Goal: Information Seeking & Learning: Find specific page/section

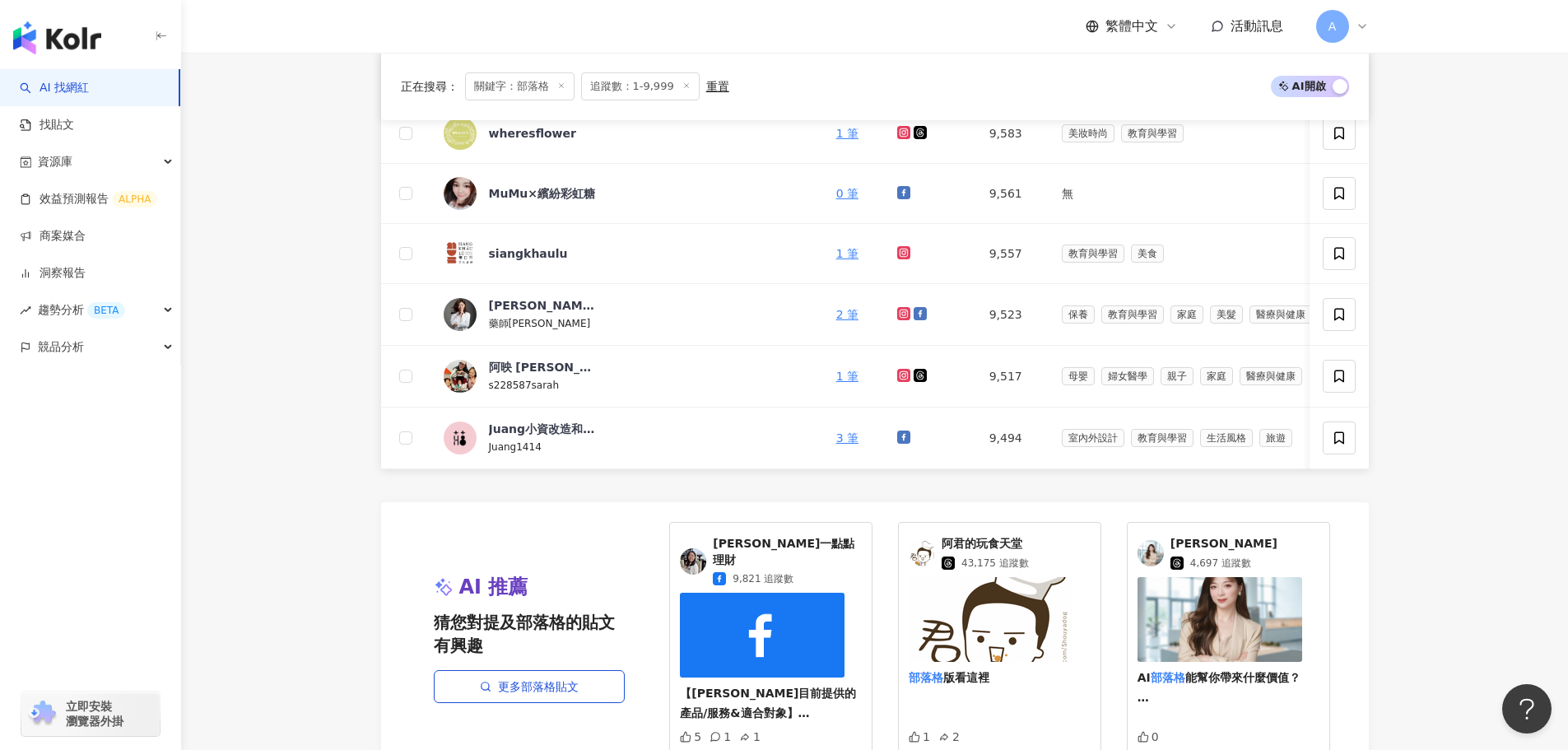
scroll to position [659, 0]
click at [325, 367] on main "不分平台 *** 台灣 搜尋 889f08be-b24c-48d3-9611-aa2c5d9f90c3 部落格 1,128 追蹤者 WAKAKAA 分享部落格…" at bounding box center [874, 290] width 1387 height 1792
drag, startPoint x: 302, startPoint y: 382, endPoint x: 284, endPoint y: 652, distance: 270.6
click at [302, 382] on main "不分平台 *** 台灣 搜尋 889f08be-b24c-48d3-9611-aa2c5d9f90c3 部落格 1,128 追蹤者 WAKAKAA 分享部落格…" at bounding box center [874, 290] width 1387 height 1792
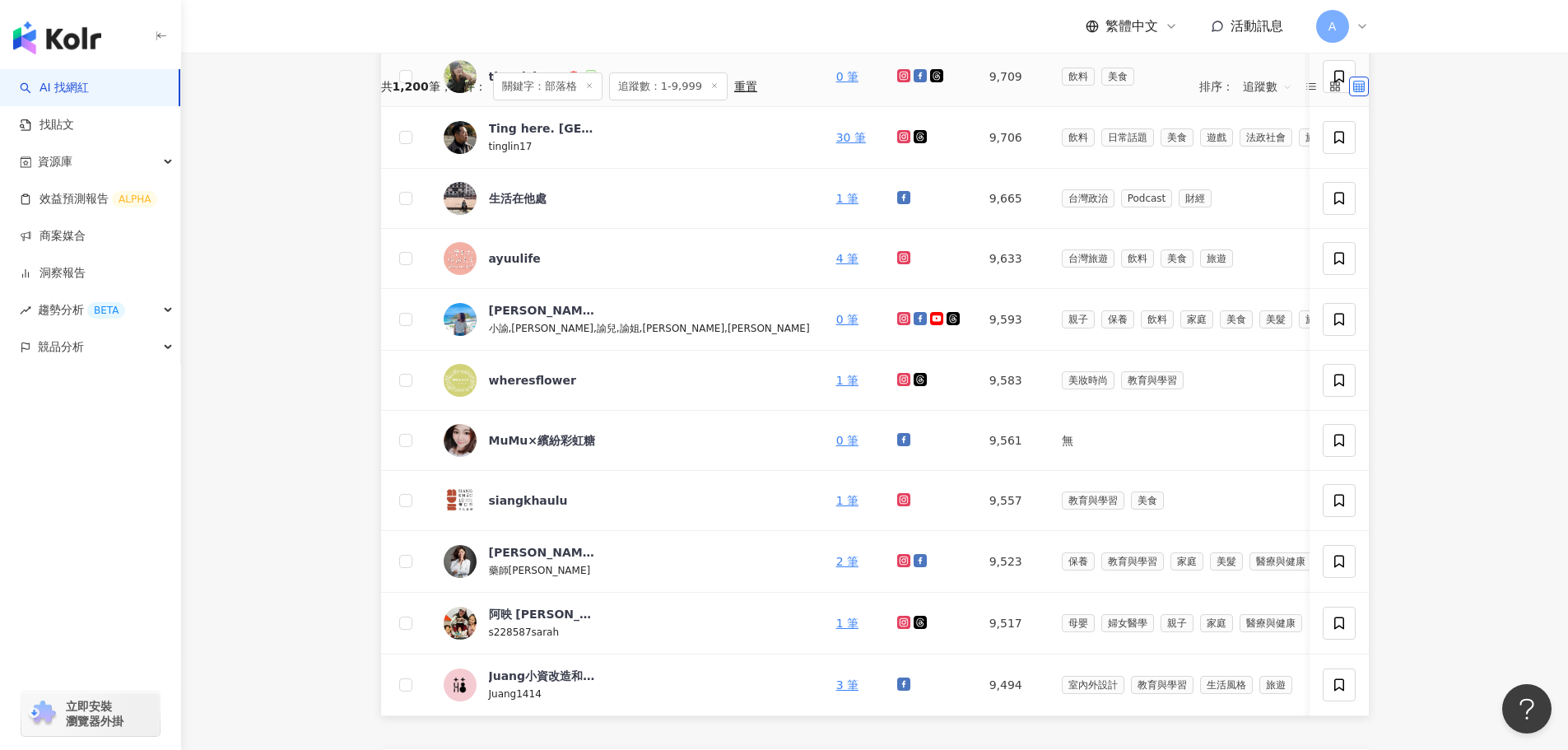
scroll to position [82, 0]
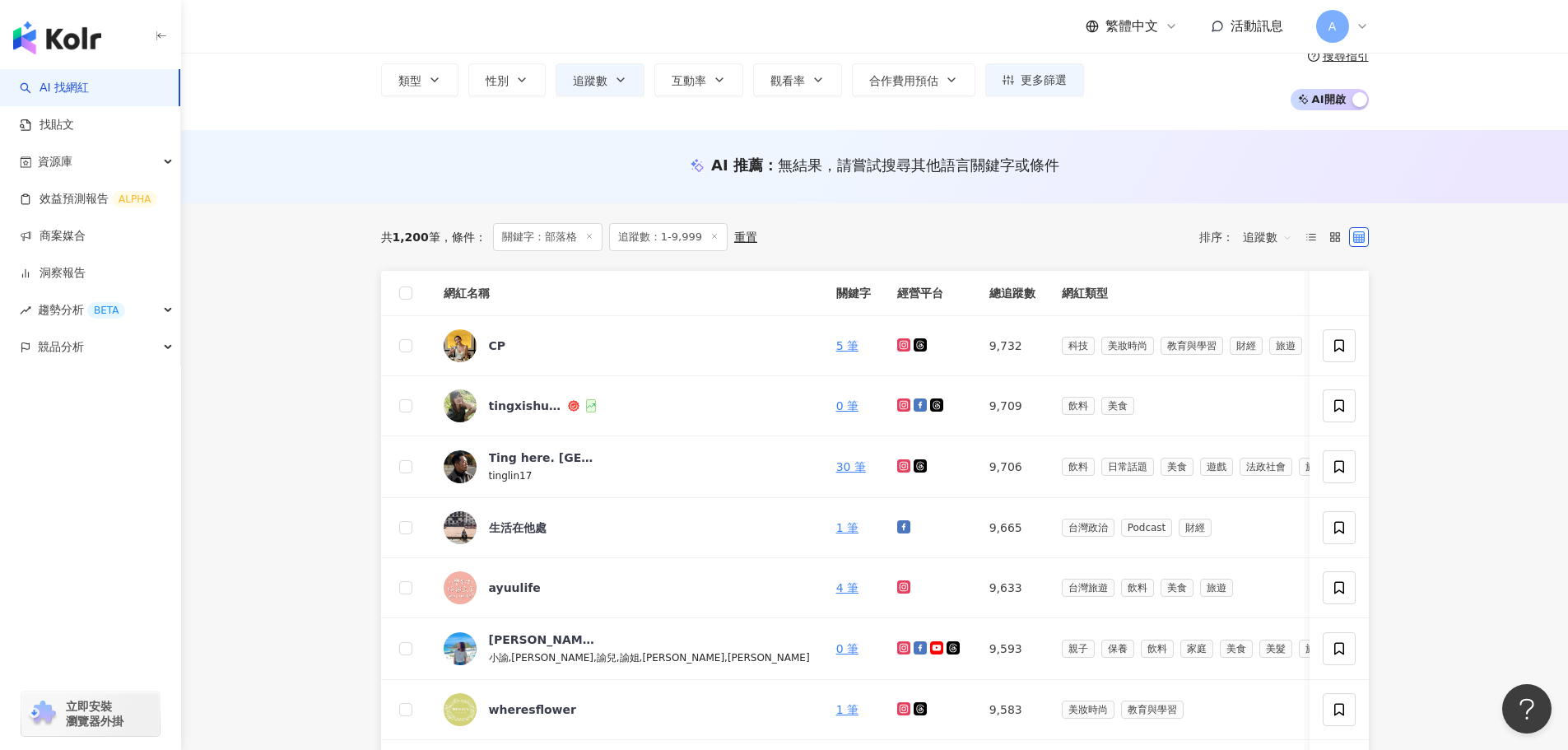
click at [1279, 233] on span "追蹤數" at bounding box center [1268, 237] width 50 height 27
click at [1265, 416] on div "關鍵字" at bounding box center [1268, 411] width 42 height 18
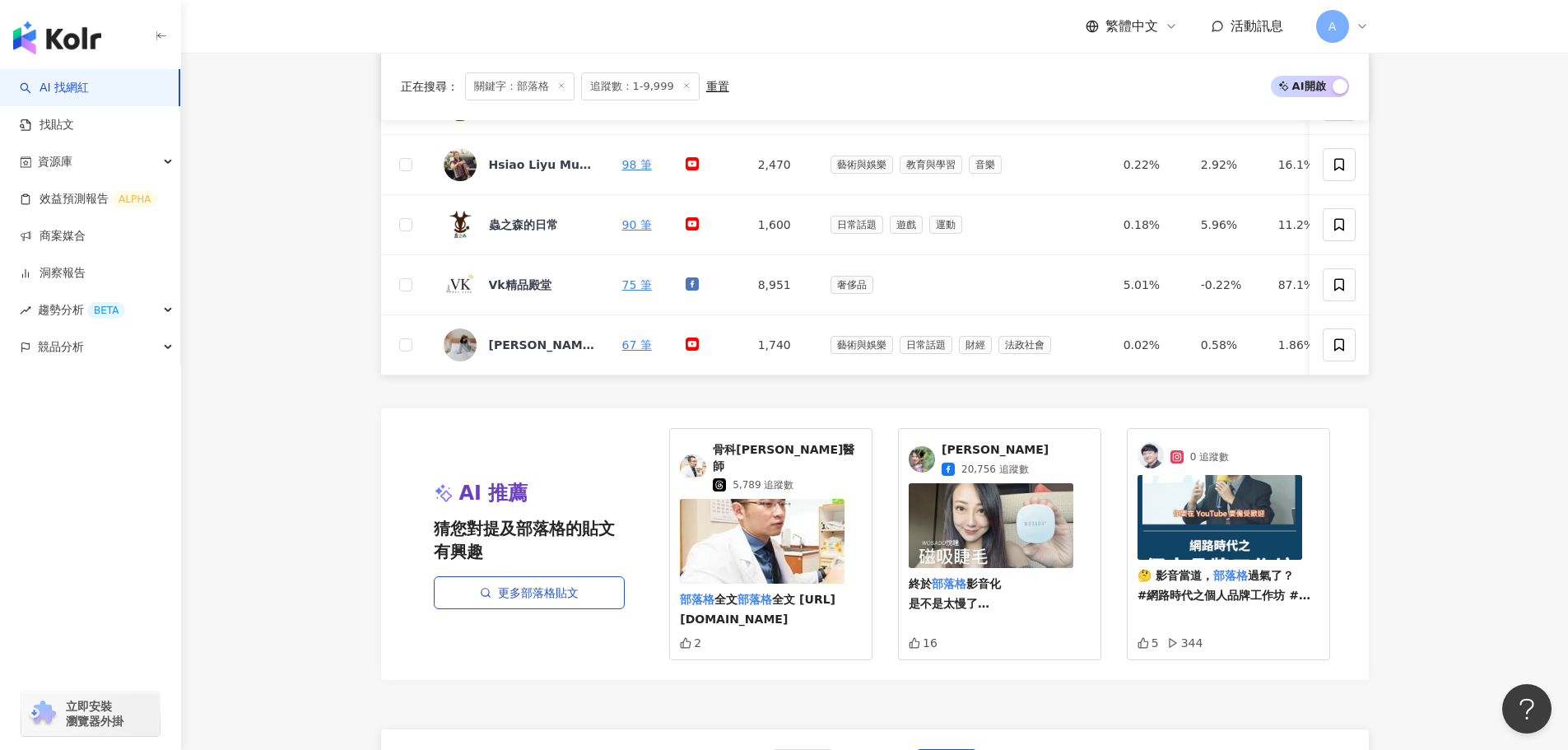
scroll to position [905, 0]
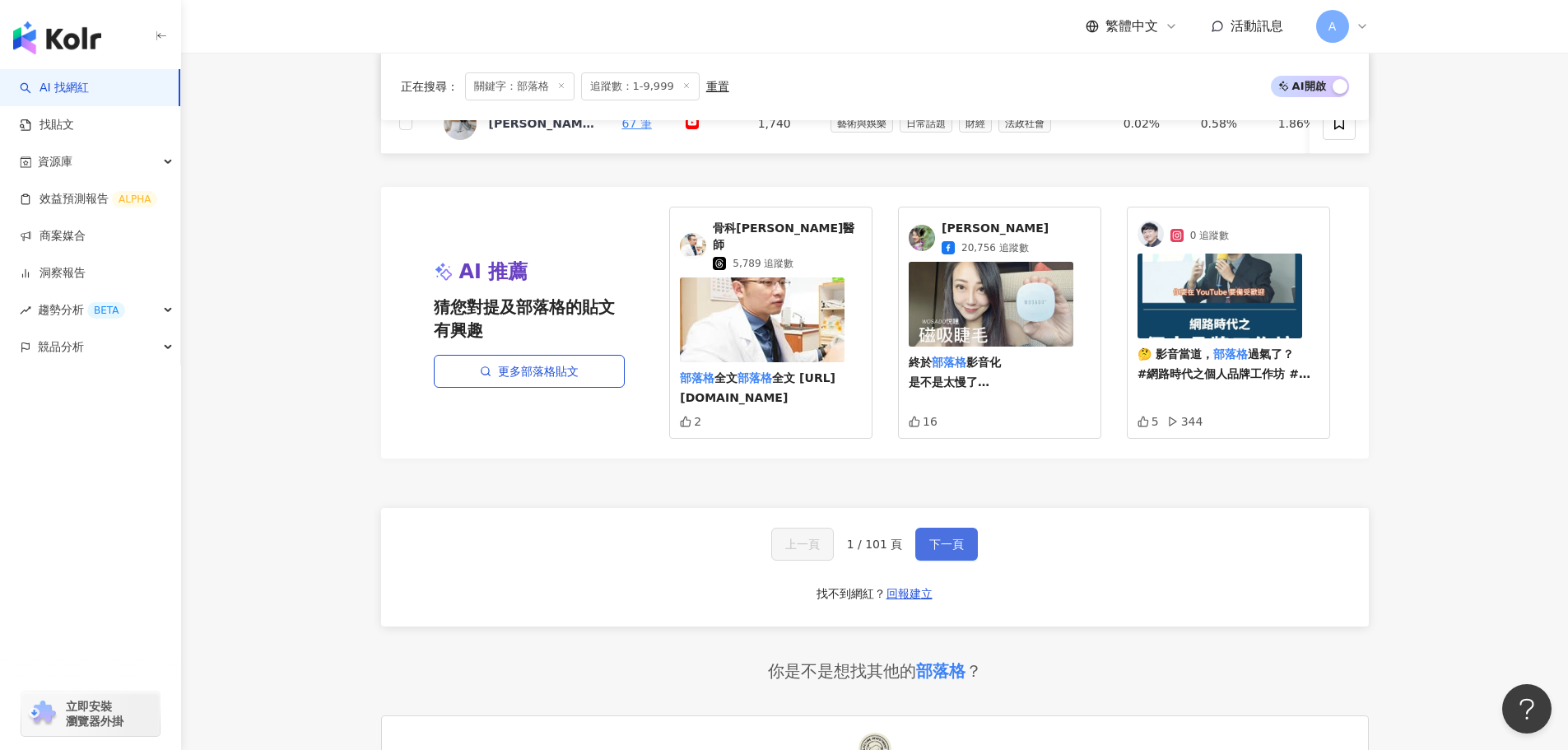
click at [938, 539] on span "下一頁" at bounding box center [946, 544] width 34 height 13
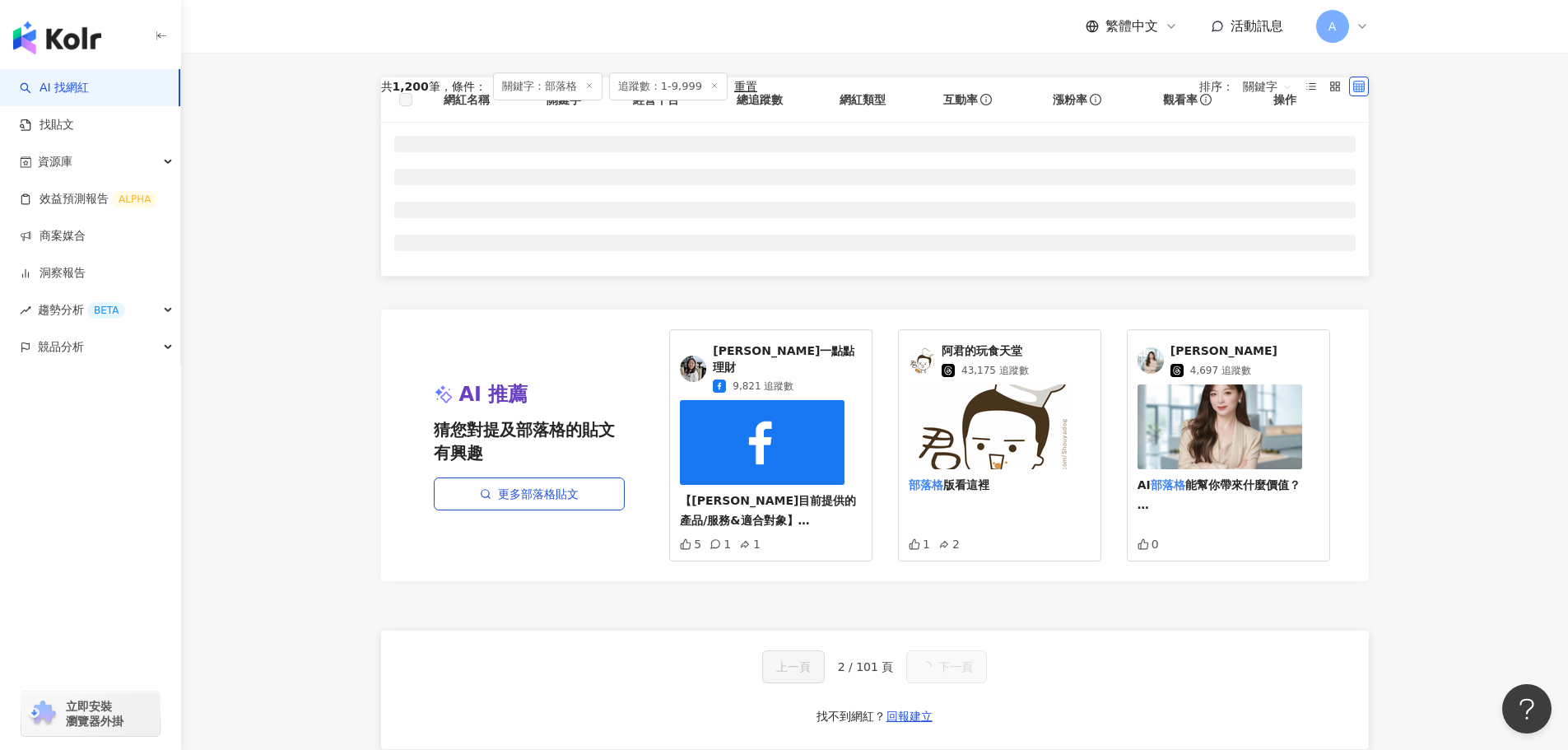
scroll to position [0, 0]
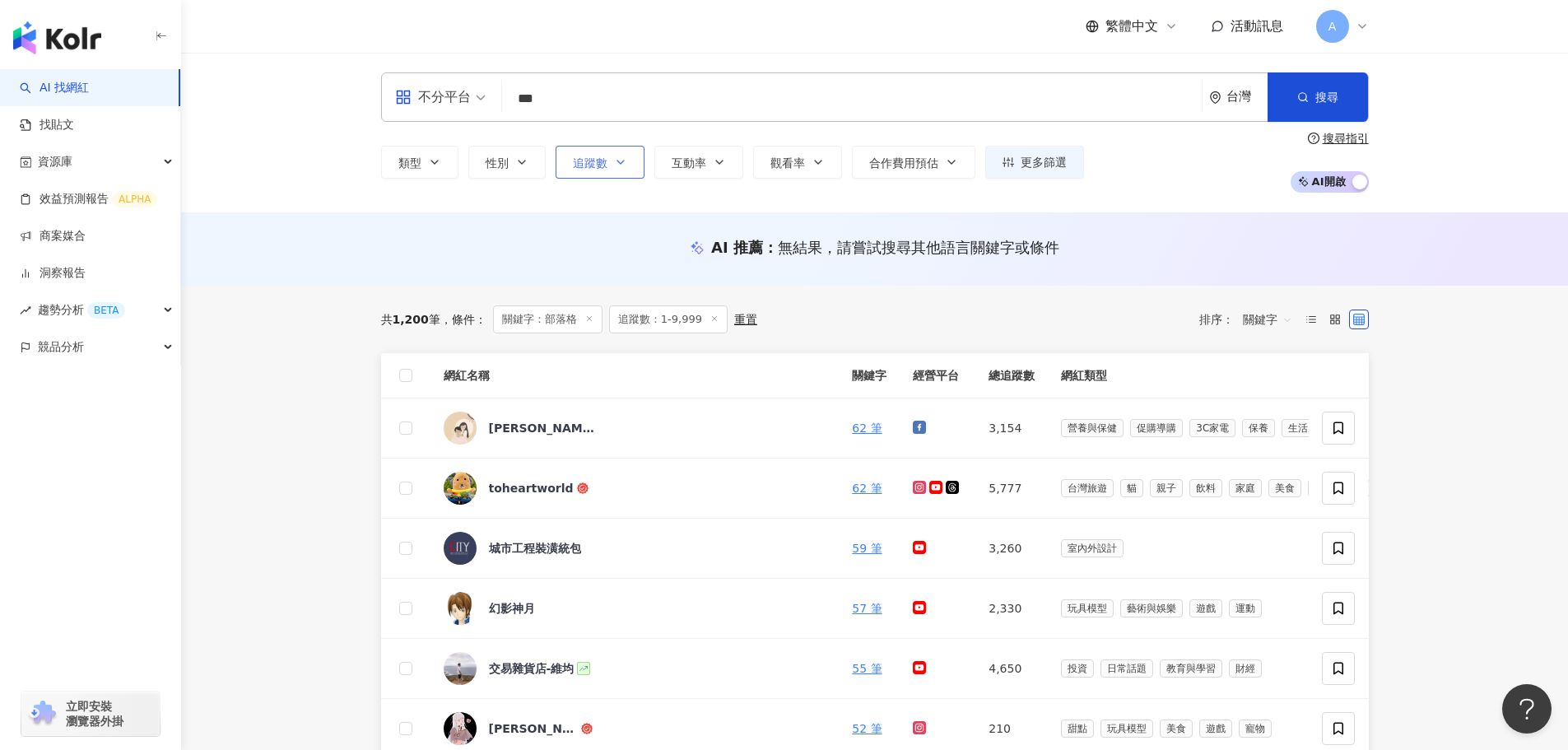
click at [610, 175] on button "追蹤數" at bounding box center [600, 162] width 89 height 33
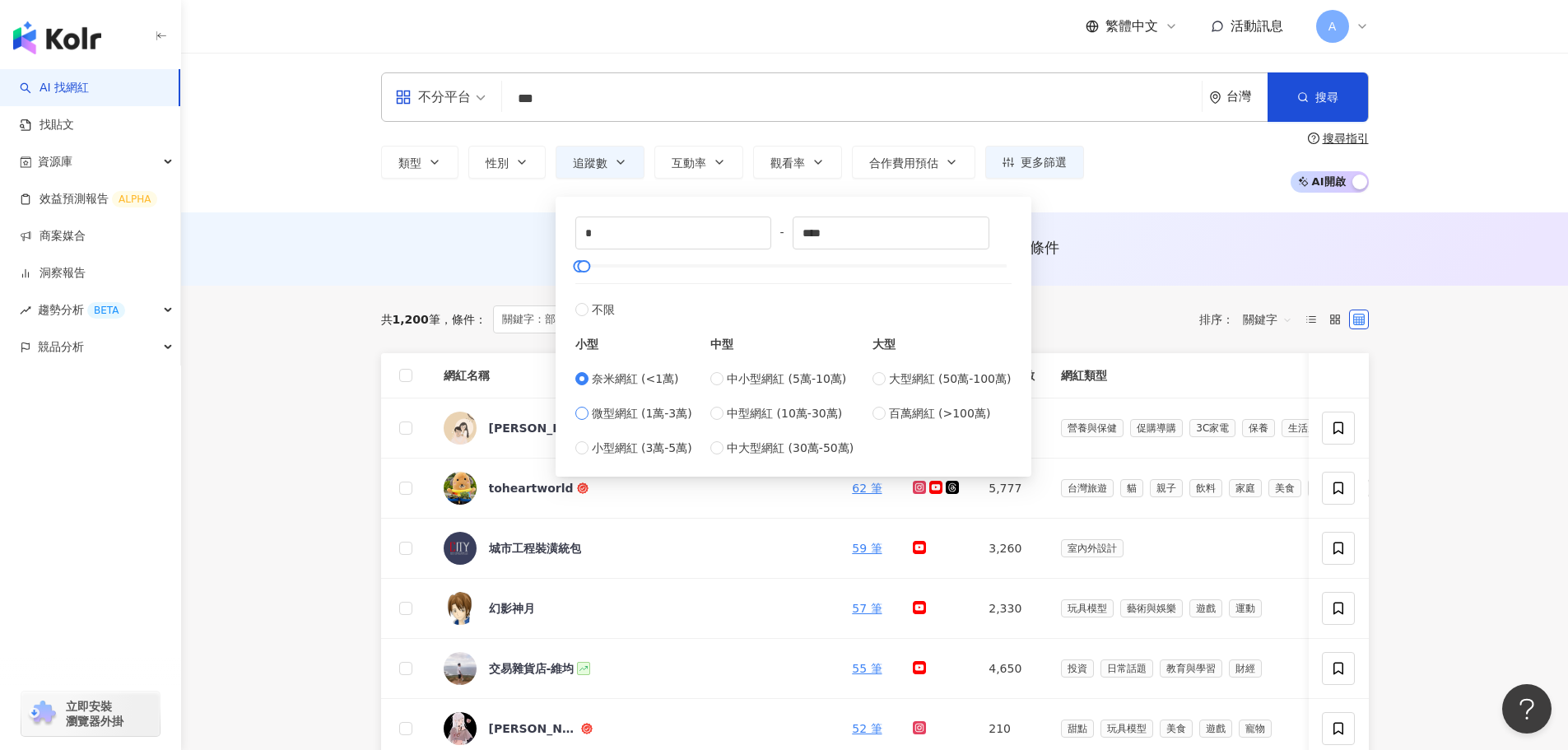
click at [650, 409] on span "微型網紅 (1萬-3萬)" at bounding box center [641, 413] width 101 height 18
type input "*****"
click at [1158, 247] on div "AI 推薦 ： 無結果，請嘗試搜尋其他語言關鍵字或條件" at bounding box center [875, 247] width 988 height 20
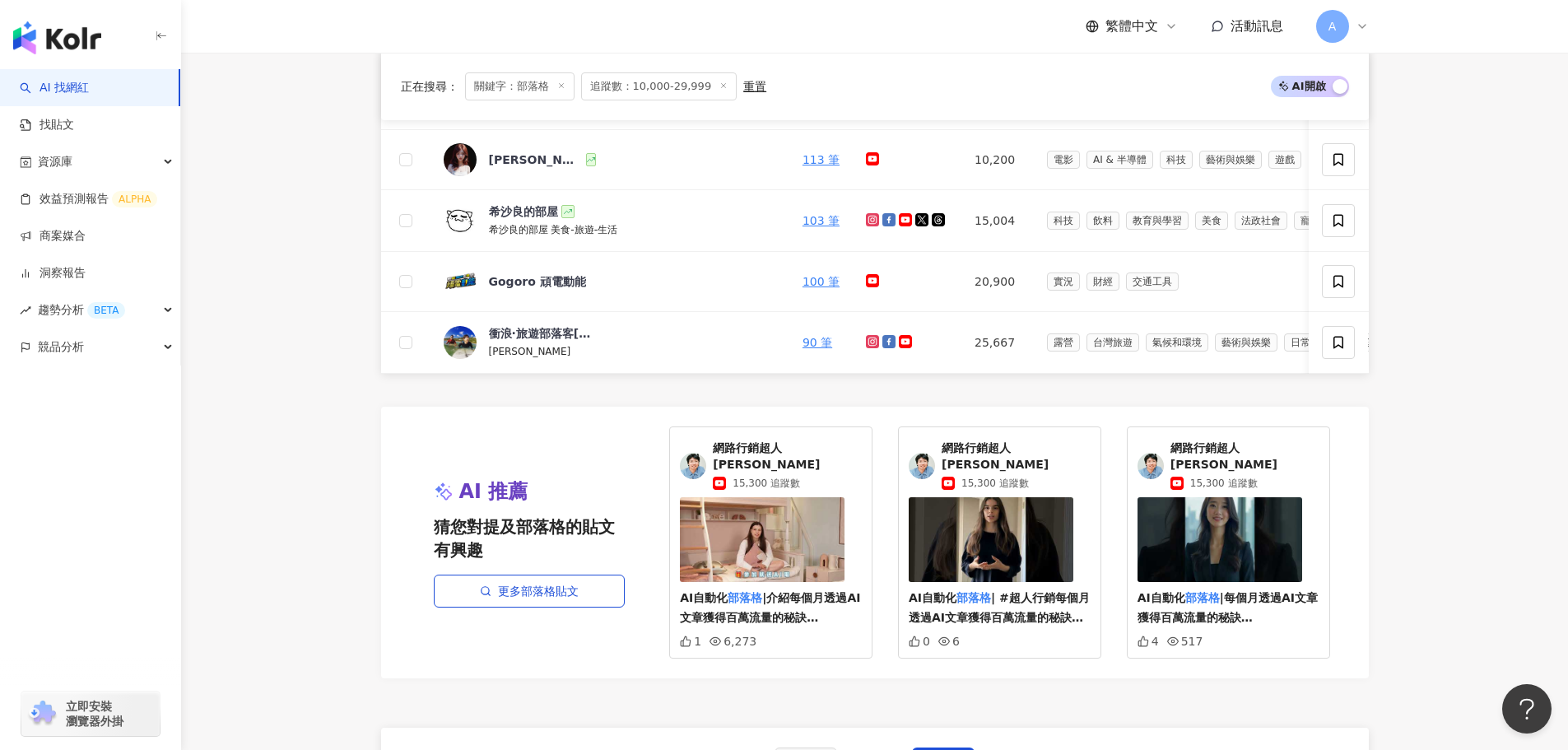
scroll to position [1070, 0]
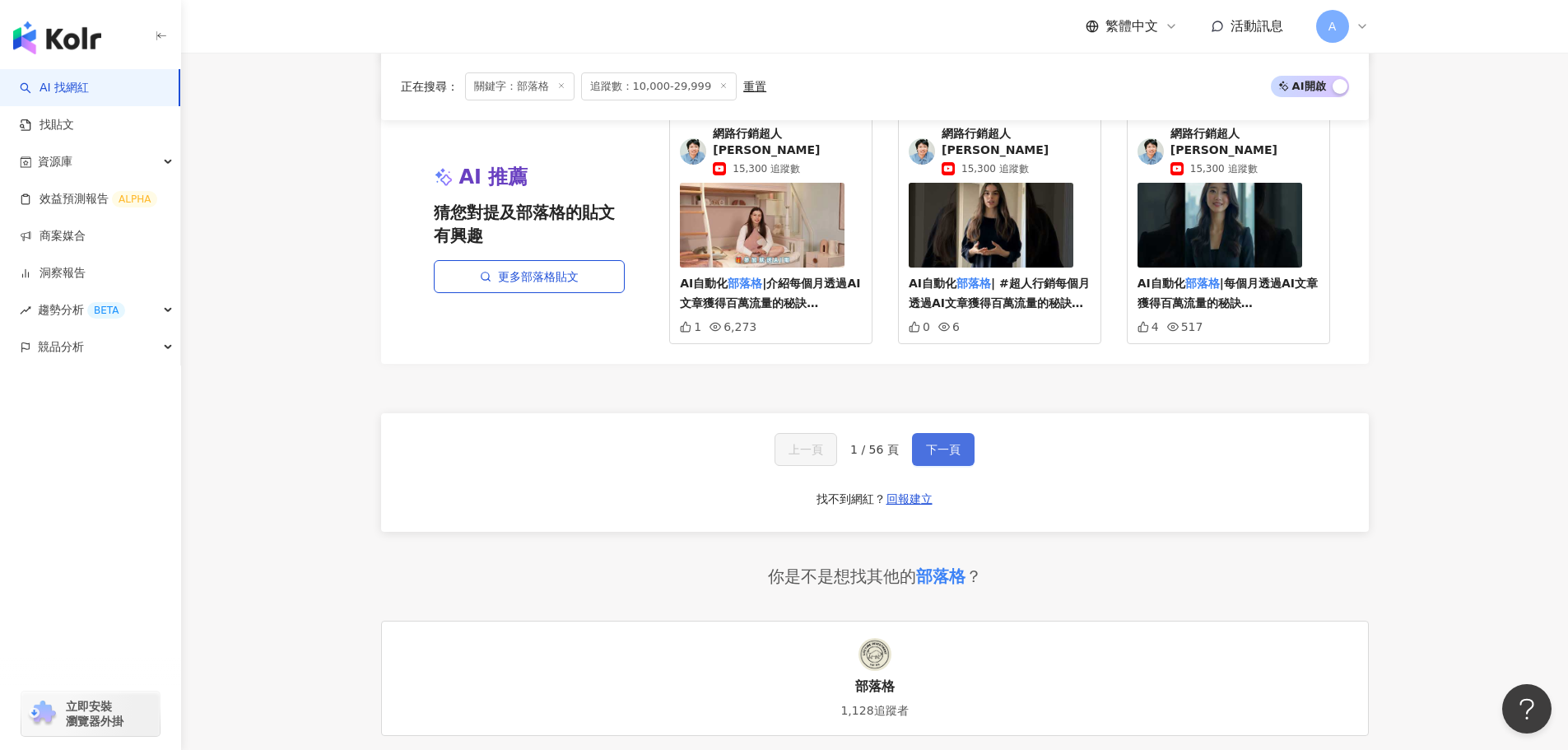
click at [943, 451] on span "下一頁" at bounding box center [943, 449] width 34 height 13
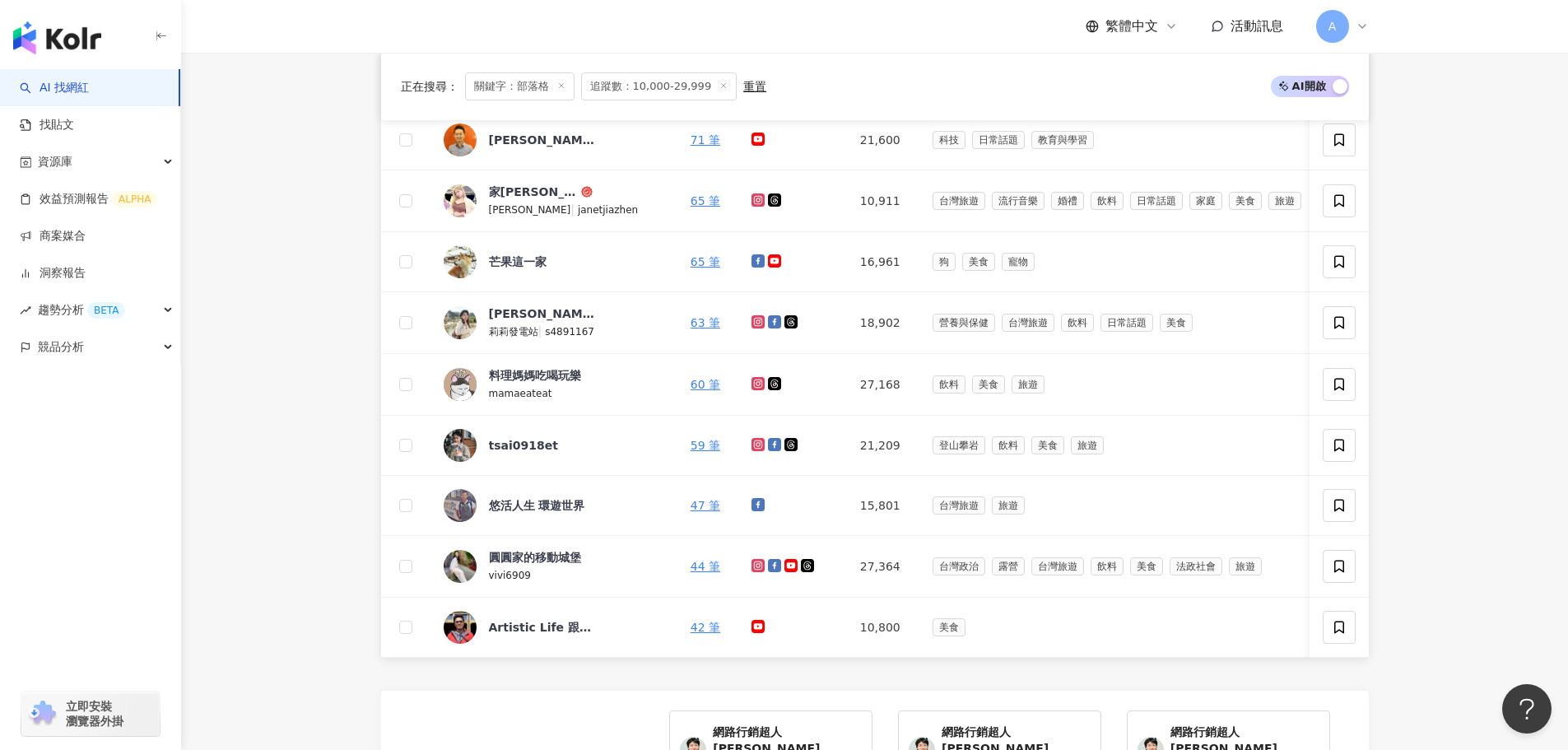
scroll to position [741, 0]
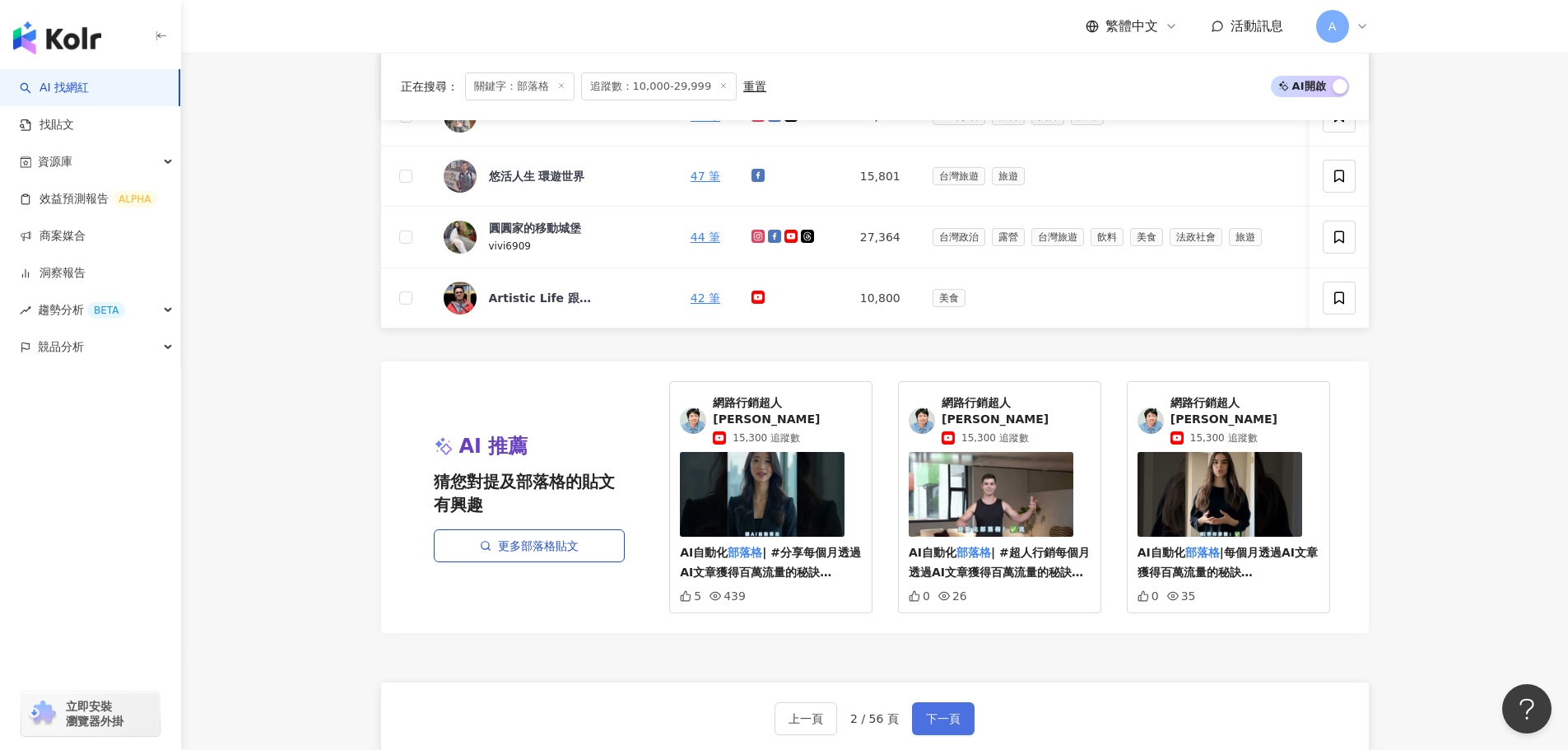
click at [942, 702] on button "下一頁" at bounding box center [943, 719] width 63 height 33
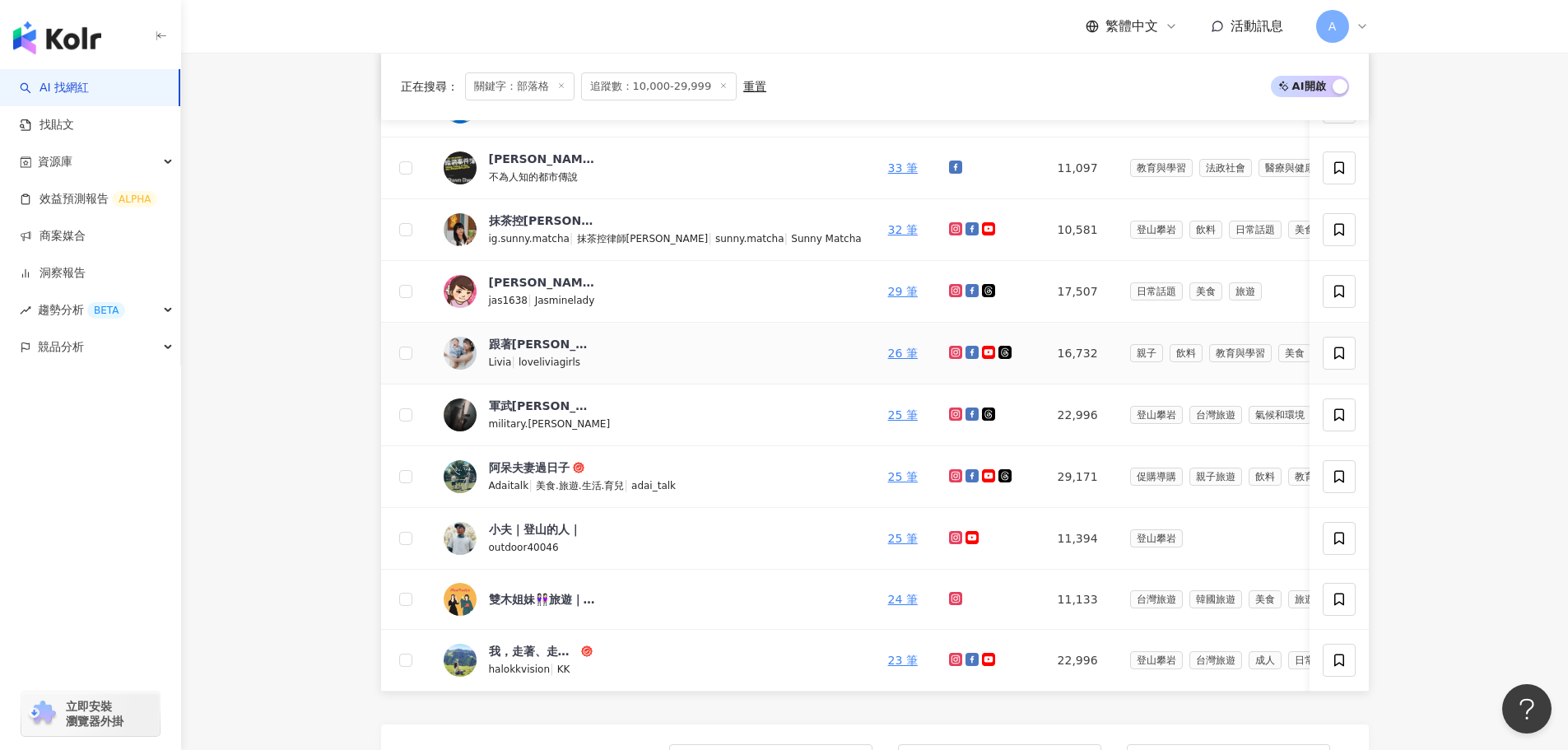
scroll to position [411, 0]
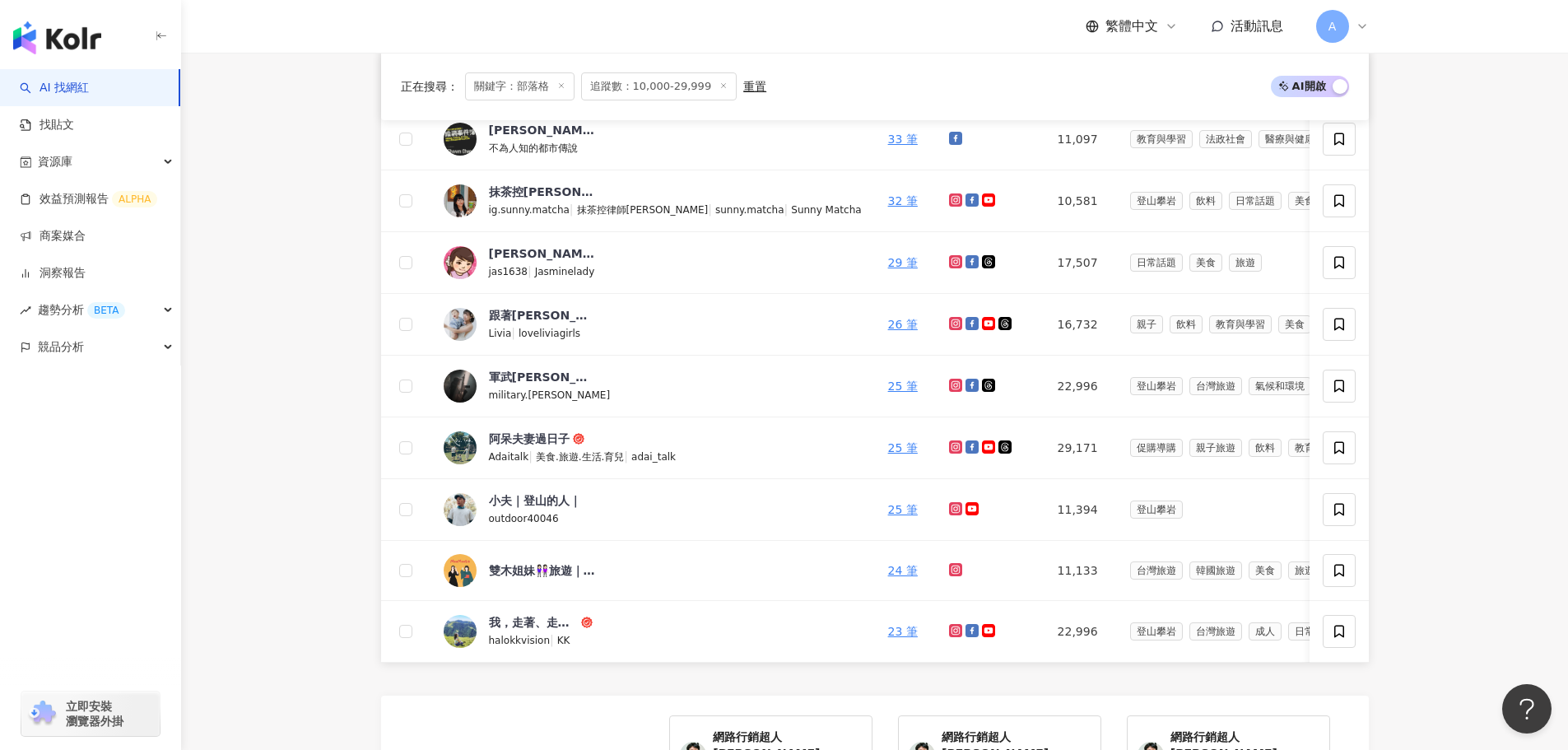
click at [270, 411] on main "不分平台 *** 台灣 搜尋 889f08be-b24c-48d3-9611-aa2c5d9f90c3 部落格 1,128 追蹤者 WAKAKAA 分享部落格…" at bounding box center [874, 510] width 1387 height 1739
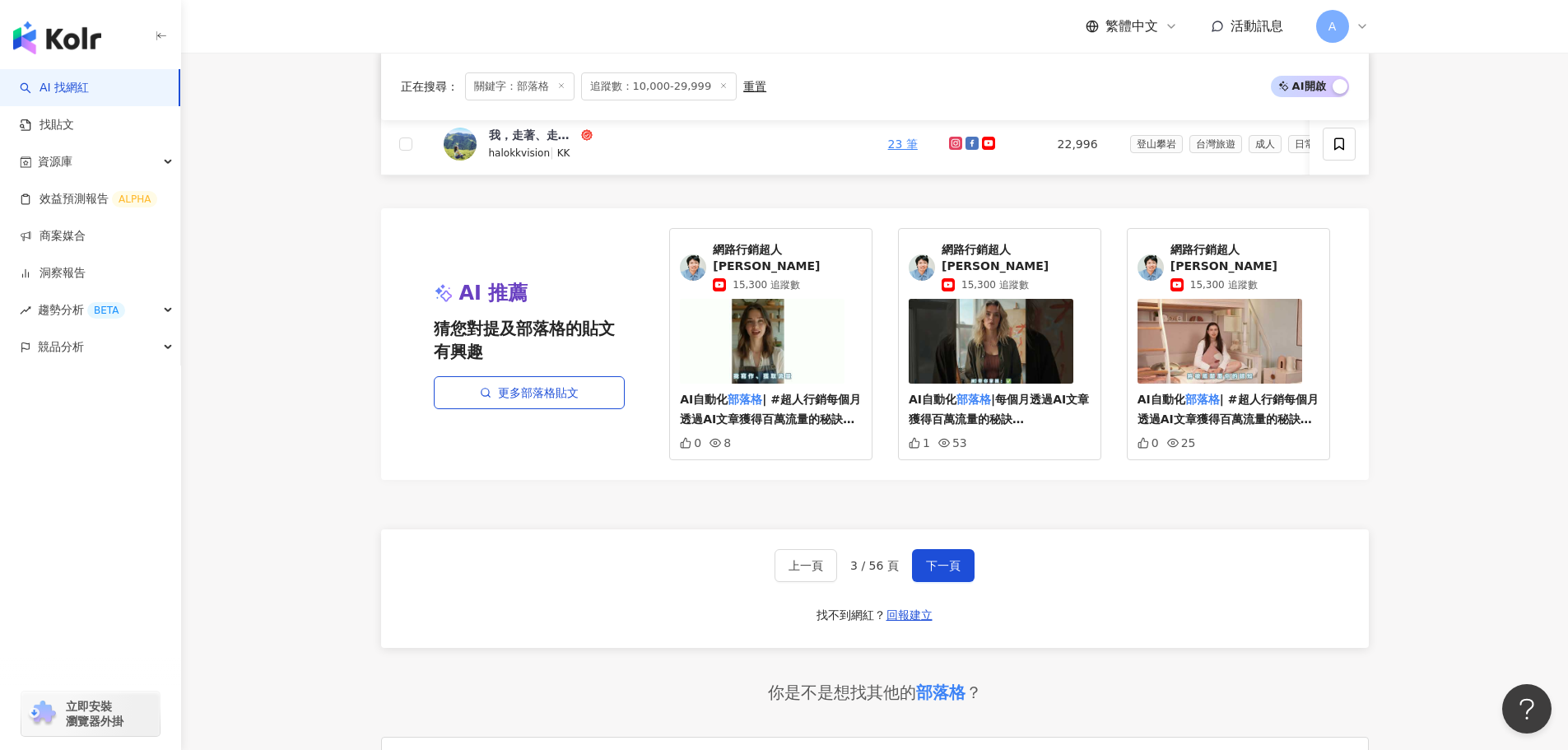
scroll to position [1070, 0]
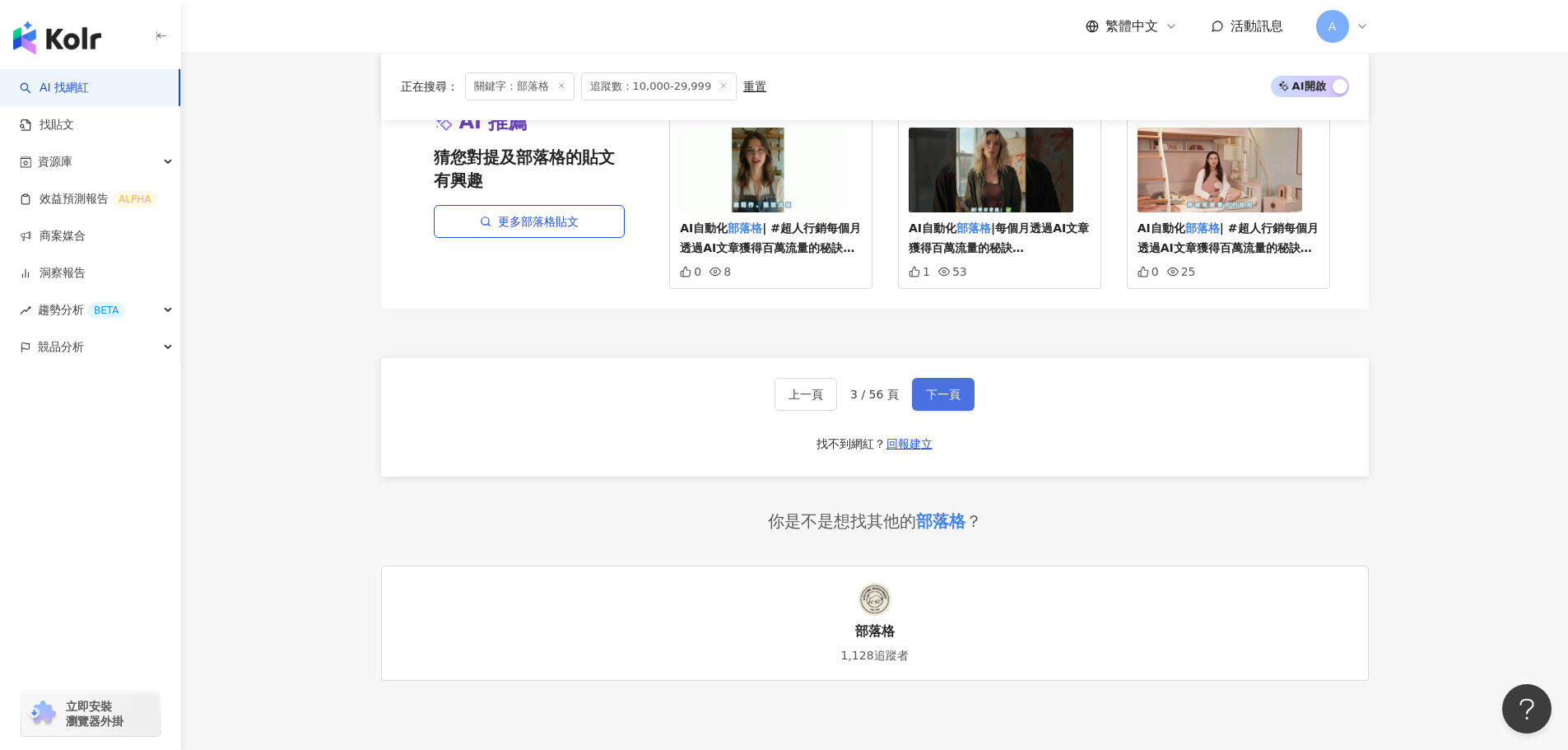
click at [942, 391] on span "下一頁" at bounding box center [943, 394] width 34 height 13
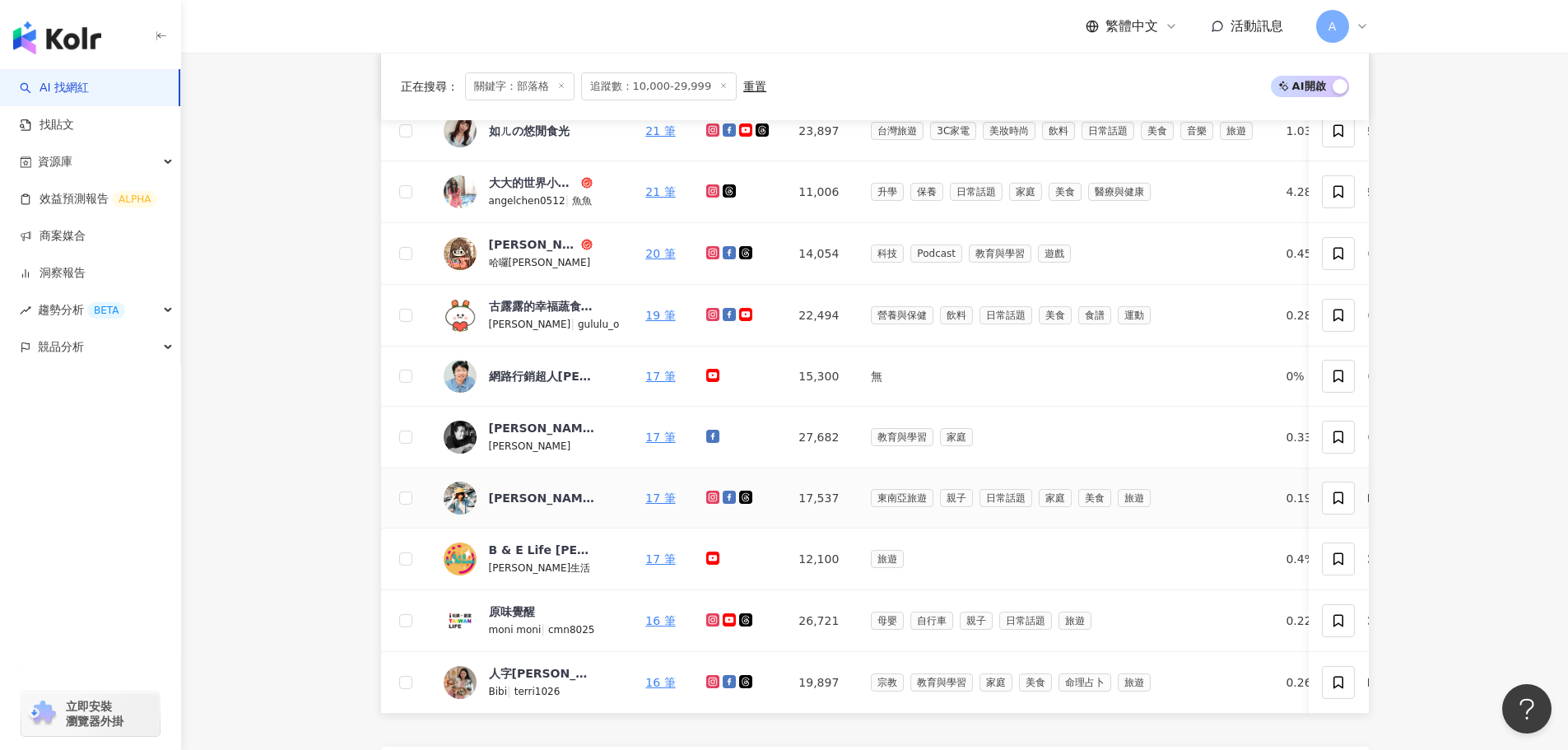
scroll to position [329, 0]
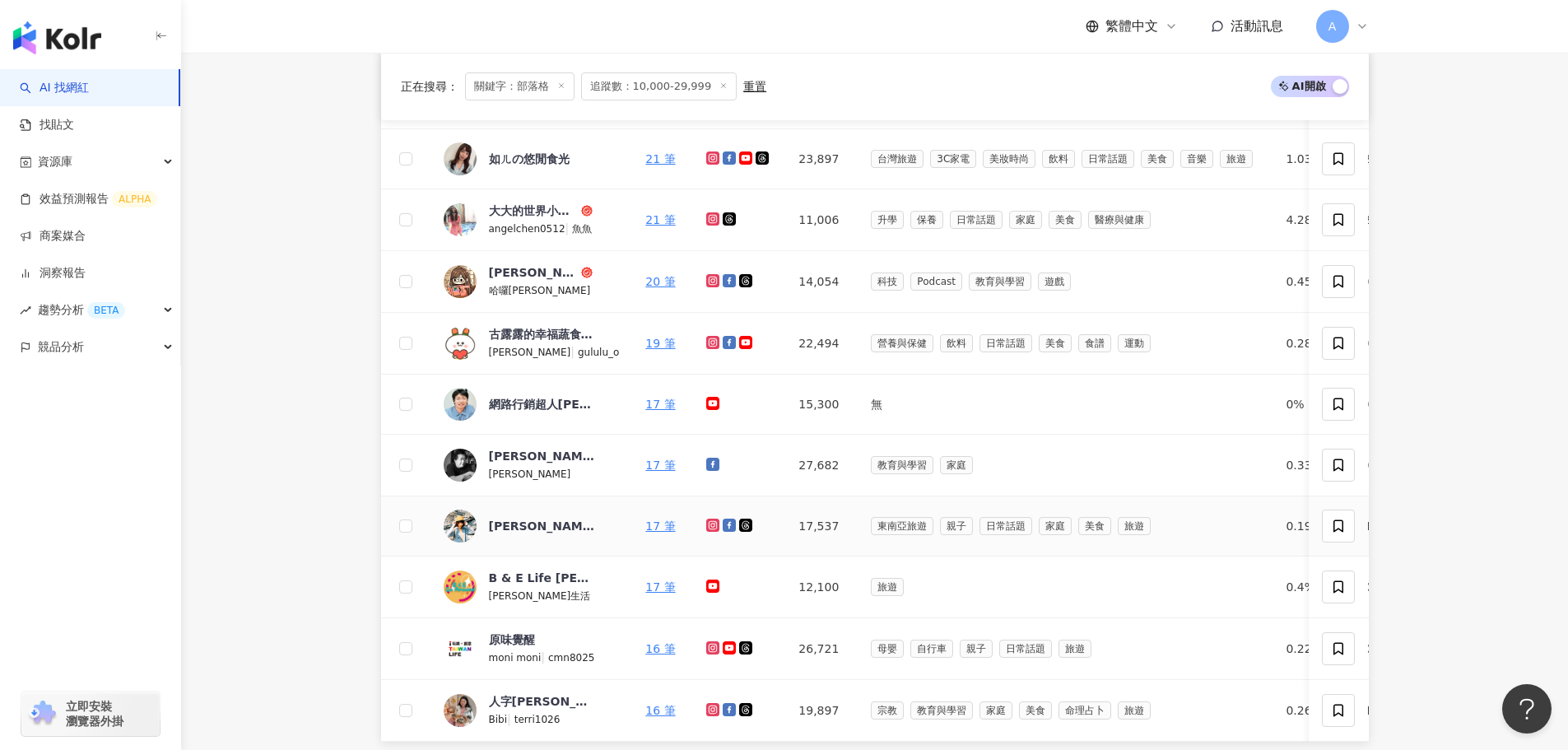
click at [710, 525] on icon at bounding box center [712, 525] width 6 height 6
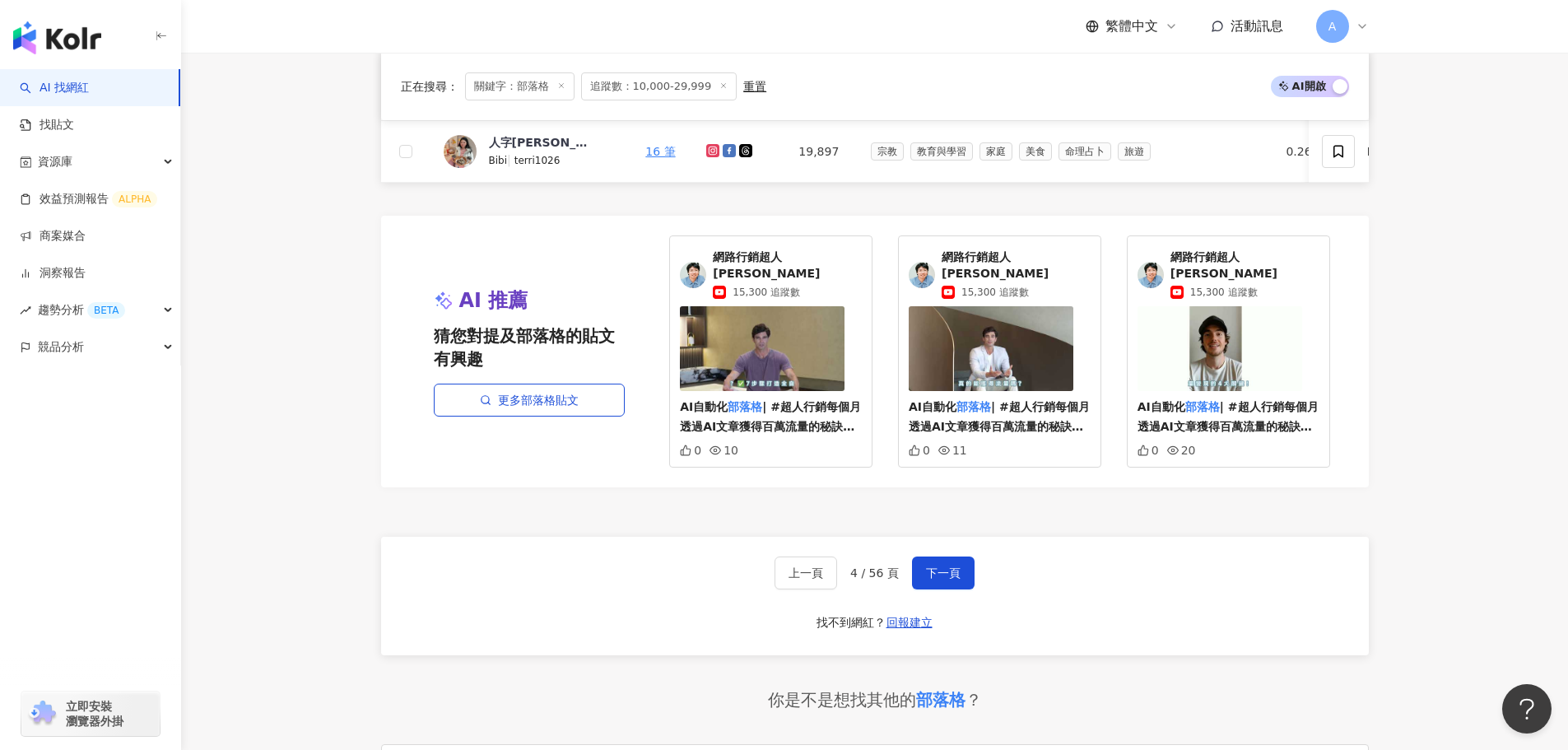
scroll to position [905, 0]
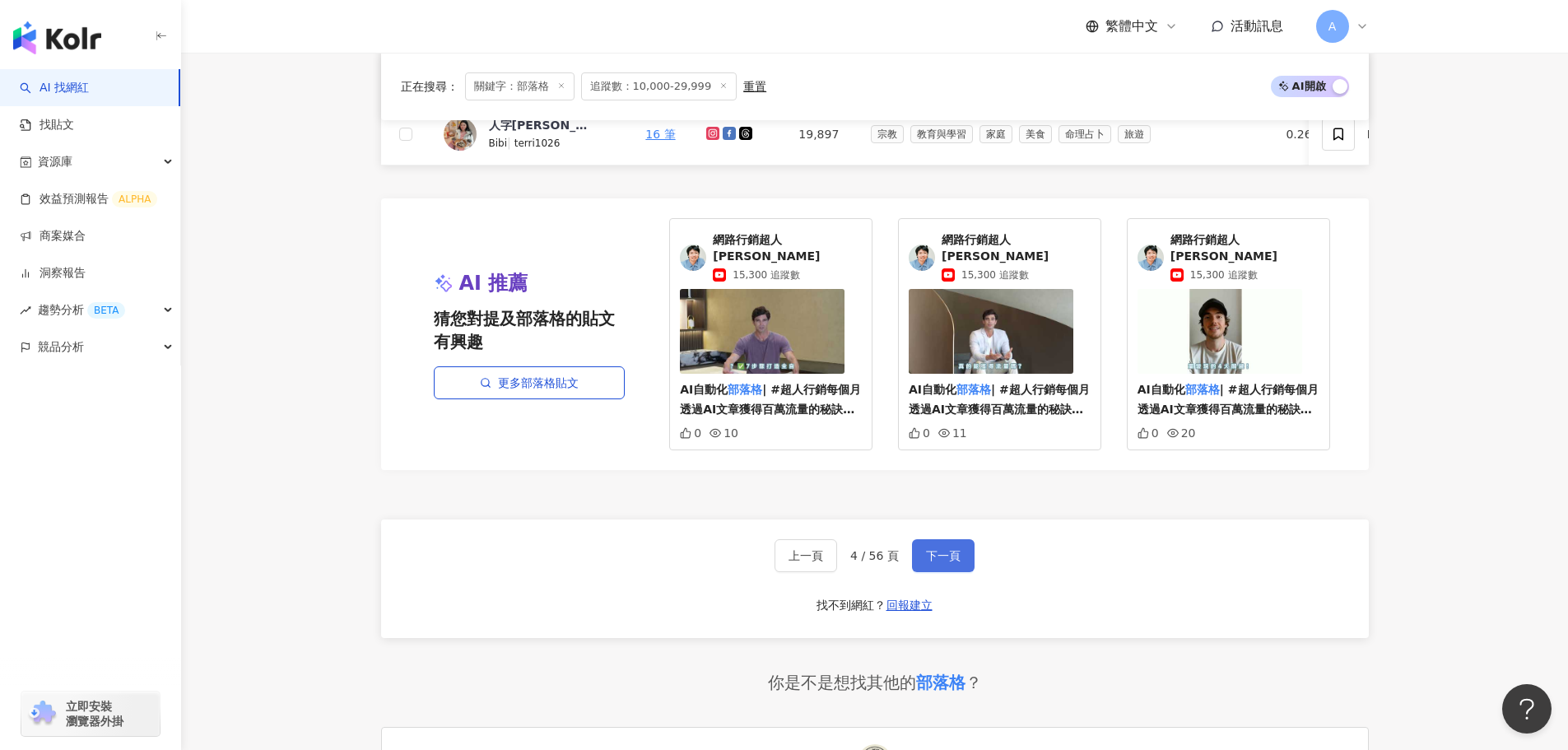
click at [940, 555] on span "下一頁" at bounding box center [943, 555] width 34 height 13
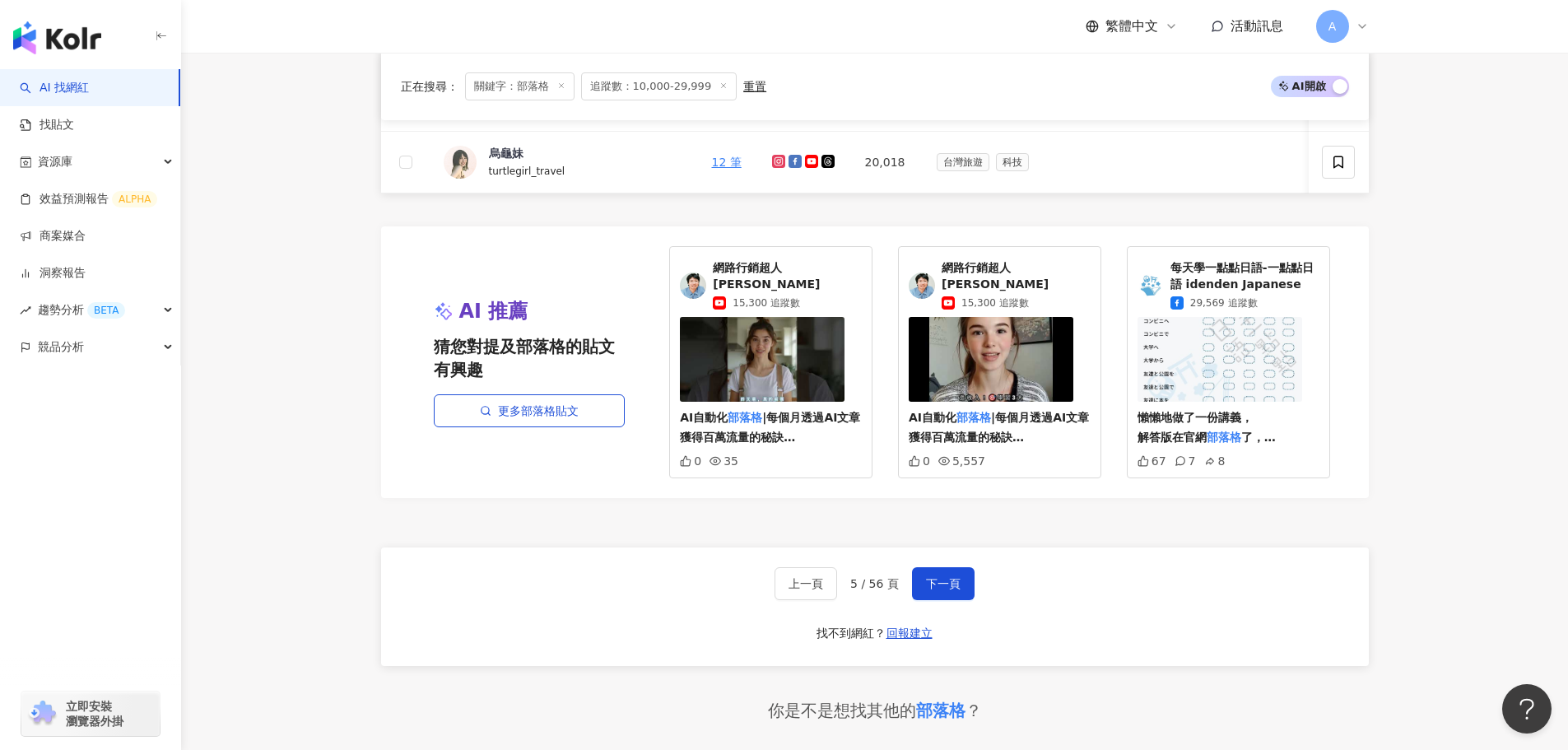
scroll to position [988, 0]
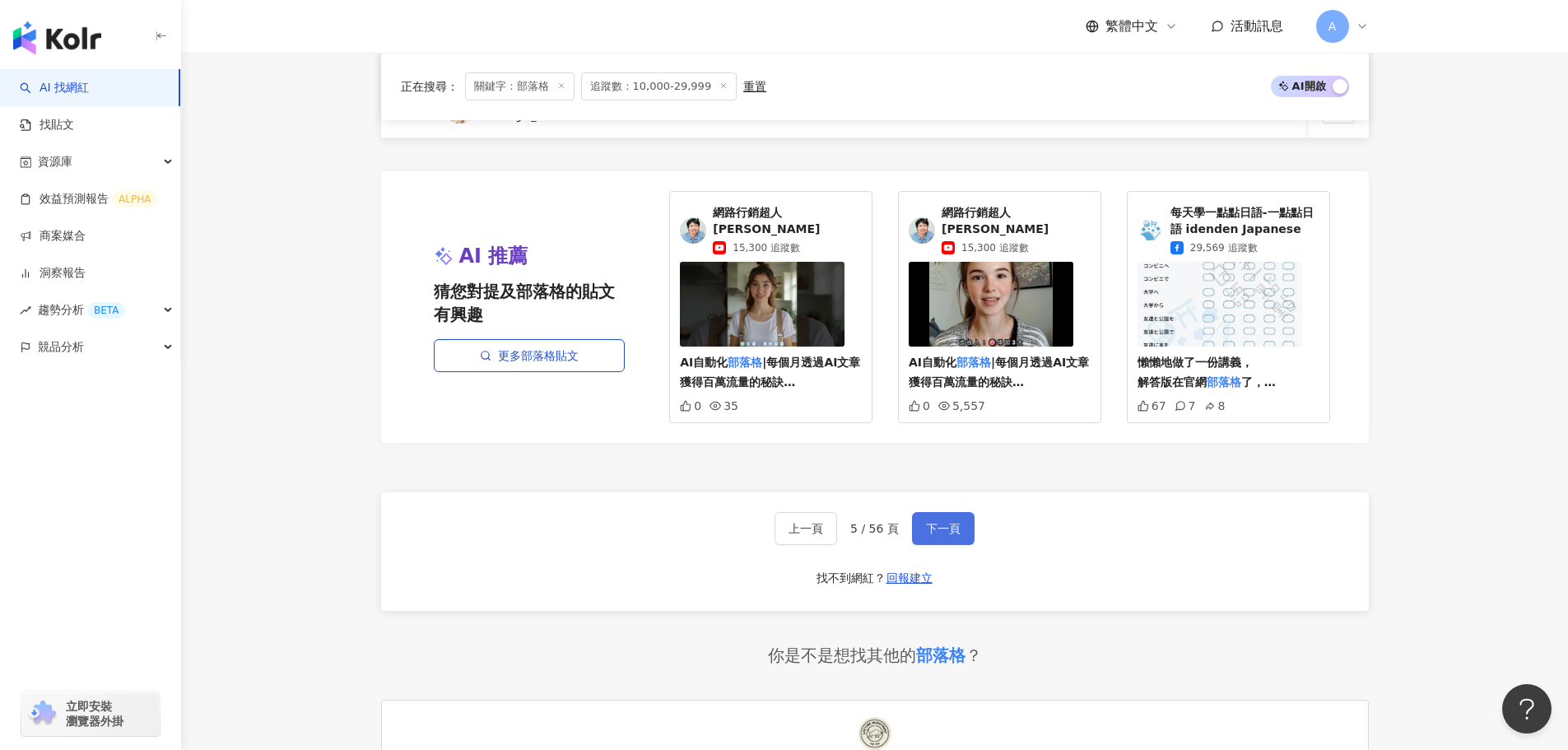
click at [964, 539] on button "下一頁" at bounding box center [943, 529] width 63 height 33
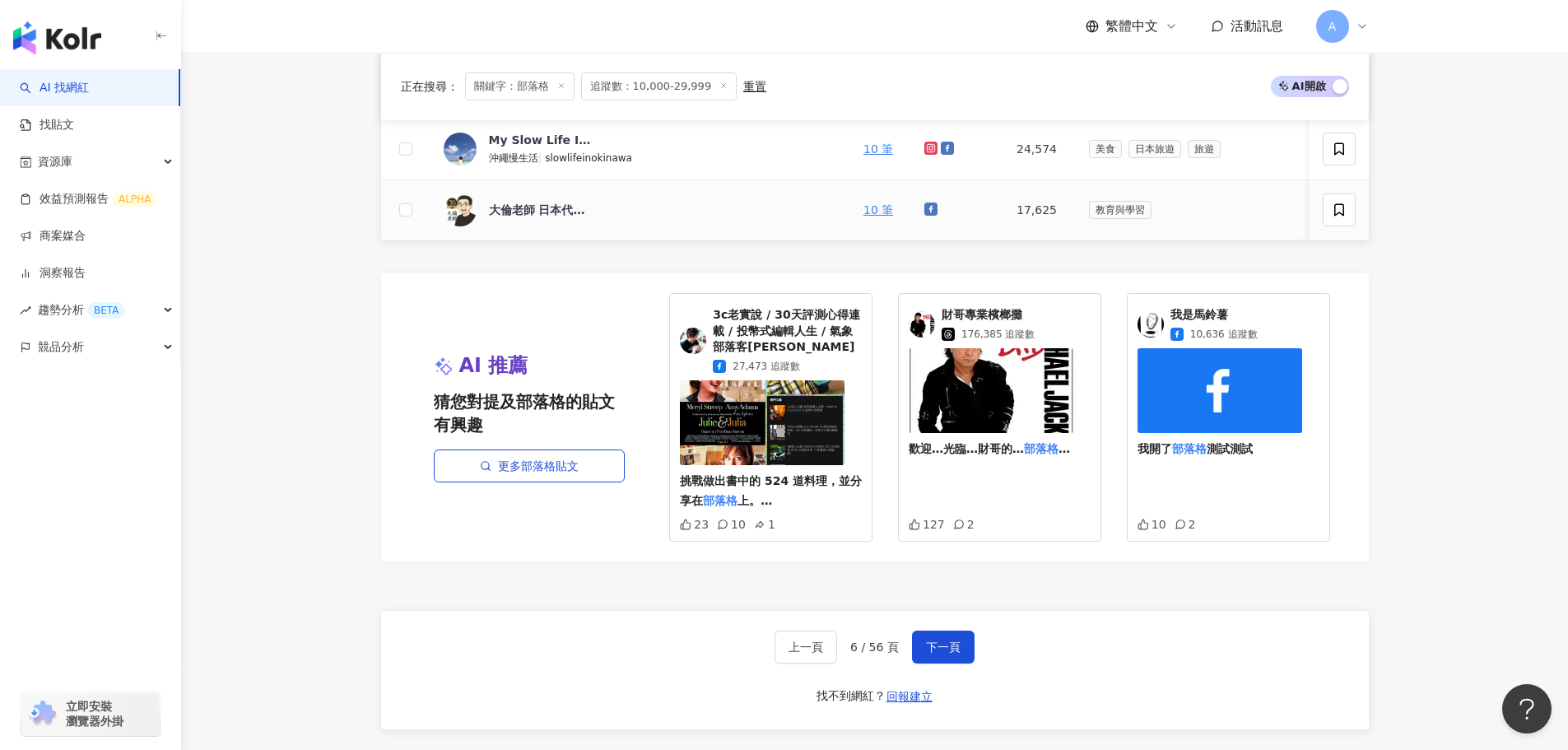
scroll to position [905, 0]
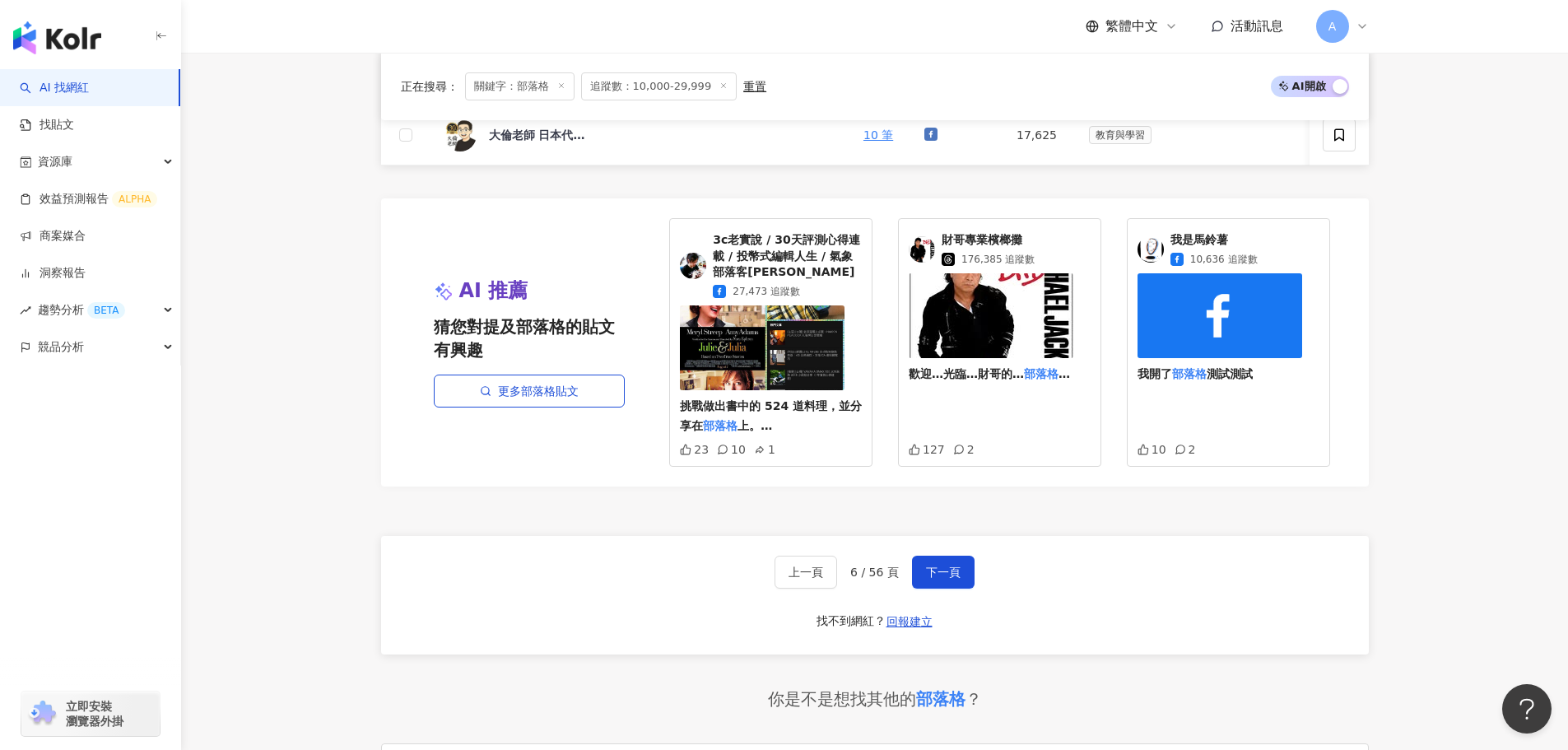
click at [945, 578] on span "下一頁" at bounding box center [943, 572] width 34 height 13
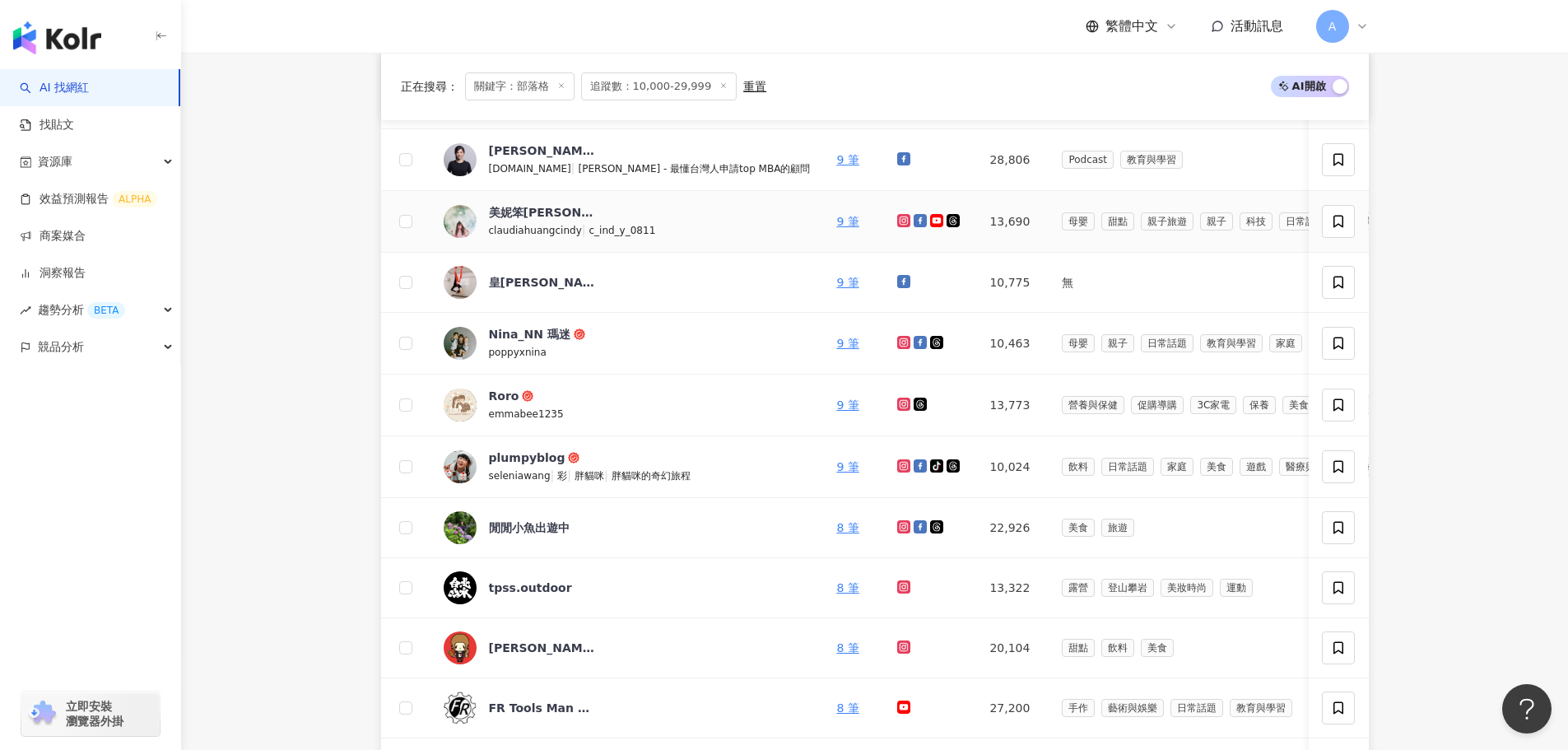
scroll to position [247, 0]
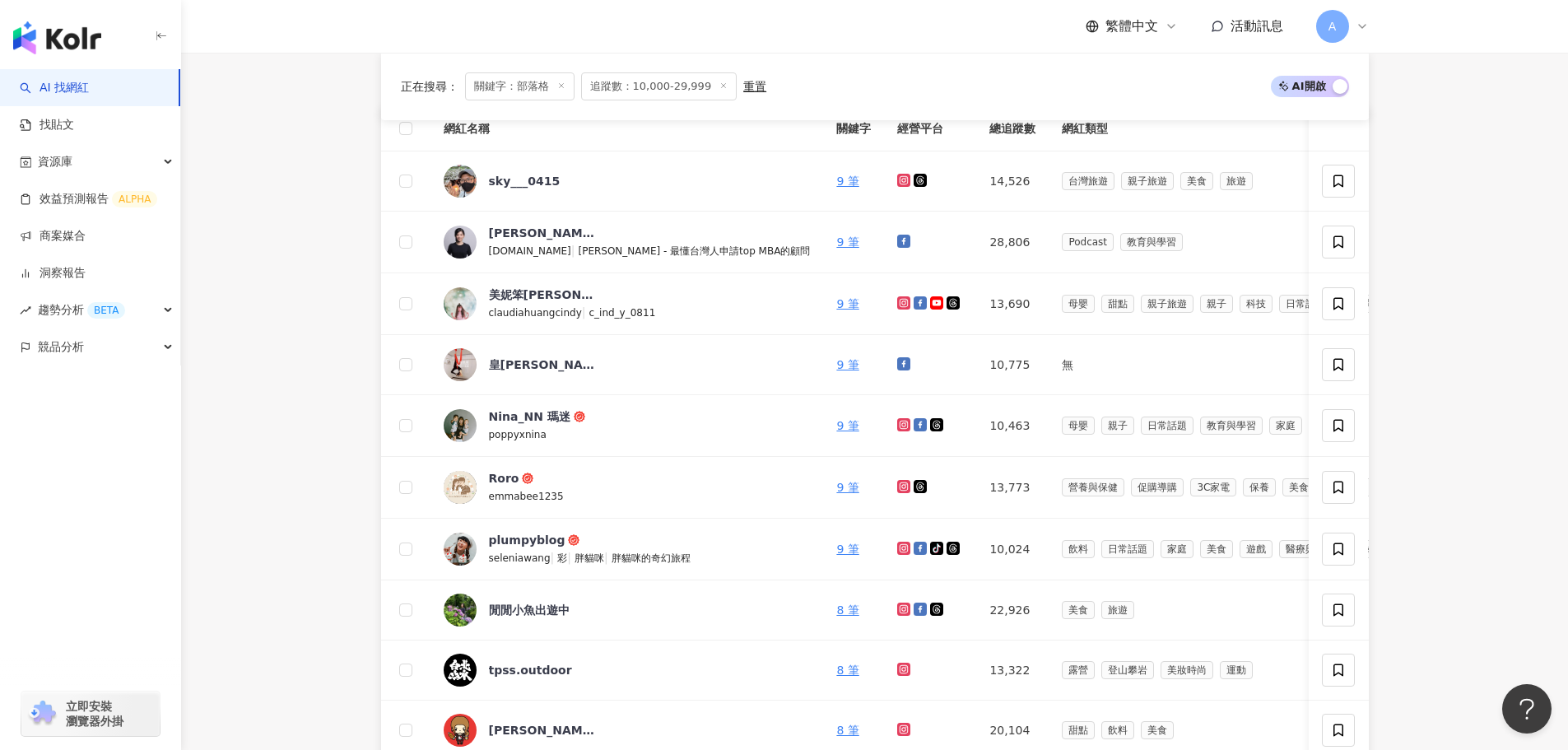
drag, startPoint x: 281, startPoint y: 422, endPoint x: 461, endPoint y: 363, distance: 189.4
click at [282, 422] on main "不分平台 *** 台灣 搜尋 889f08be-b24c-48d3-9611-aa2c5d9f90c3 部落格 1,128 追蹤者 WAKAKAA 分享部落格…" at bounding box center [874, 694] width 1387 height 1777
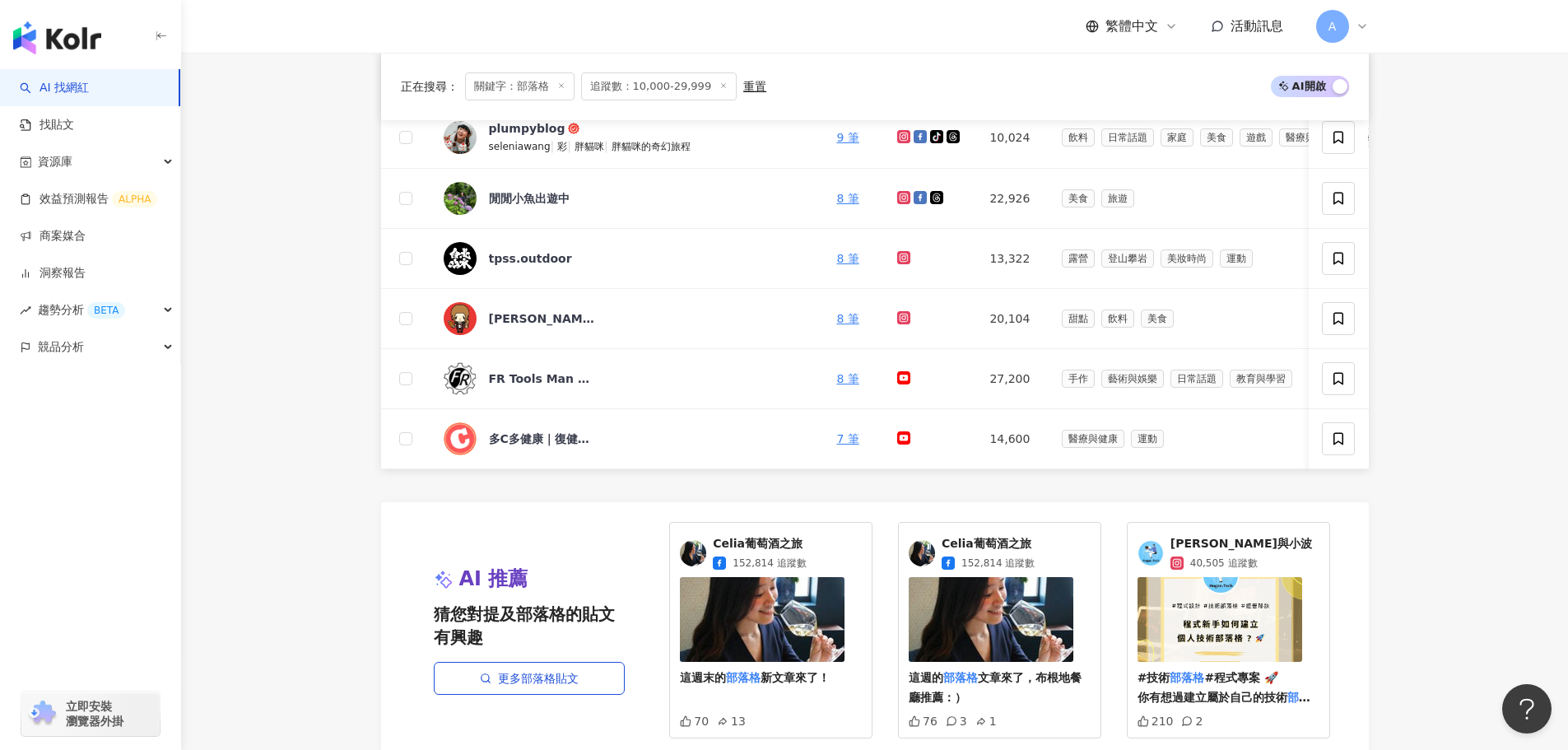
scroll to position [988, 0]
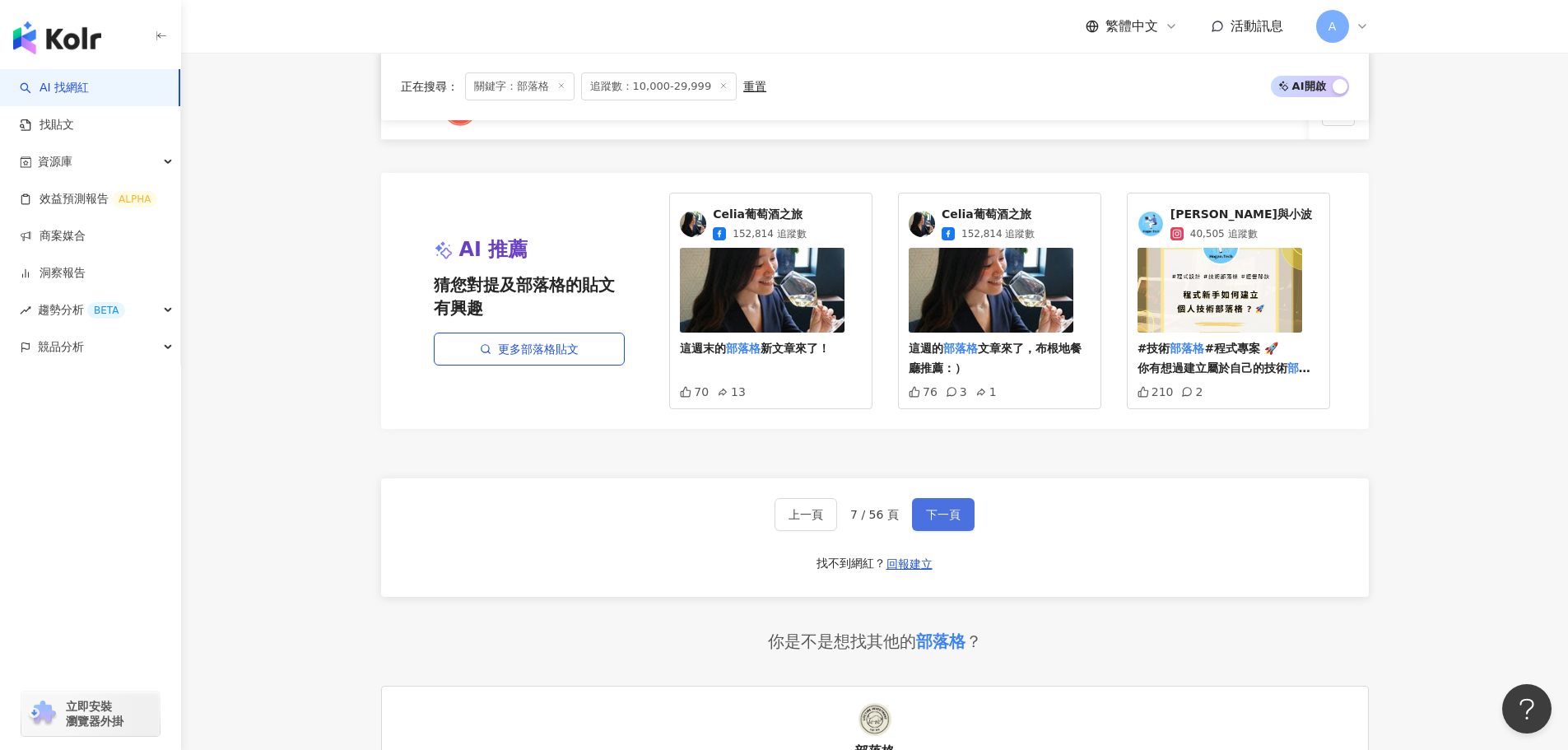
click at [934, 521] on span "下一頁" at bounding box center [943, 514] width 34 height 13
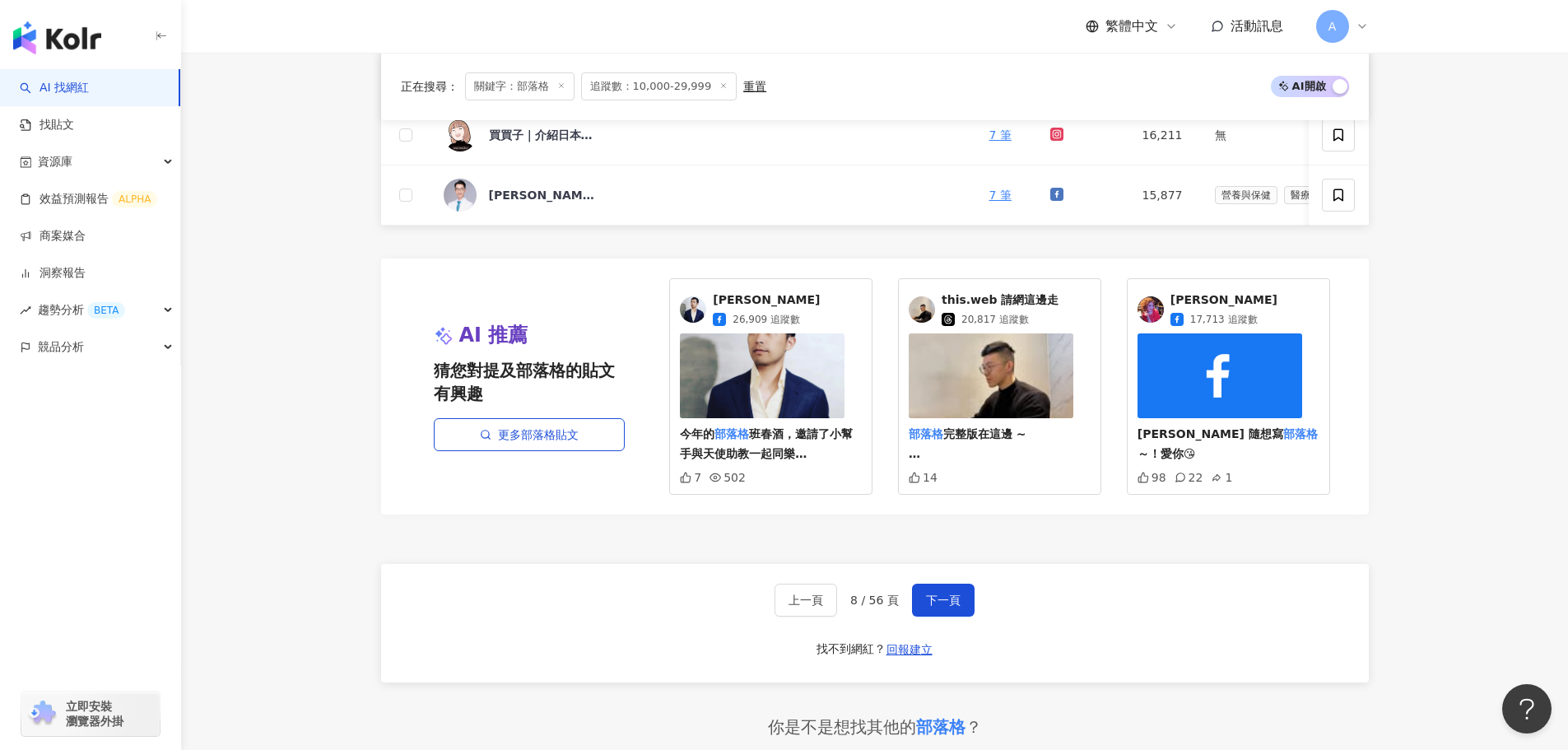
scroll to position [1152, 0]
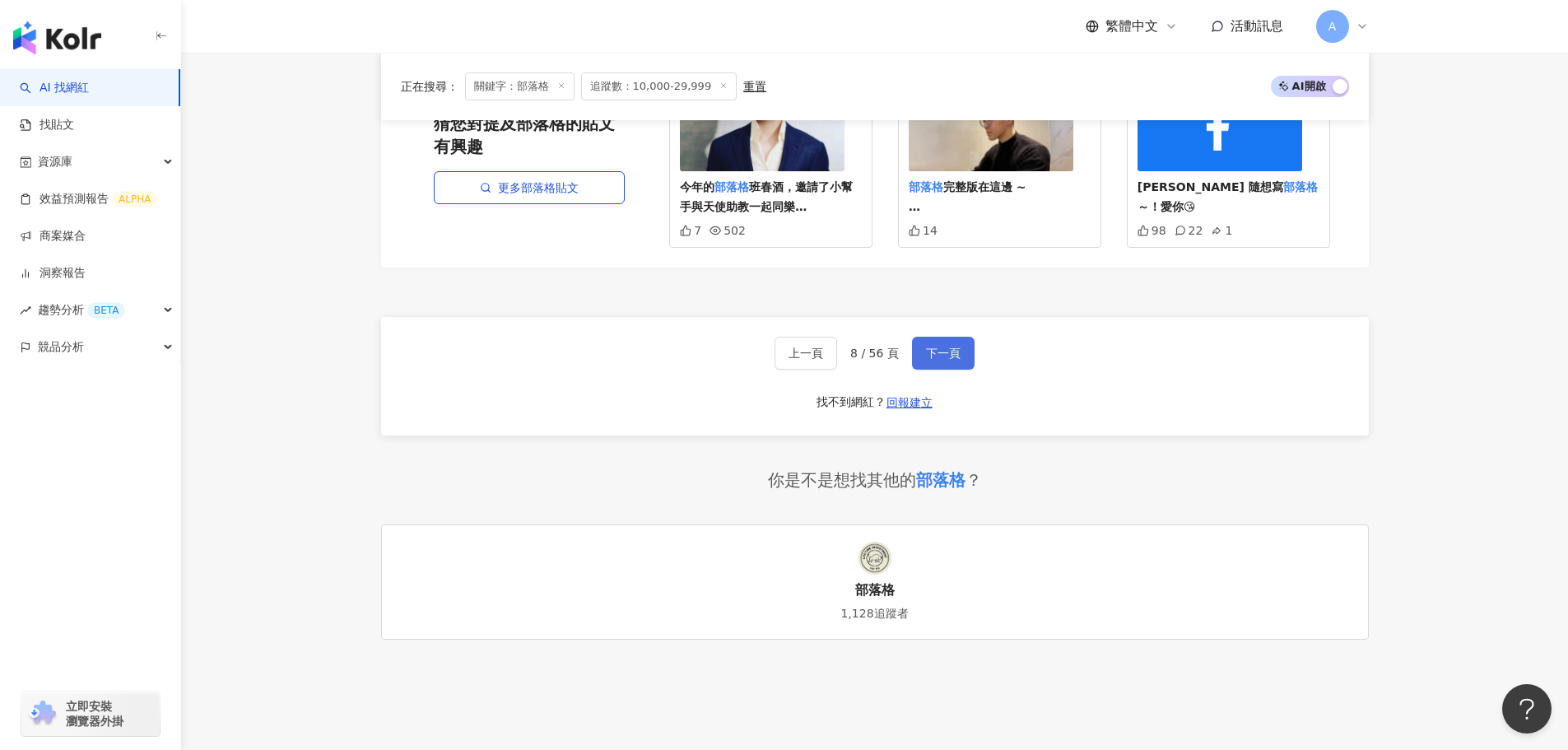
click at [928, 348] on button "下一頁" at bounding box center [943, 353] width 63 height 33
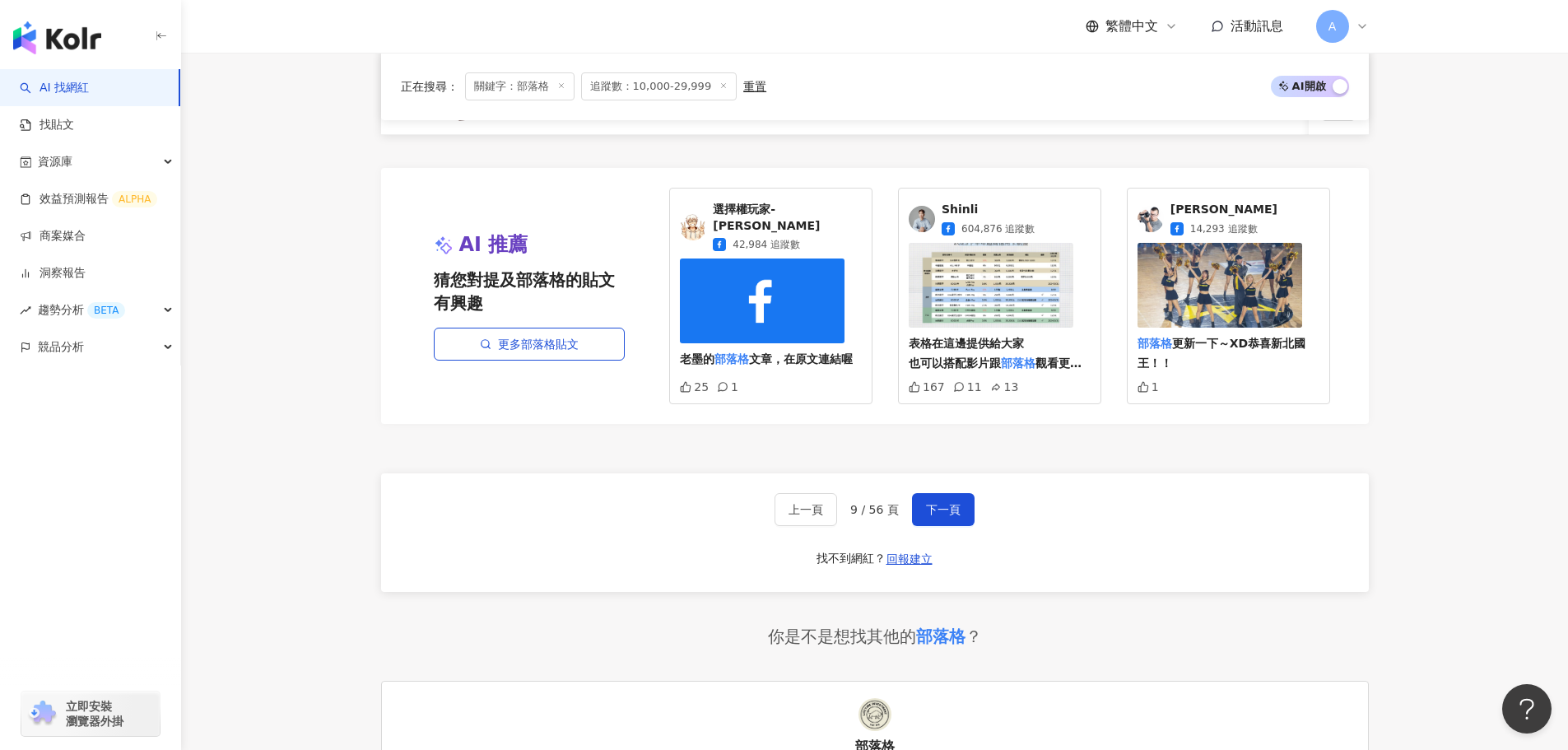
scroll to position [1065, 0]
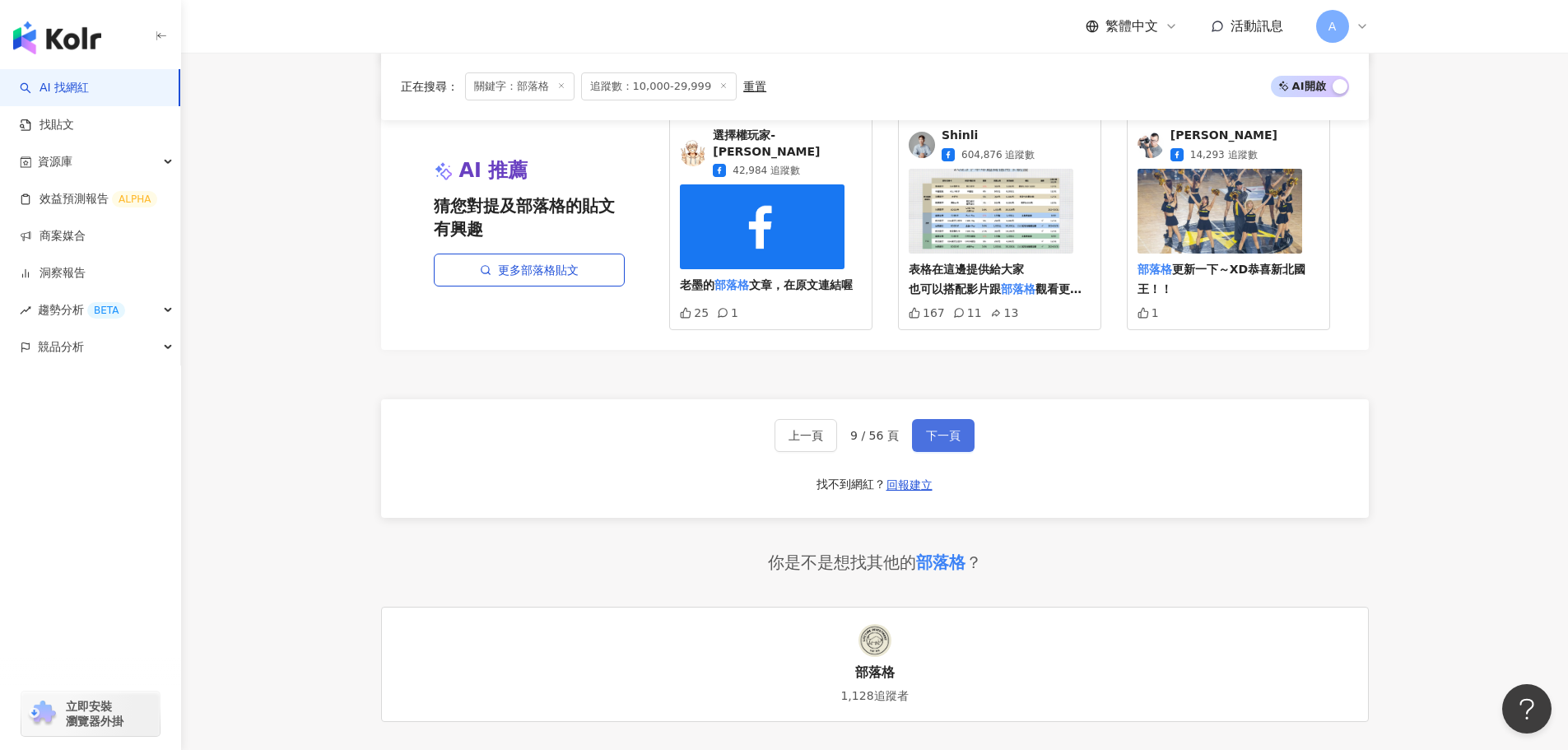
click at [945, 442] on span "下一頁" at bounding box center [943, 435] width 34 height 13
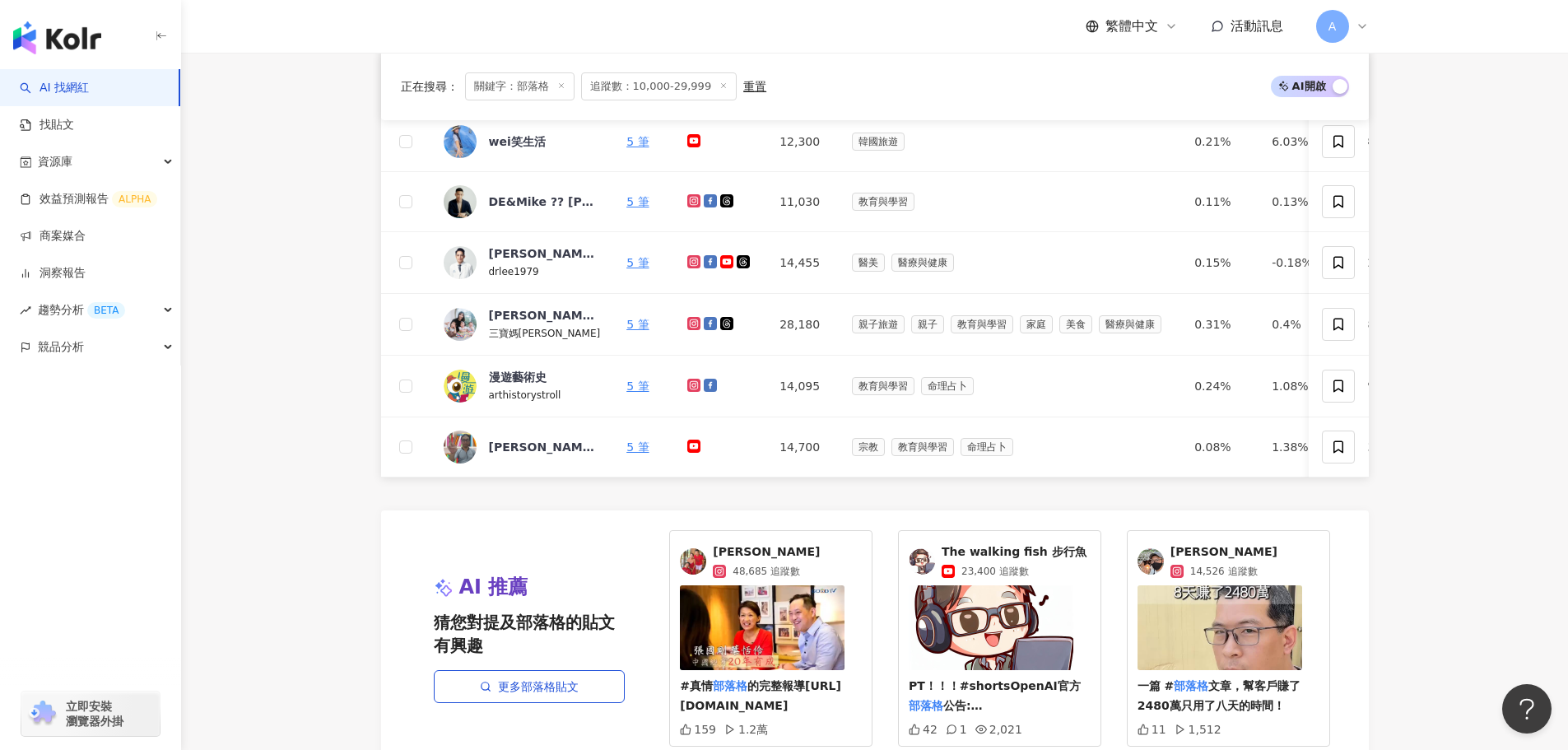
scroll to position [982, 0]
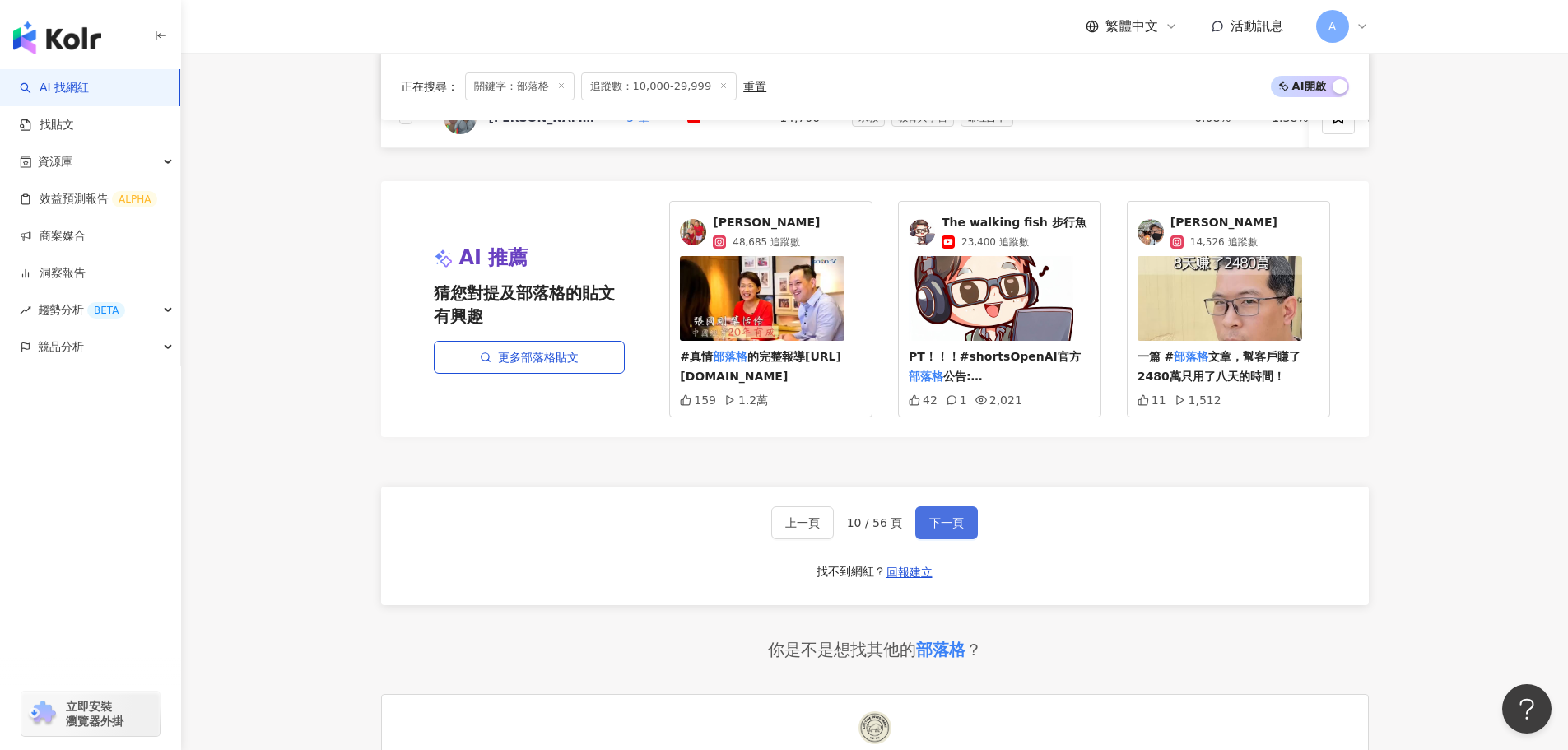
click at [952, 530] on span "下一頁" at bounding box center [946, 522] width 34 height 13
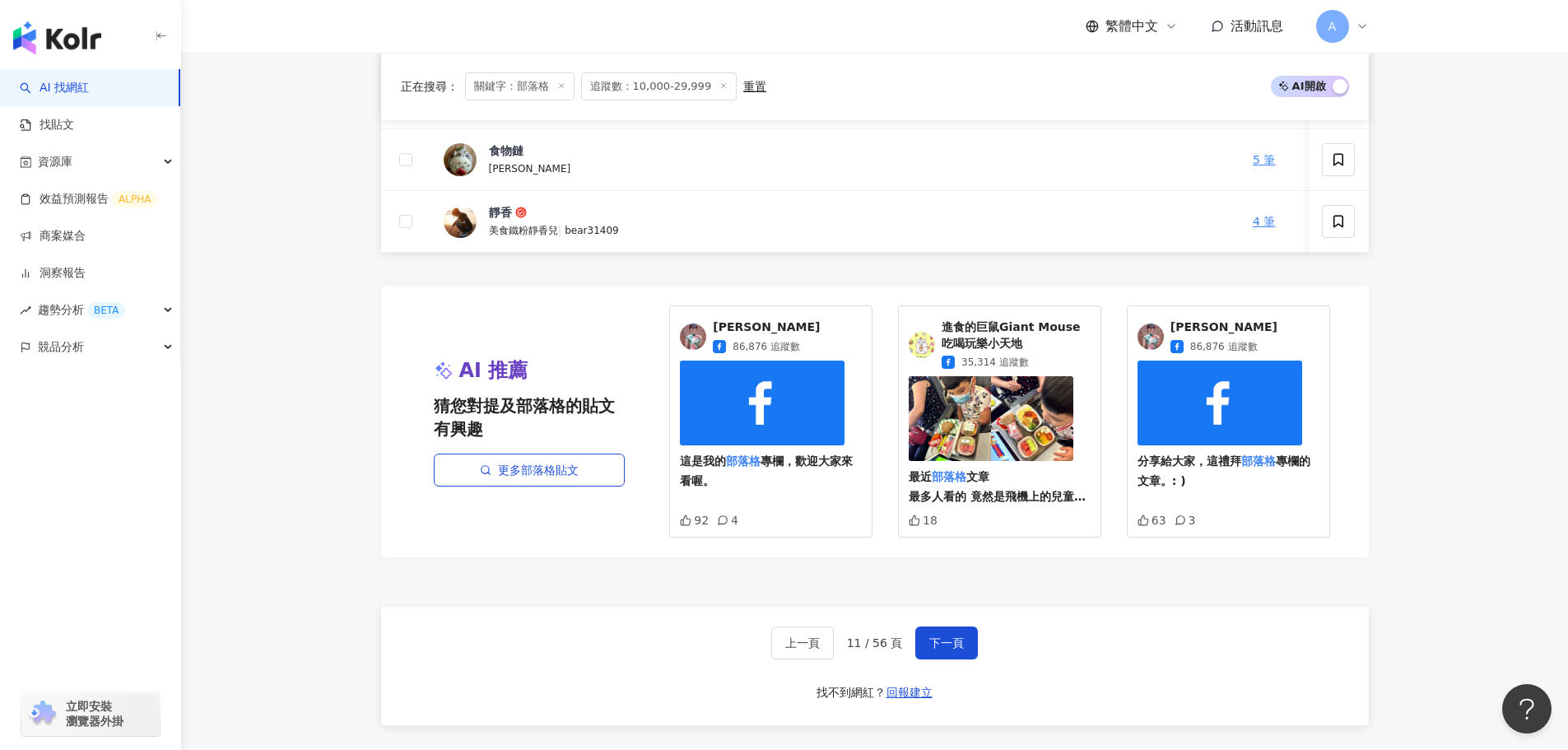
scroll to position [900, 0]
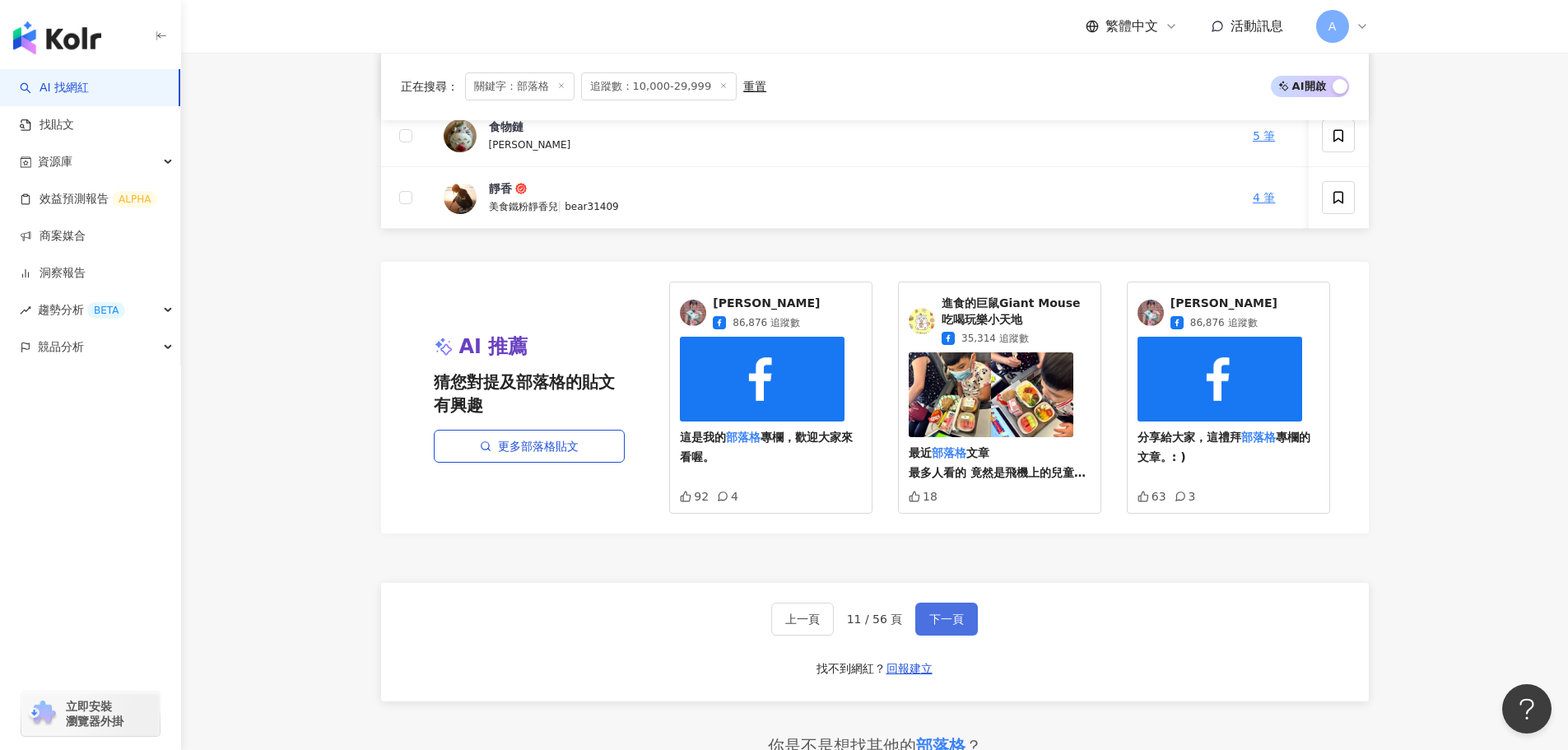
click at [946, 625] on span "下一頁" at bounding box center [946, 619] width 34 height 13
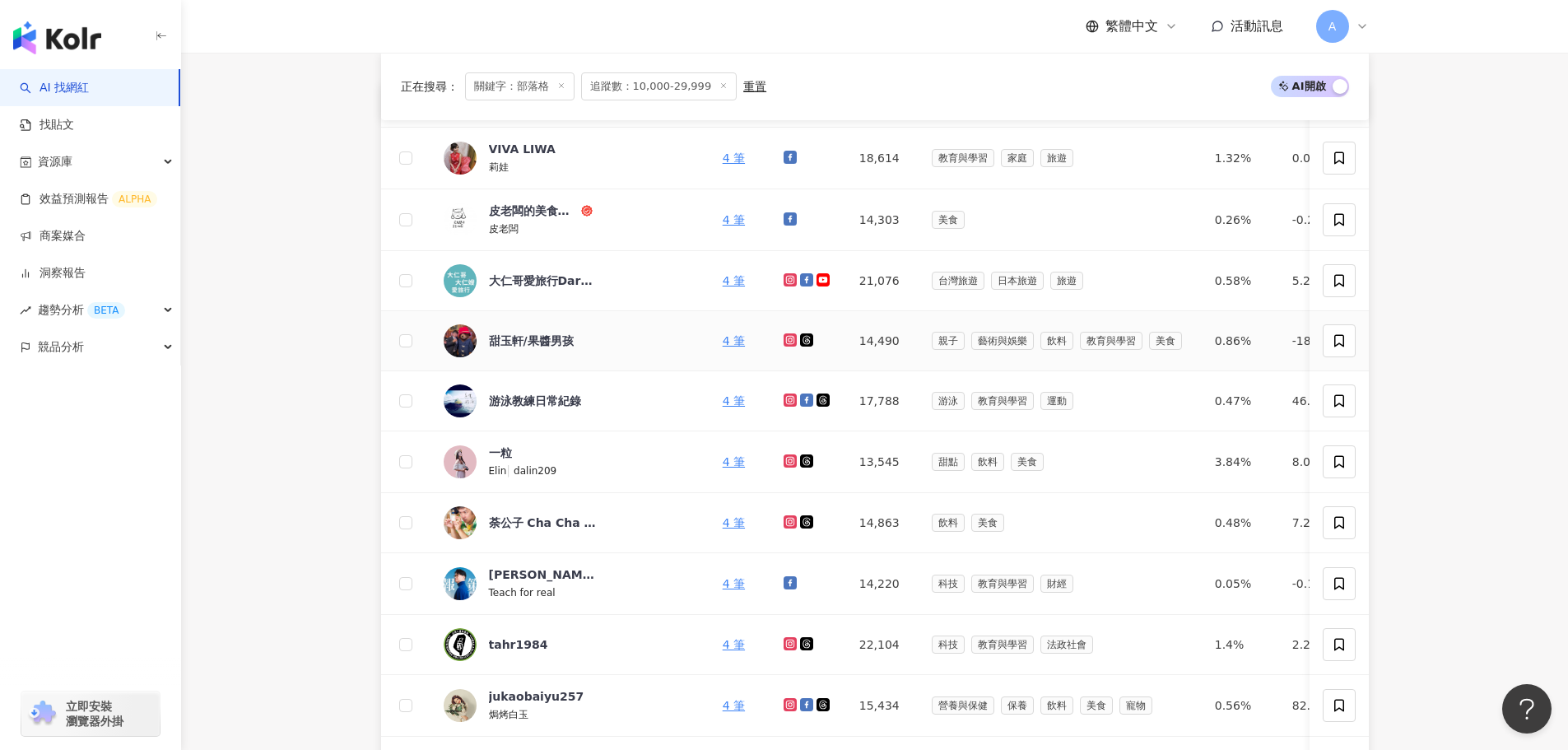
scroll to position [242, 0]
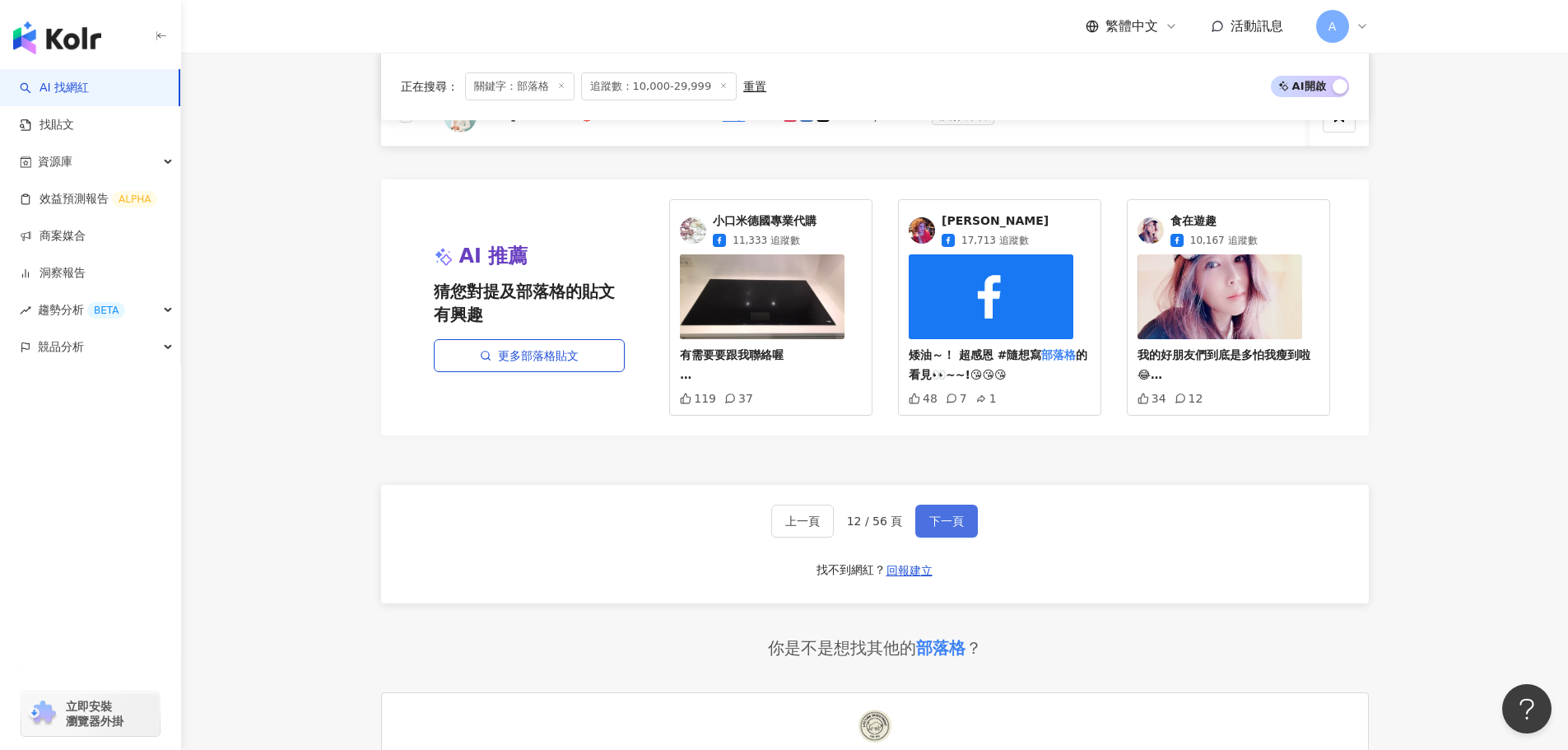
click at [951, 527] on span "下一頁" at bounding box center [946, 521] width 34 height 13
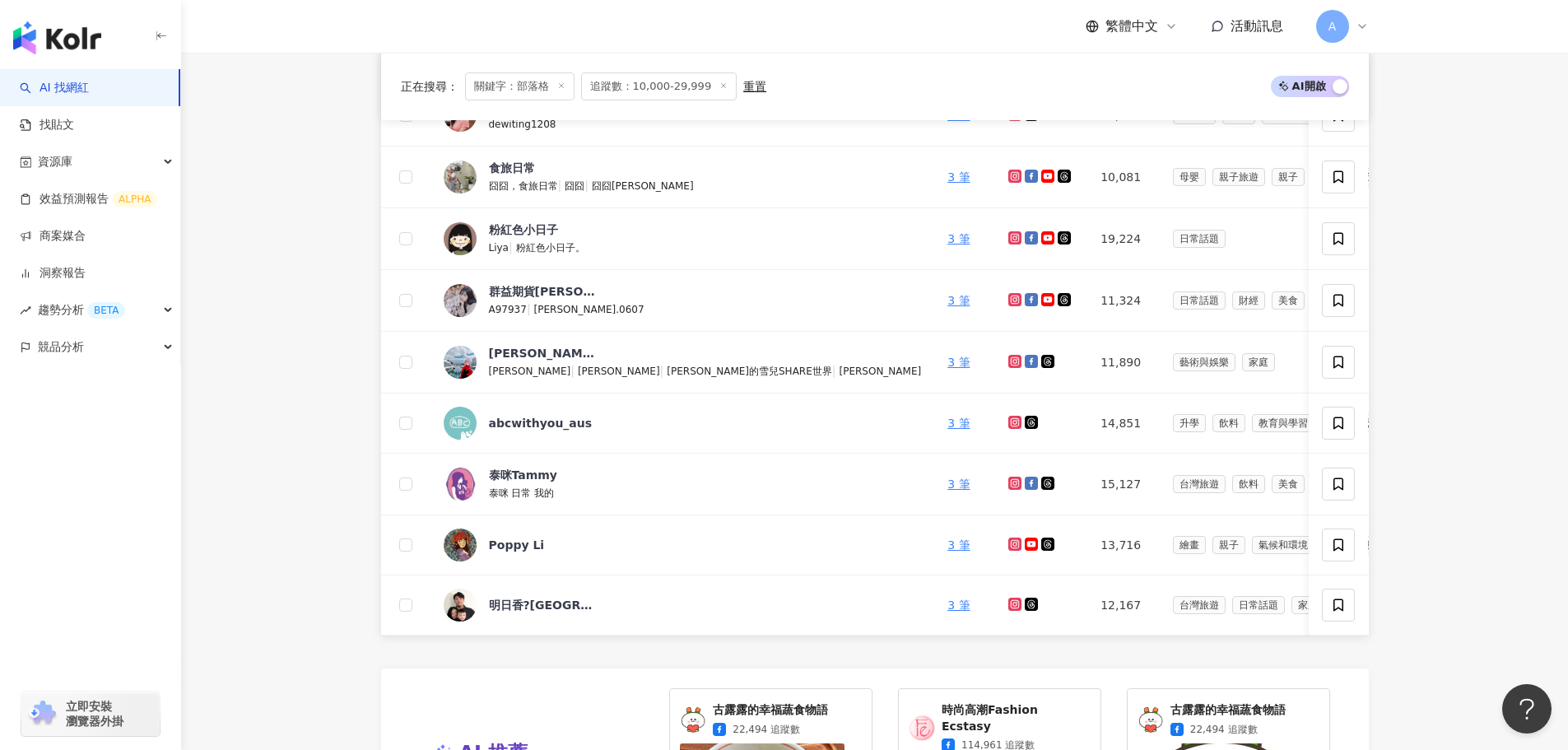
scroll to position [905, 0]
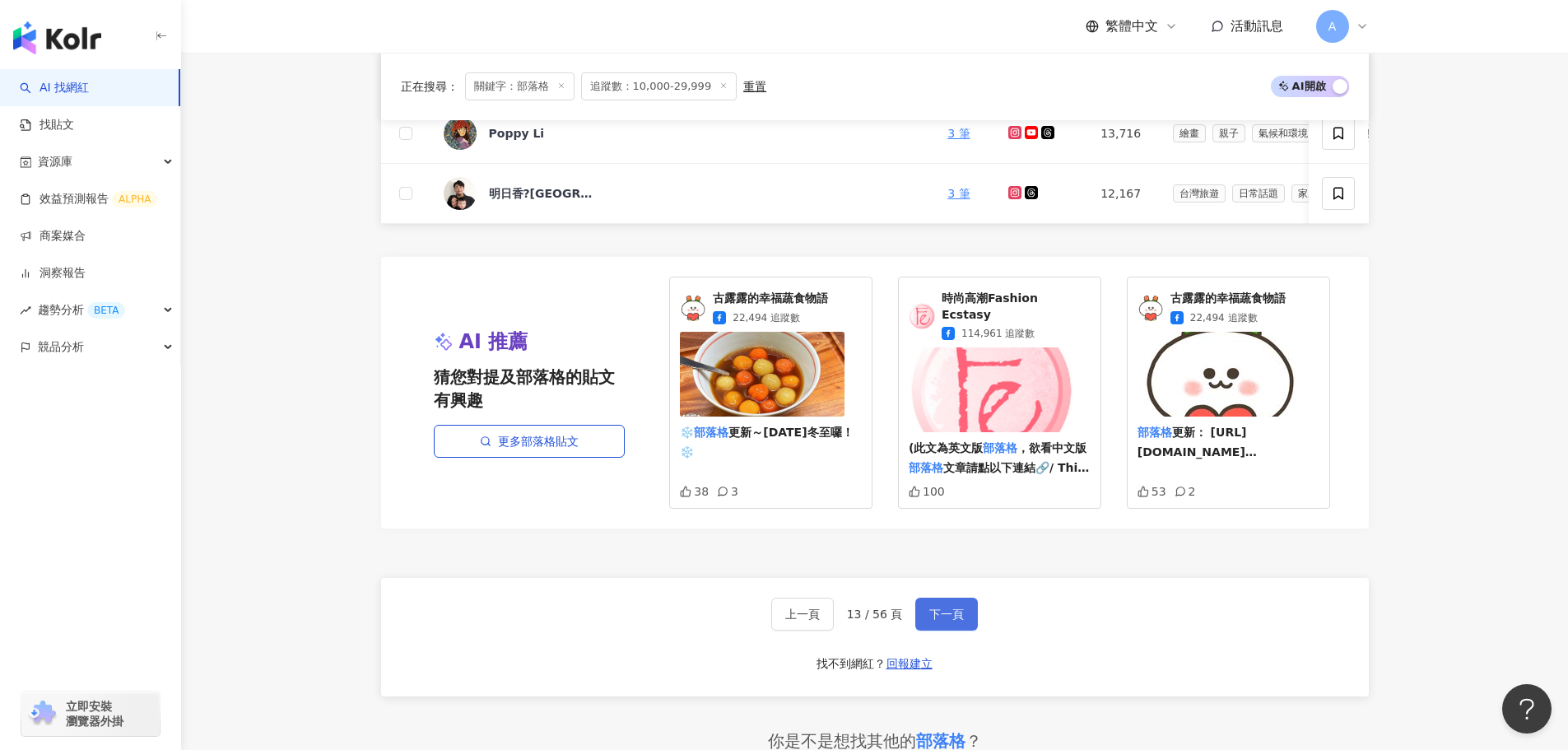
click at [940, 607] on span "下一頁" at bounding box center [946, 613] width 34 height 13
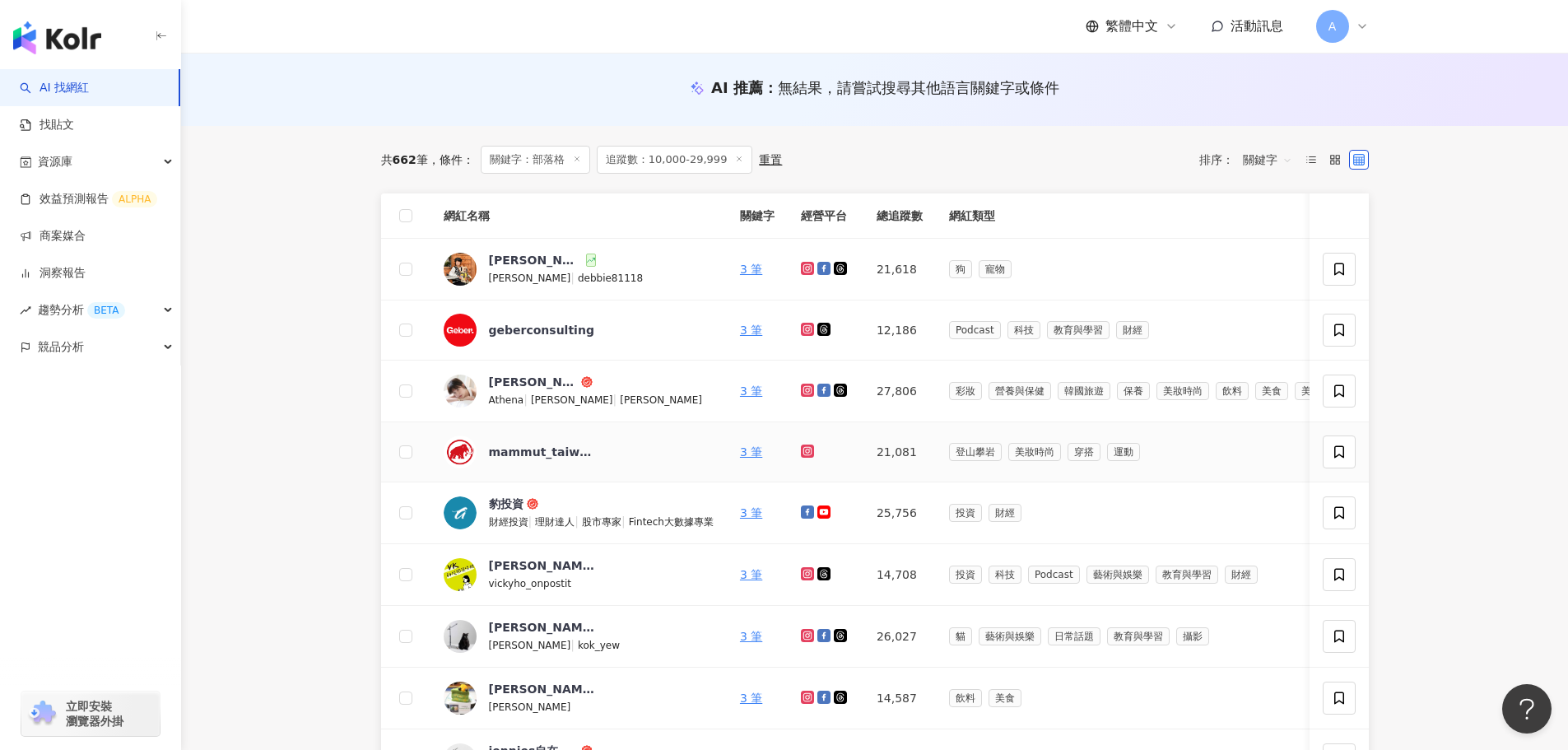
scroll to position [0, 0]
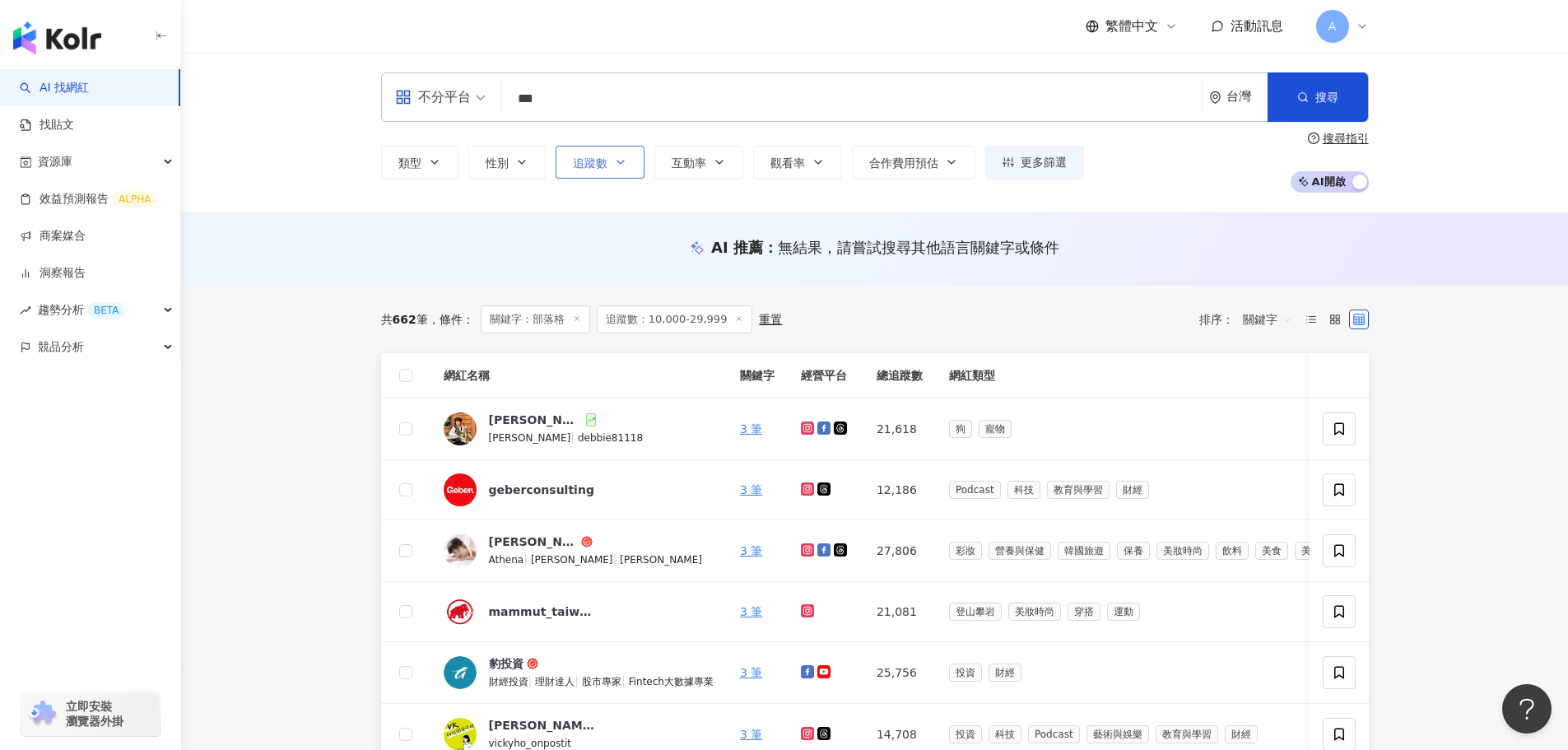
click at [629, 157] on button "追蹤數" at bounding box center [600, 162] width 89 height 33
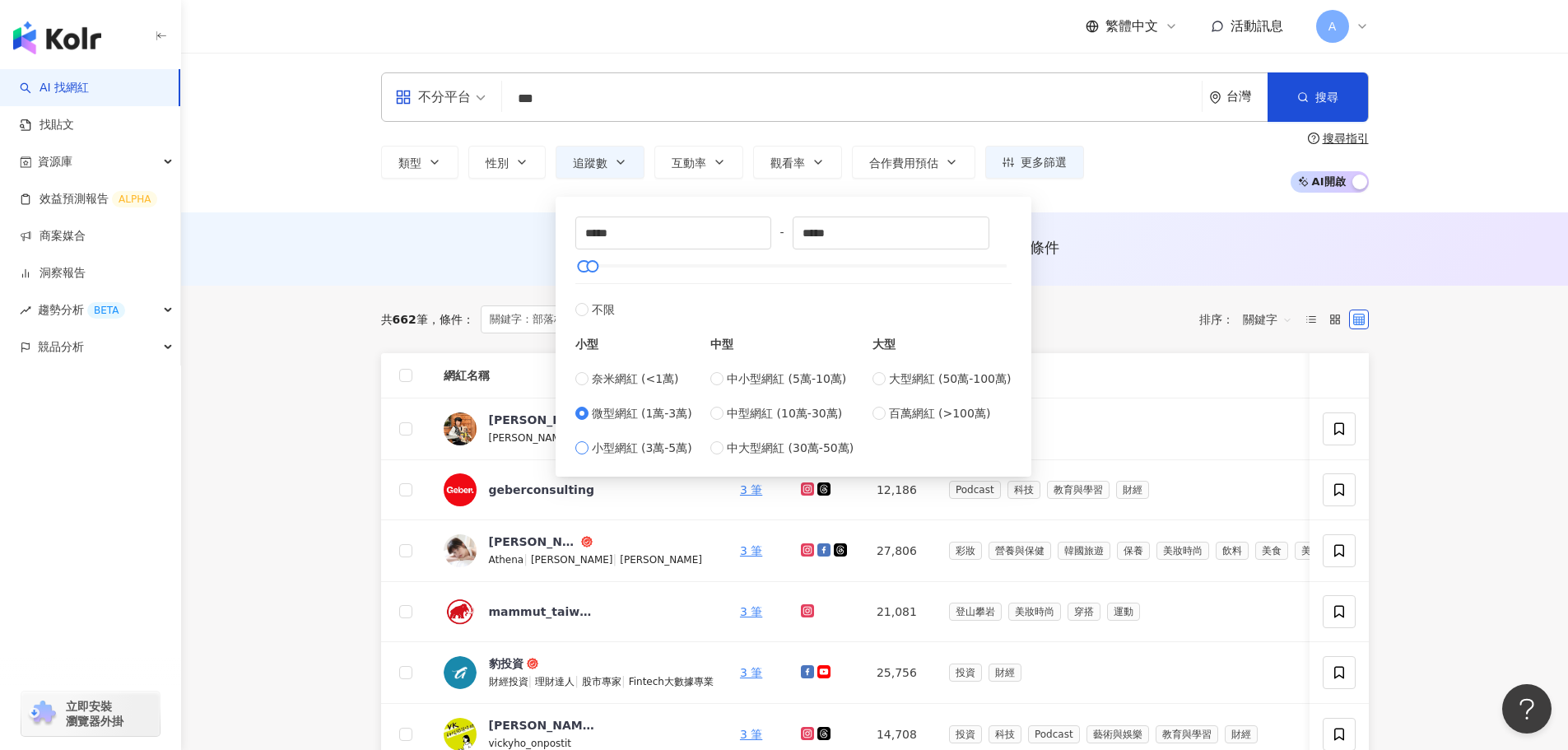
click at [660, 446] on span "小型網紅 (3萬-5萬)" at bounding box center [641, 448] width 101 height 18
type input "*****"
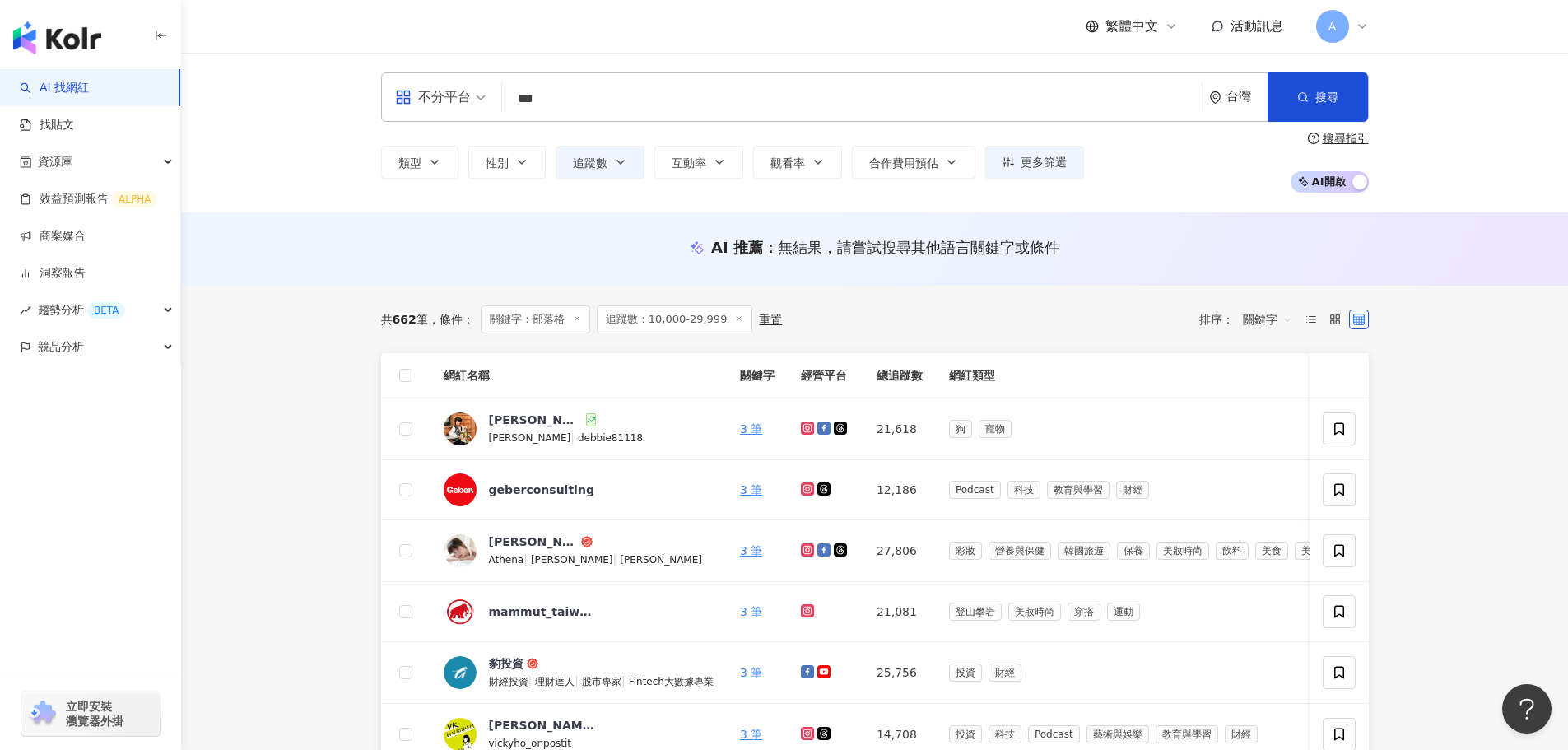
click at [1149, 277] on div "AI 推薦 ： 無結果，請嘗試搜尋其他語言關鍵字或條件" at bounding box center [874, 248] width 1387 height 73
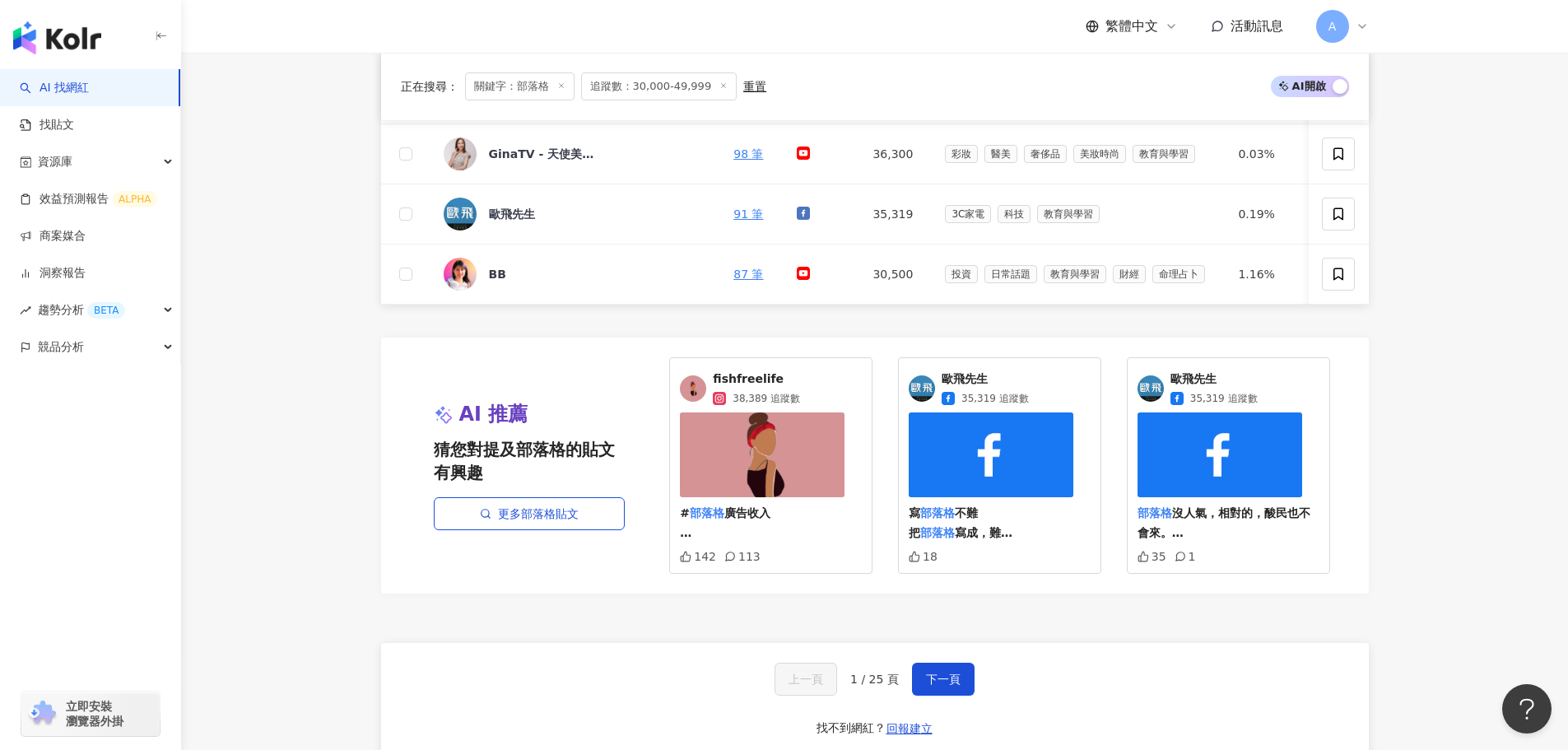
scroll to position [988, 0]
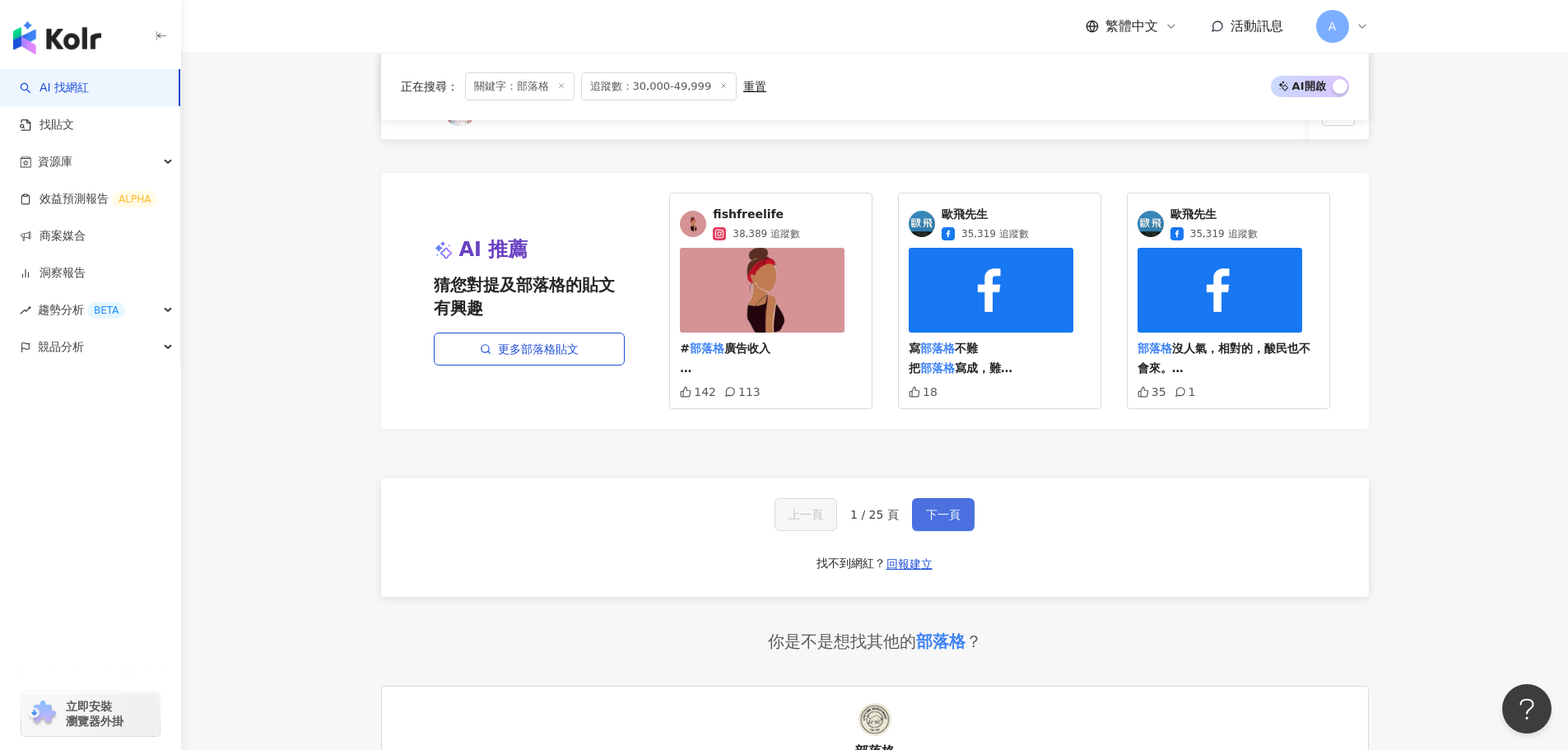
click at [942, 530] on button "下一頁" at bounding box center [943, 515] width 63 height 33
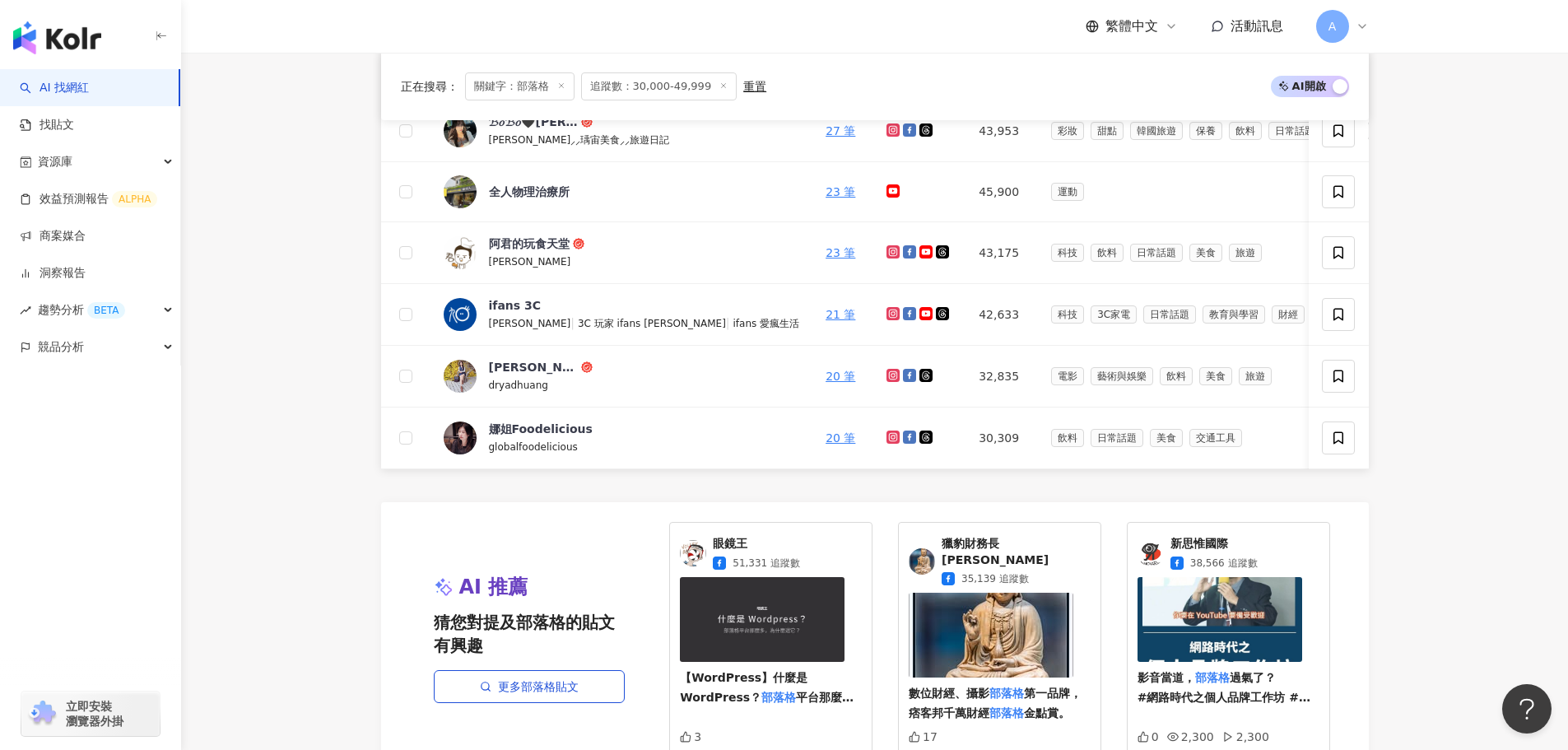
scroll to position [1152, 0]
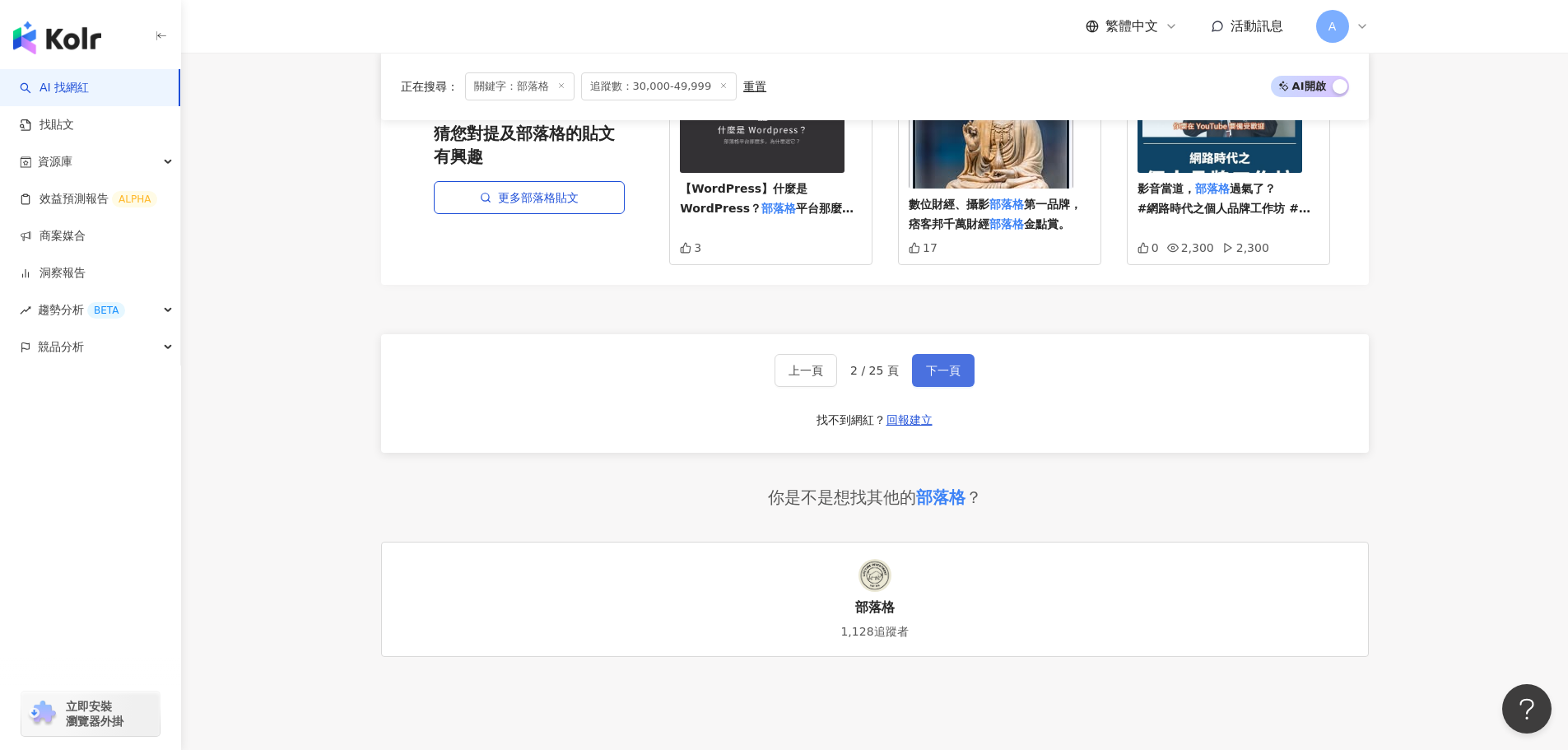
click at [939, 368] on span "下一頁" at bounding box center [943, 370] width 34 height 13
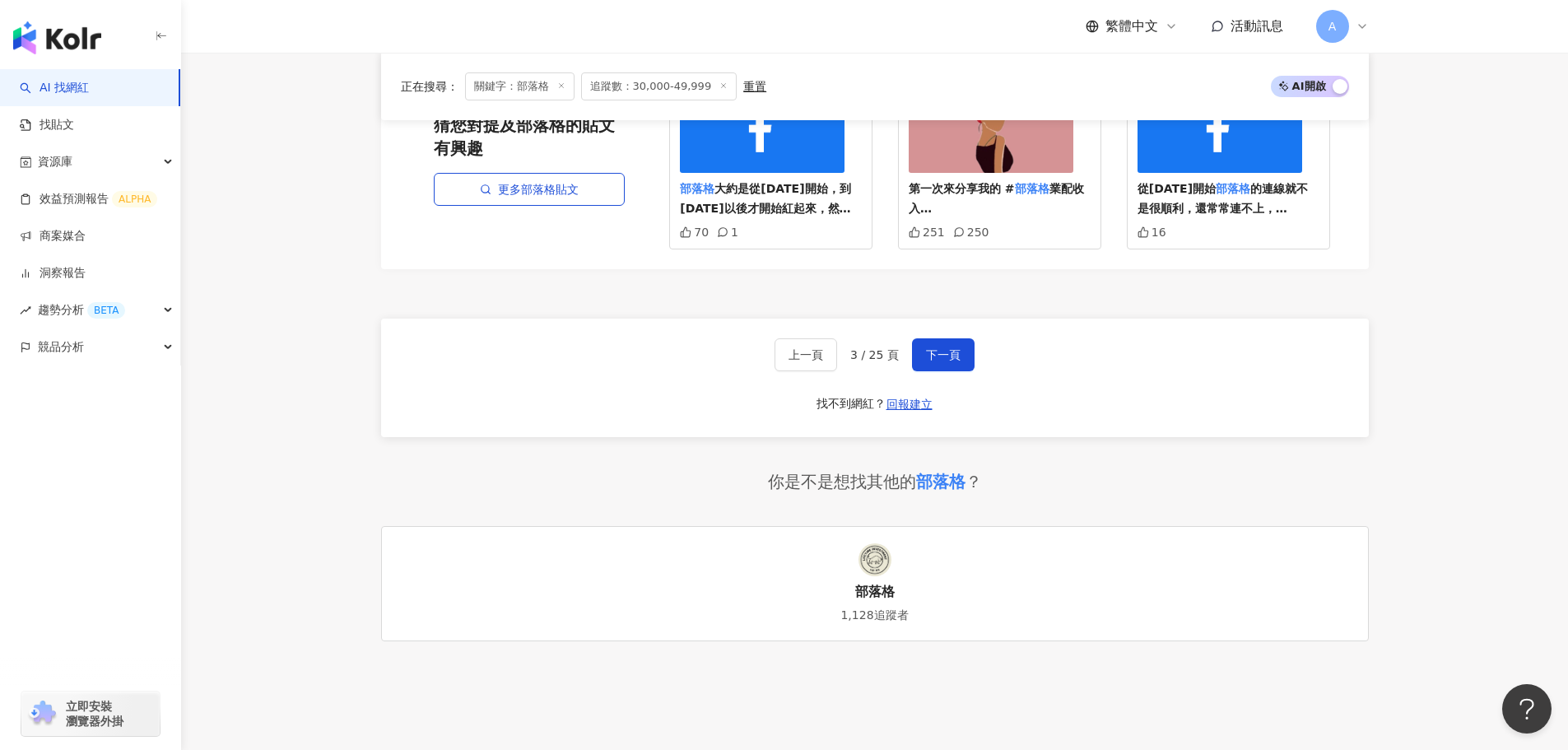
click at [386, 353] on div "上一頁 3 / 25 頁 下一頁 找不到網紅？ 回報建立" at bounding box center [875, 377] width 988 height 118
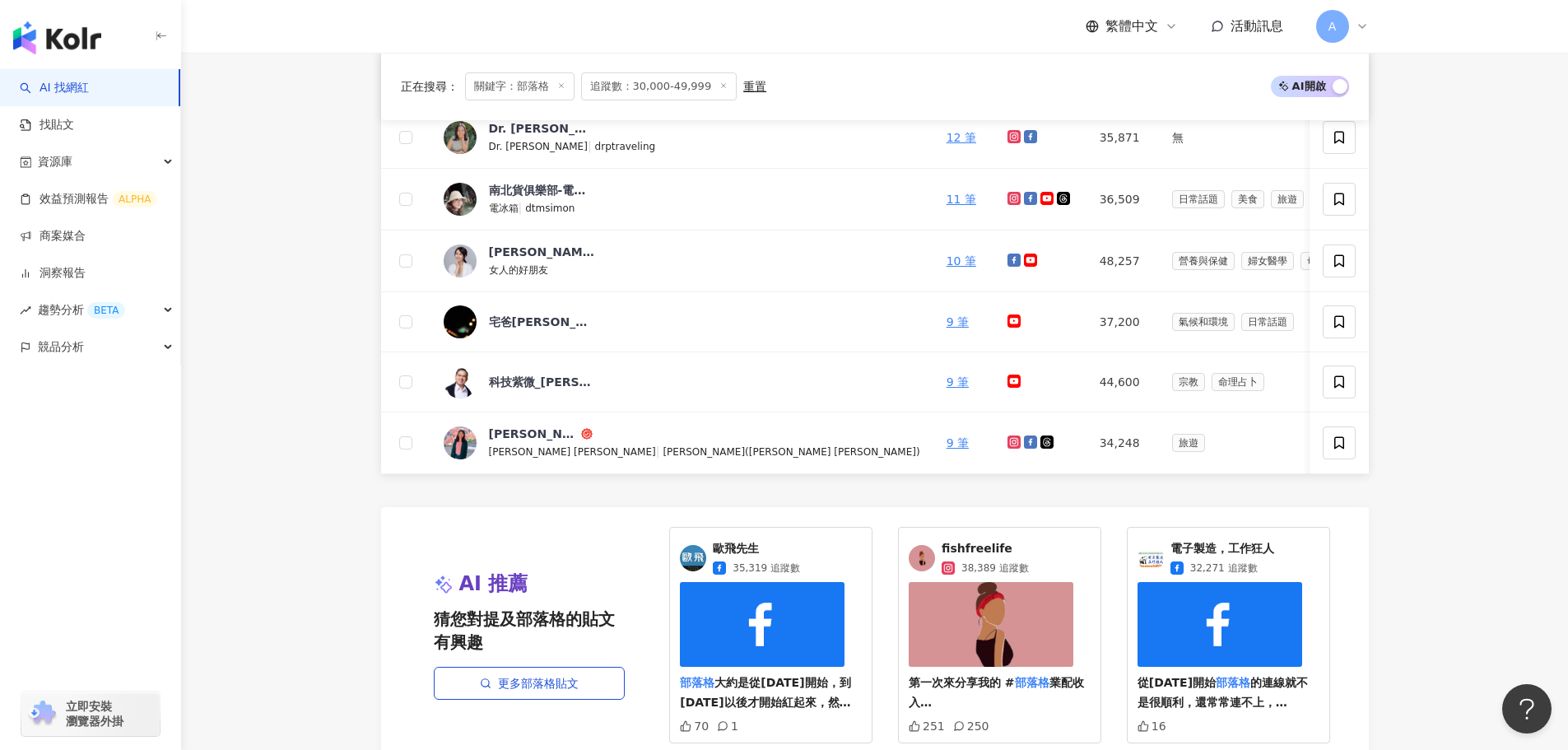
scroll to position [905, 0]
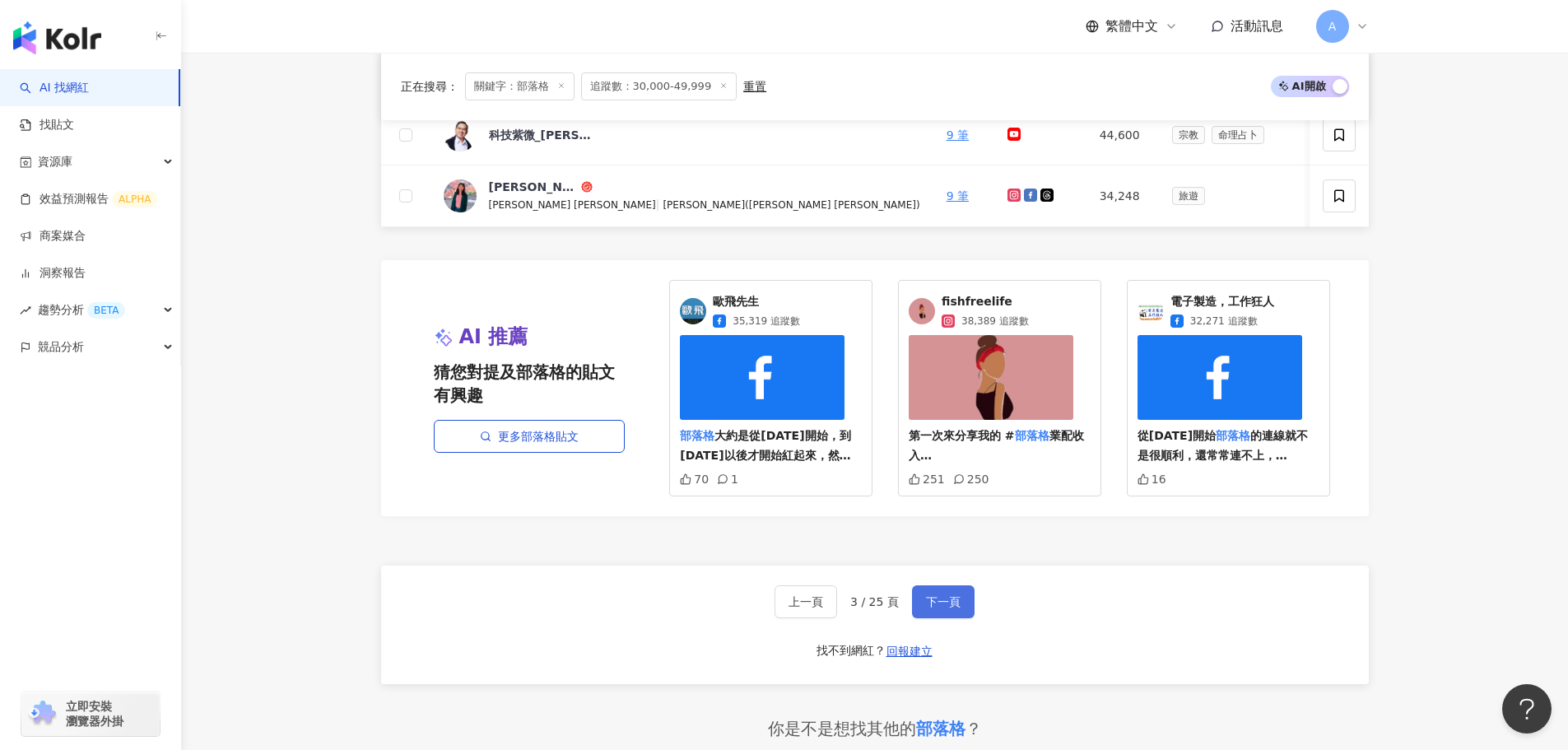
click at [937, 608] on span "下一頁" at bounding box center [943, 601] width 34 height 13
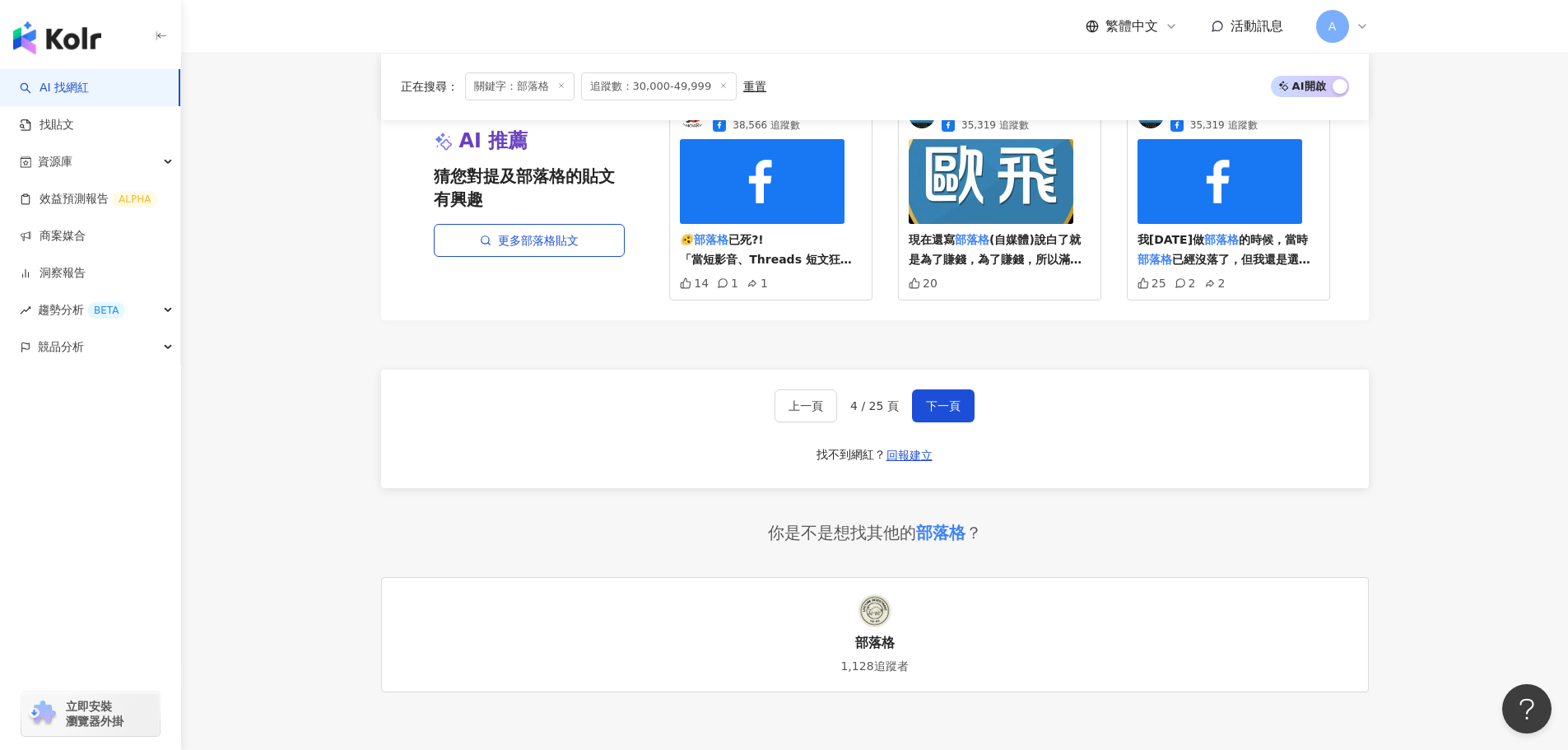
scroll to position [1152, 0]
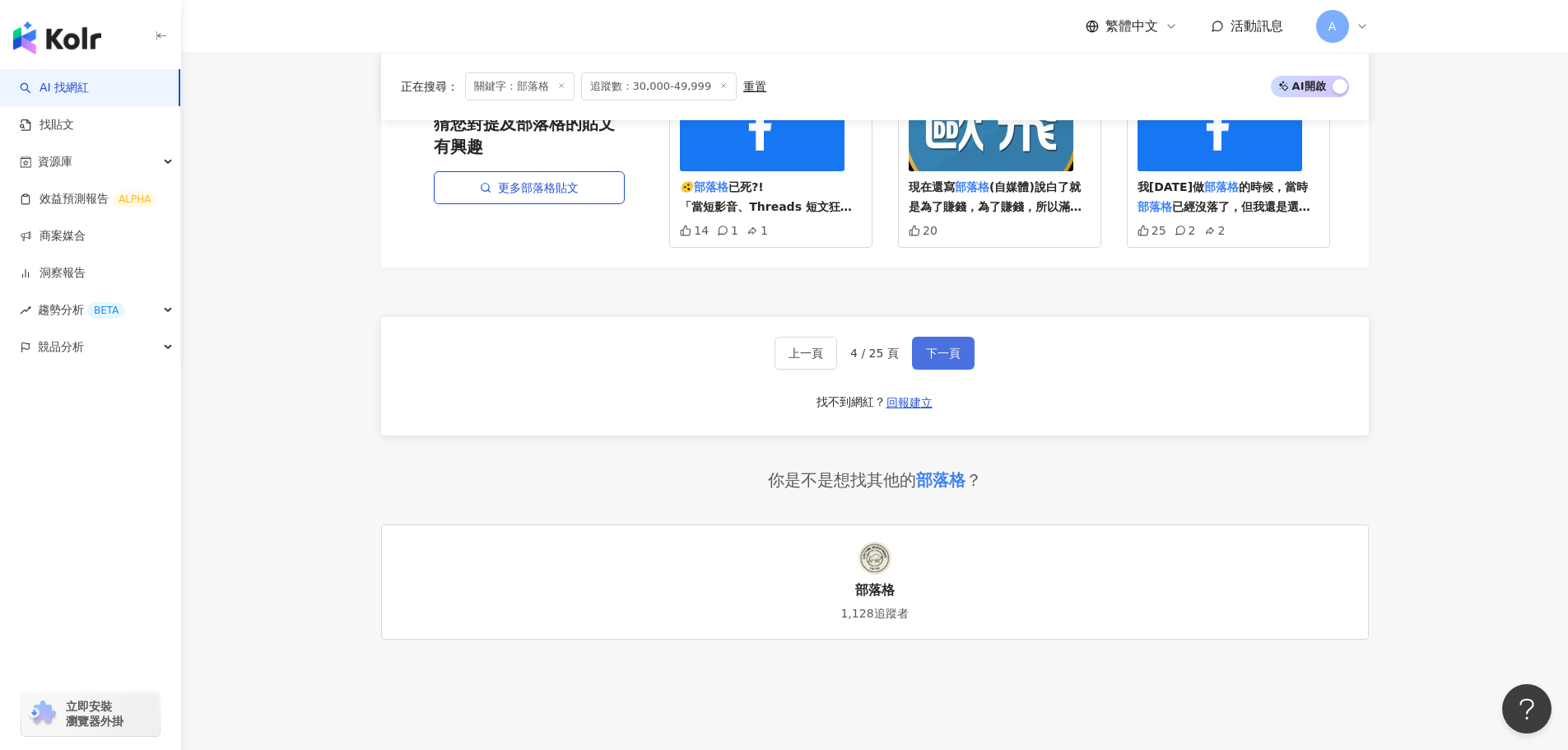
click at [960, 352] on button "下一頁" at bounding box center [943, 353] width 63 height 33
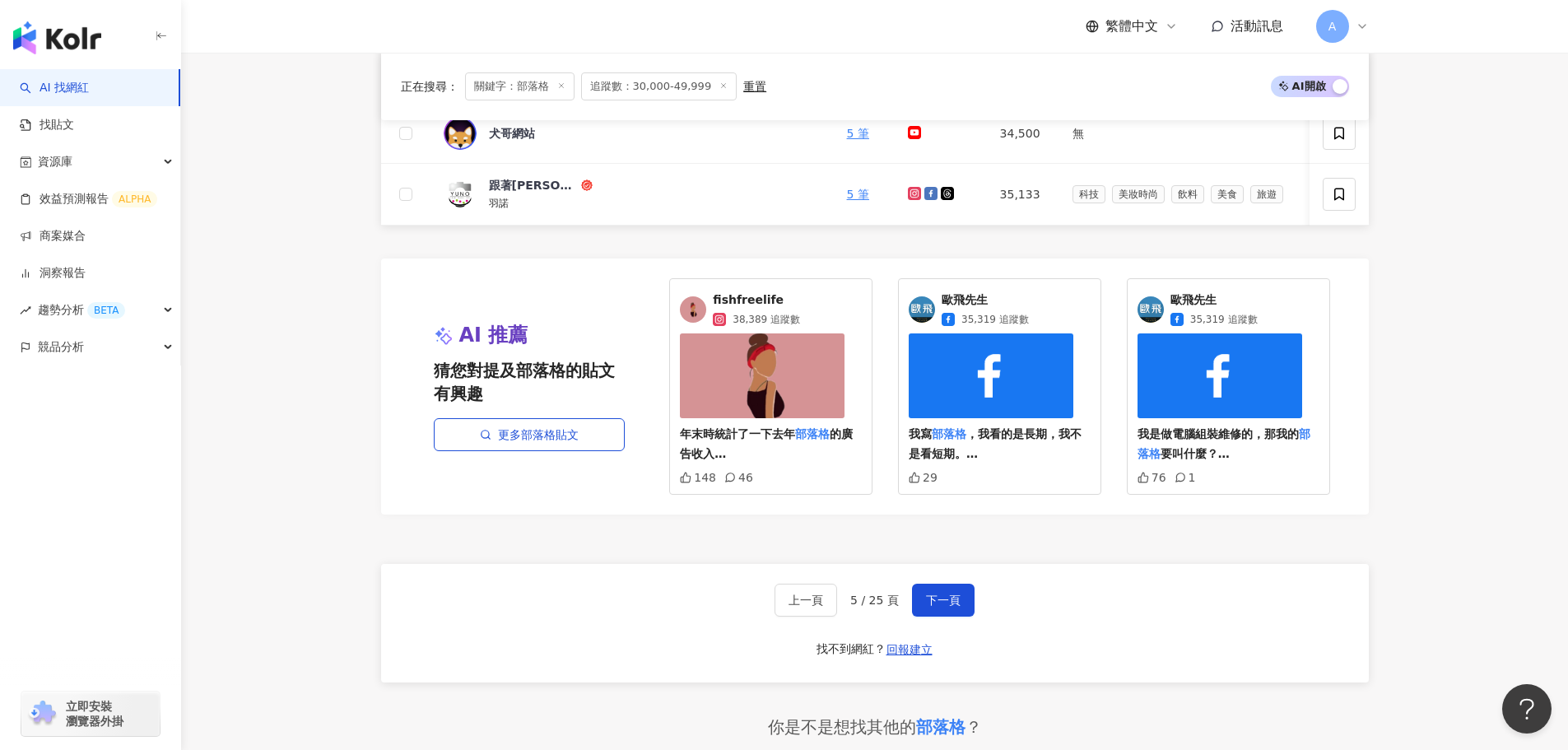
scroll to position [1278, 0]
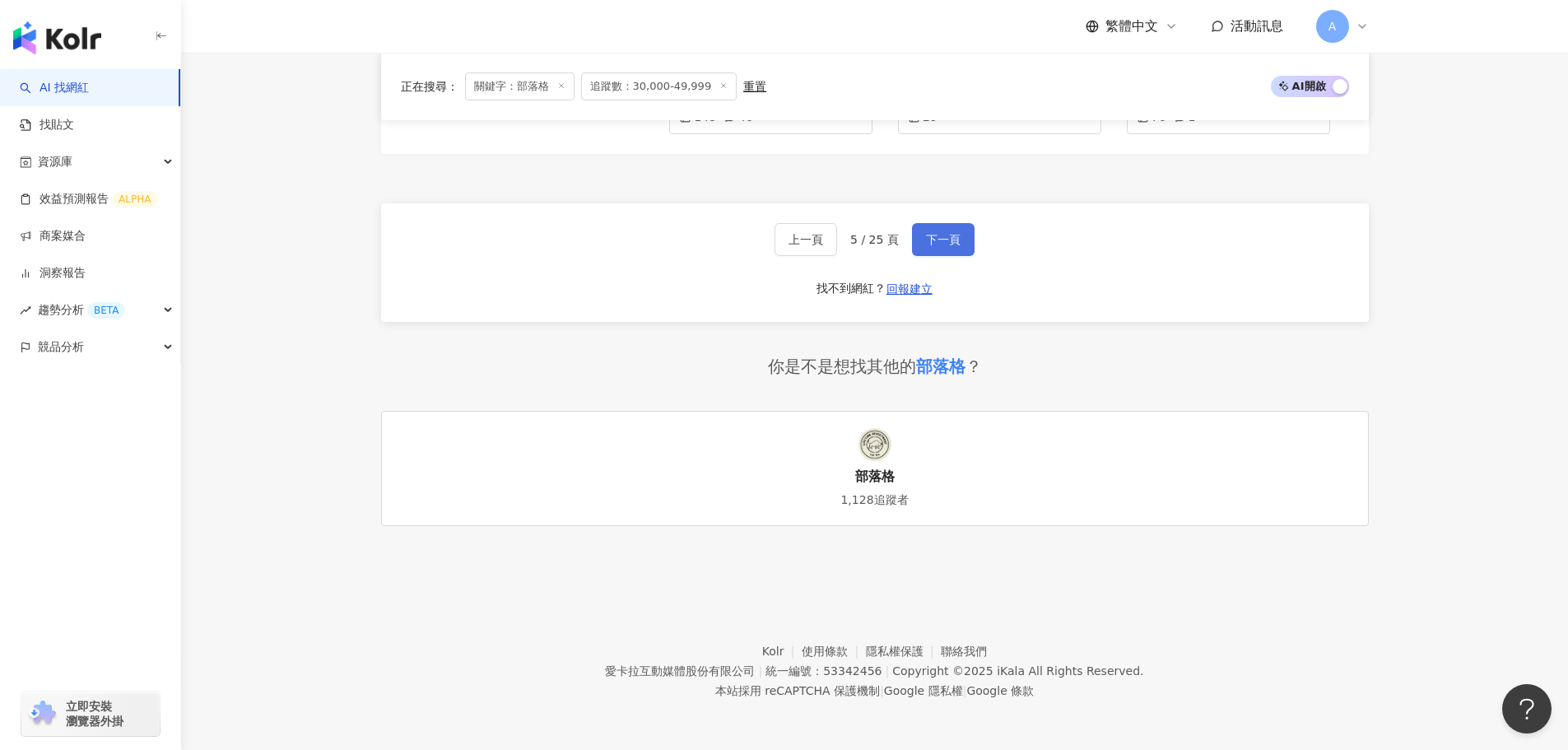
click at [937, 233] on span "下一頁" at bounding box center [943, 239] width 34 height 13
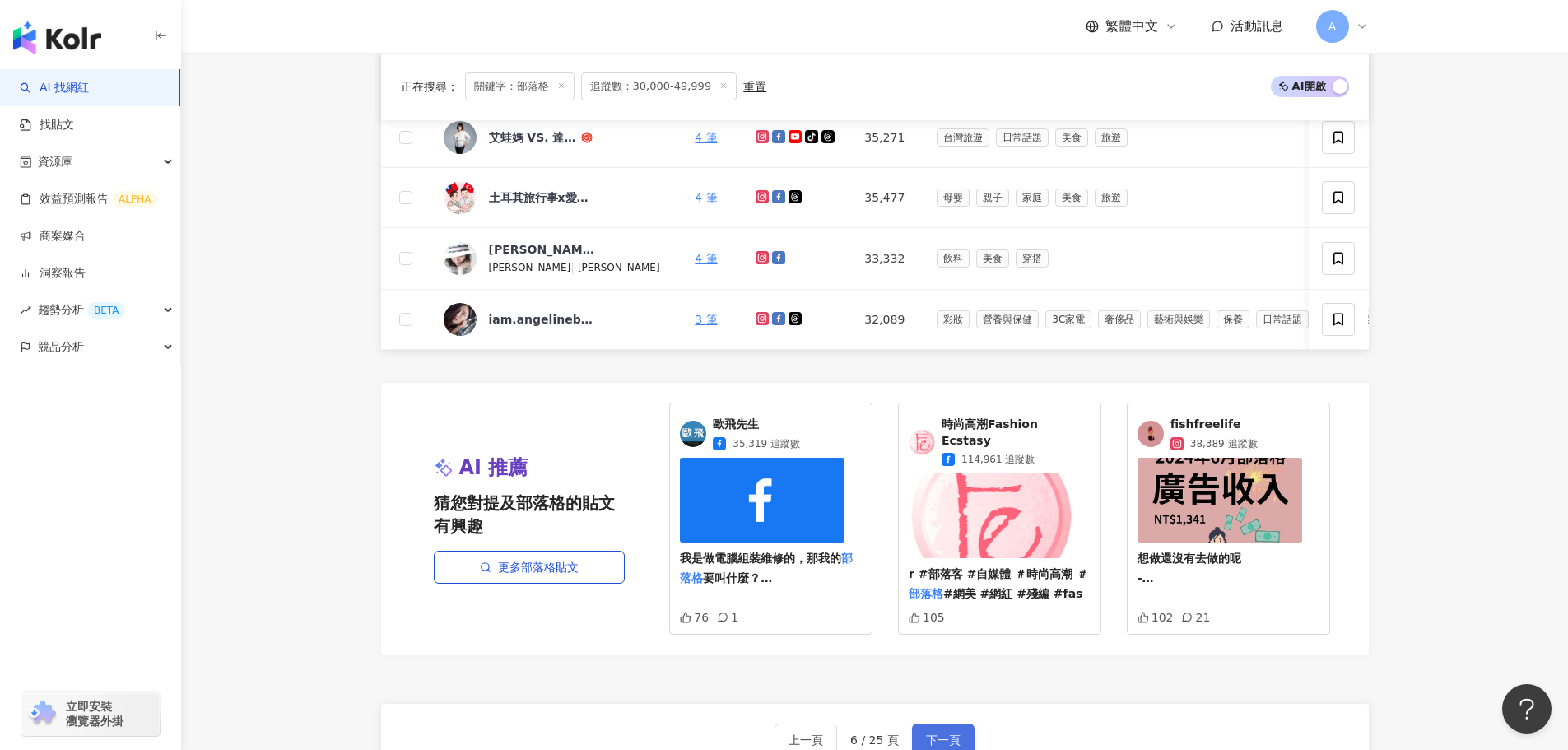
scroll to position [946, 0]
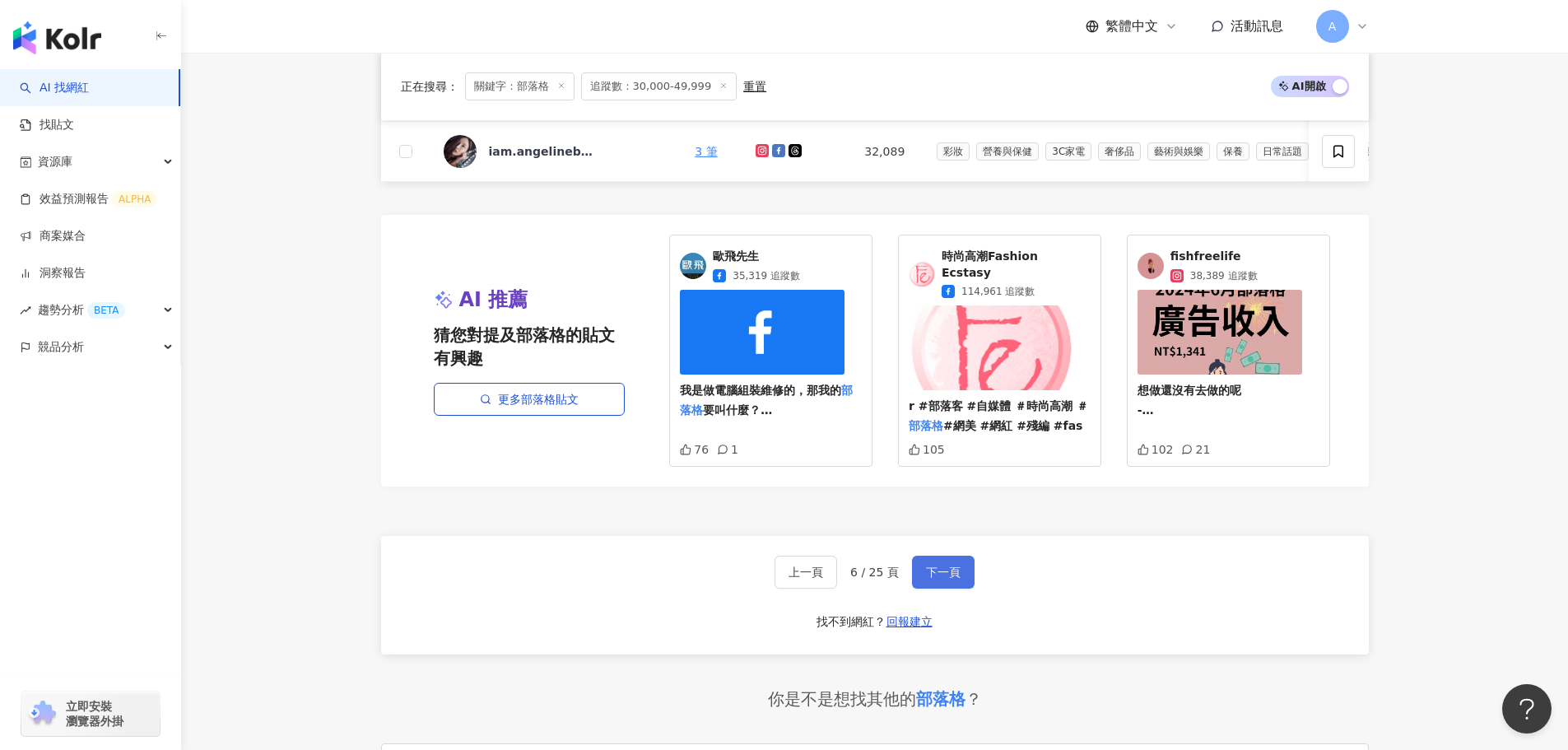
click at [953, 578] on button "下一頁" at bounding box center [943, 572] width 63 height 33
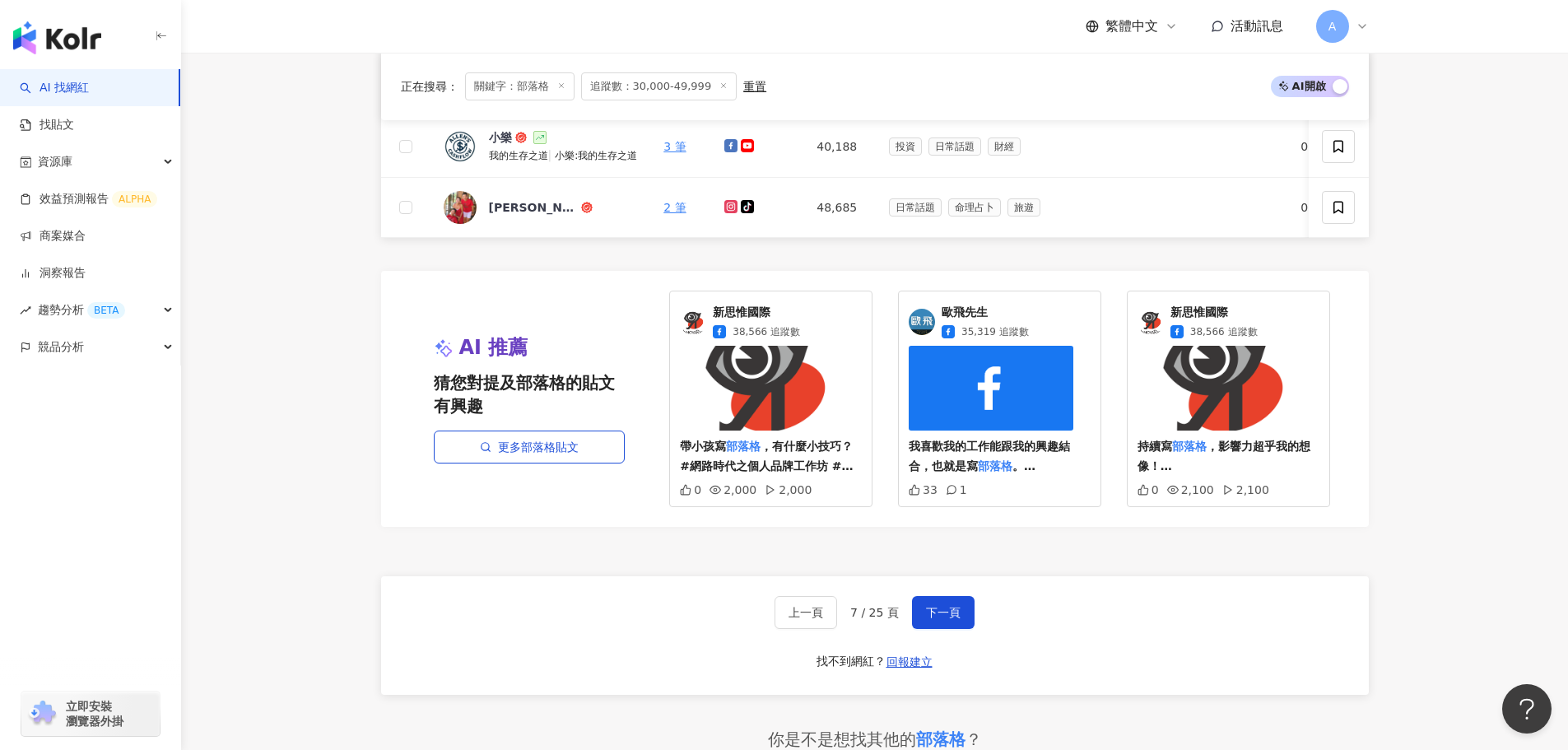
scroll to position [1028, 0]
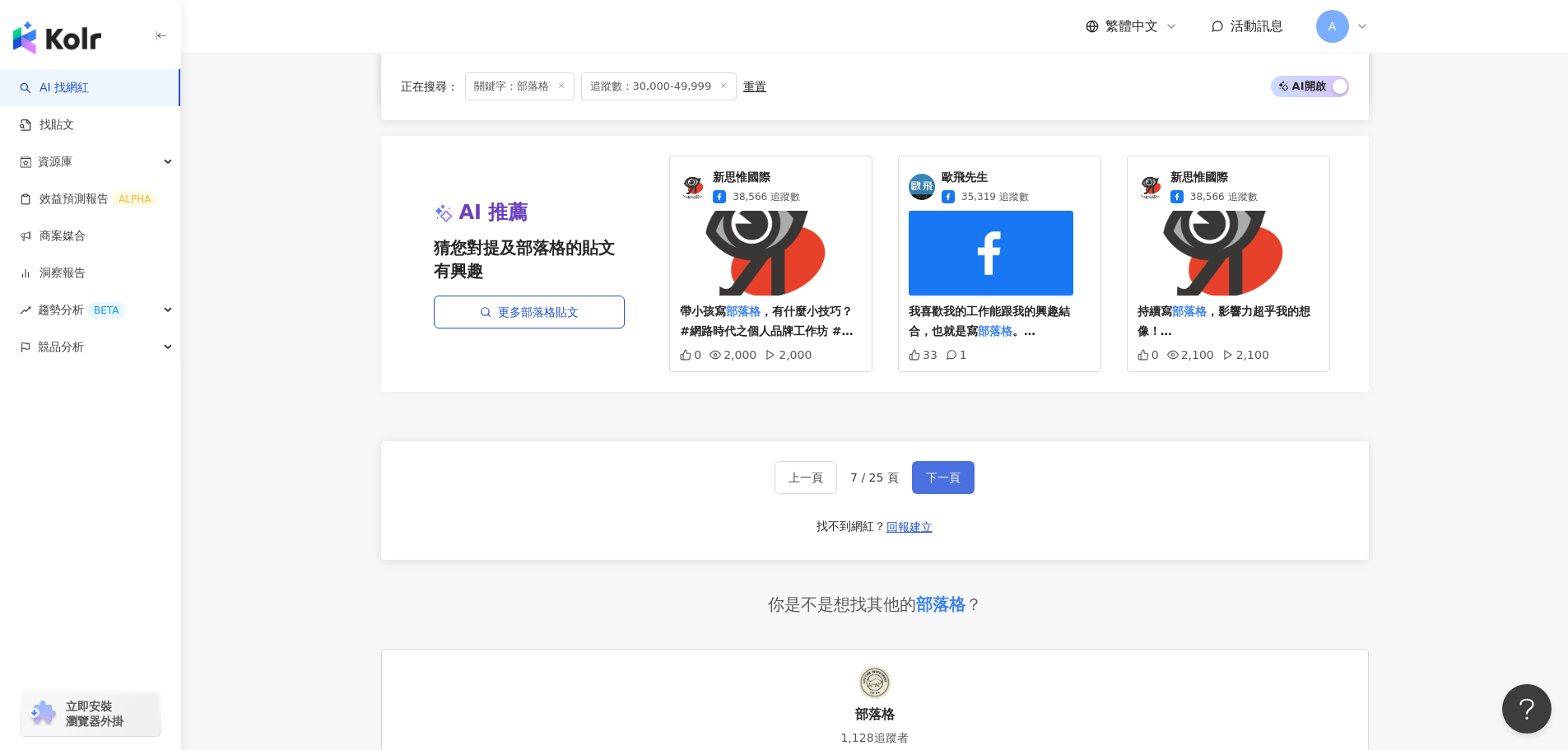
click at [941, 484] on span "下一頁" at bounding box center [943, 477] width 34 height 13
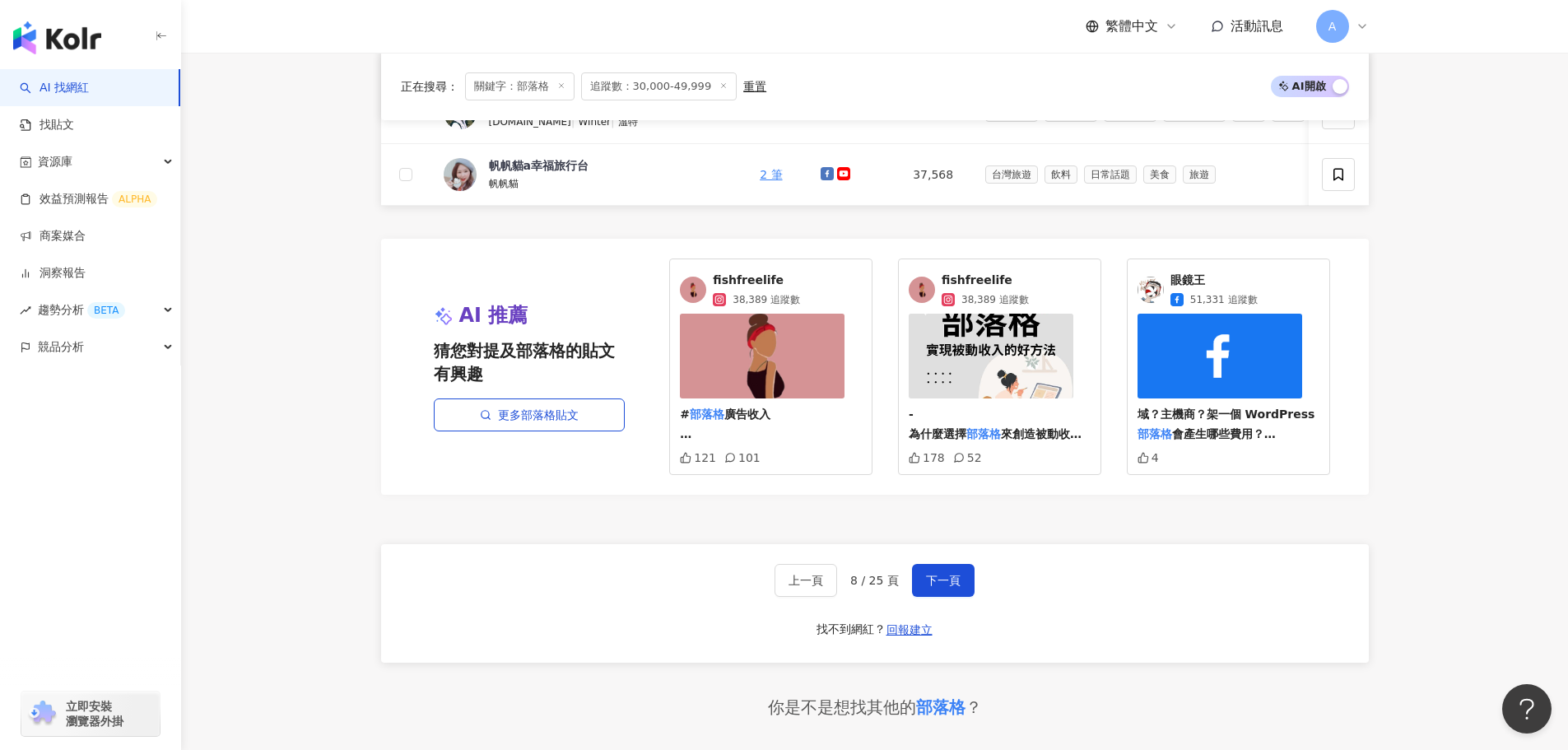
scroll to position [946, 0]
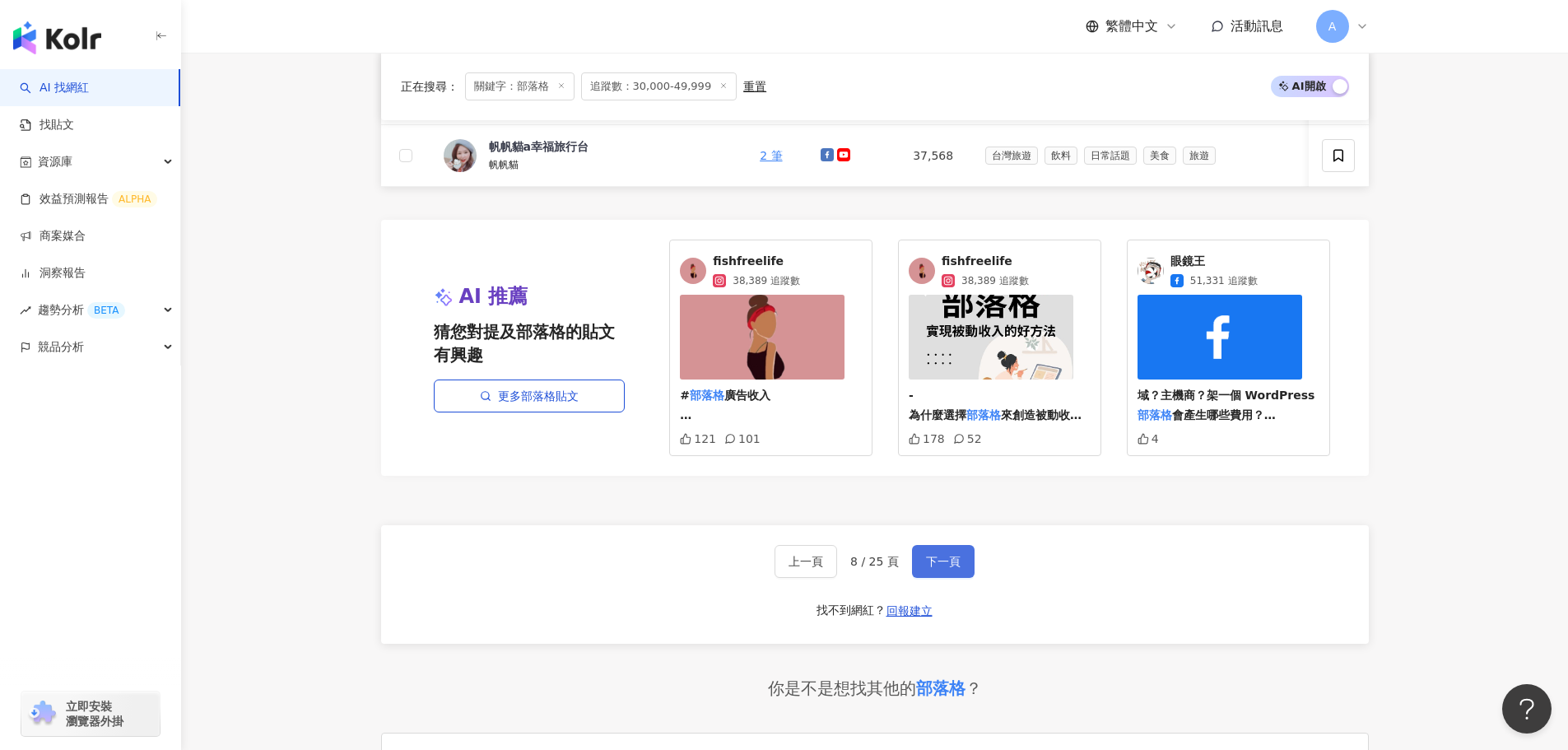
click at [934, 562] on button "下一頁" at bounding box center [943, 562] width 63 height 33
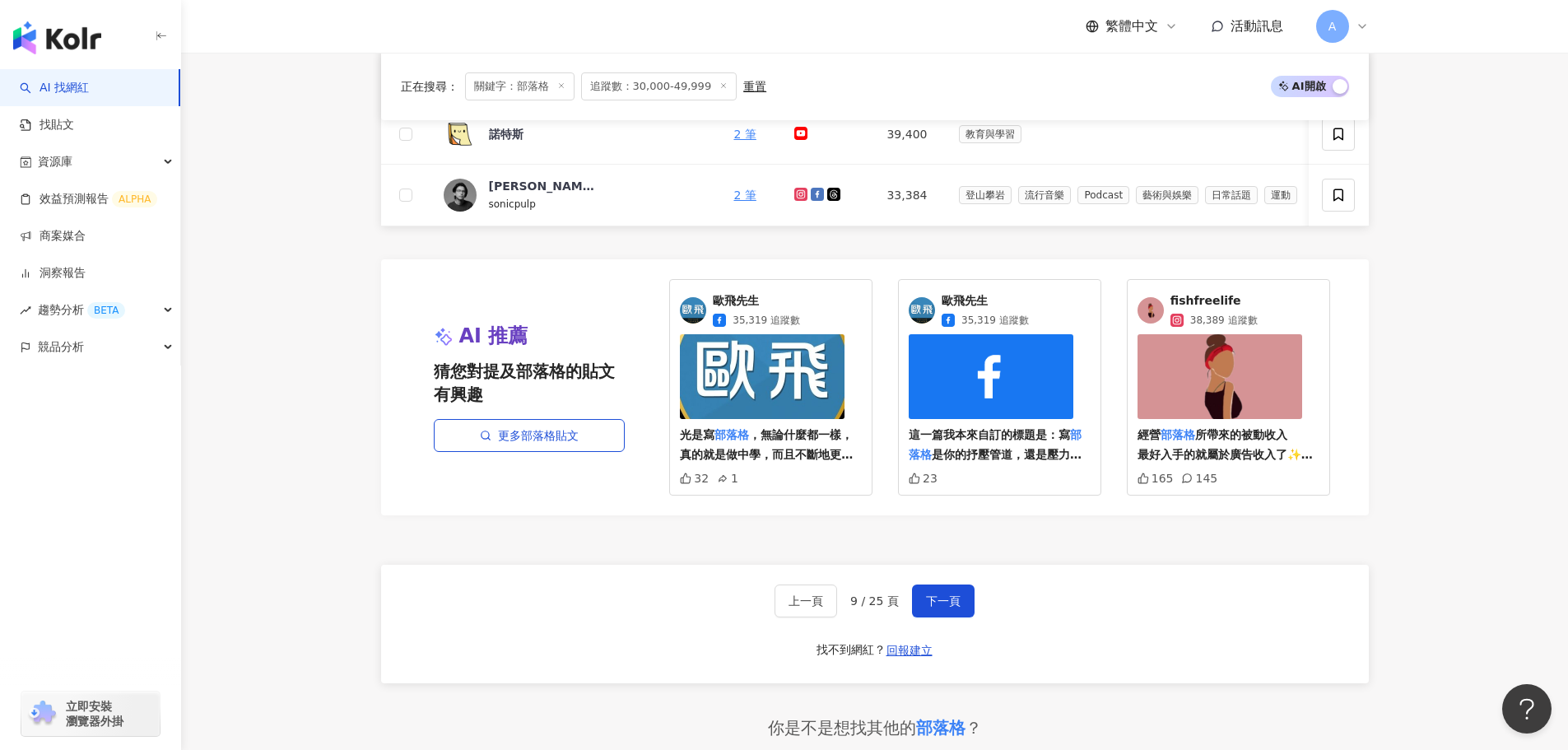
scroll to position [944, 0]
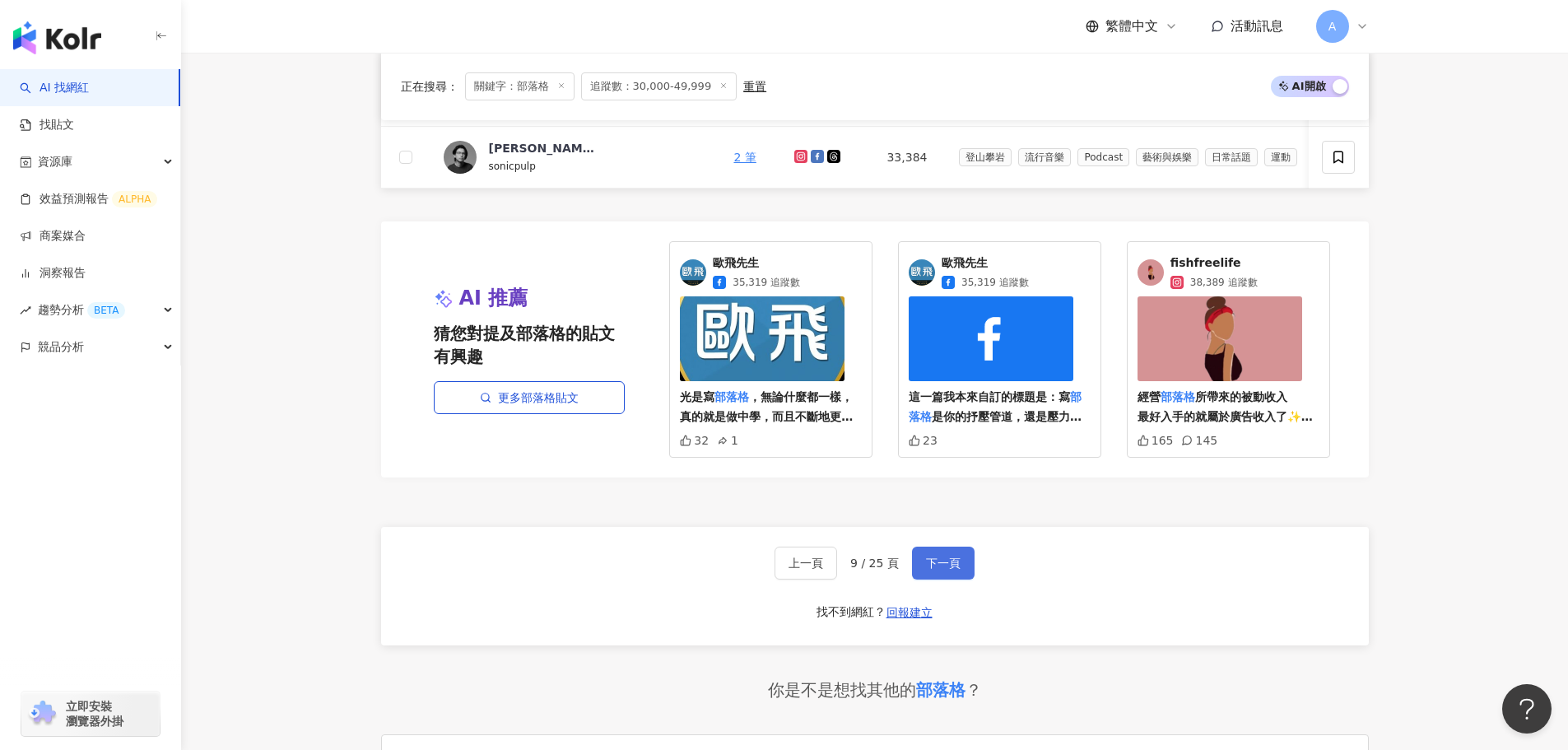
click at [964, 577] on button "下一頁" at bounding box center [943, 563] width 63 height 33
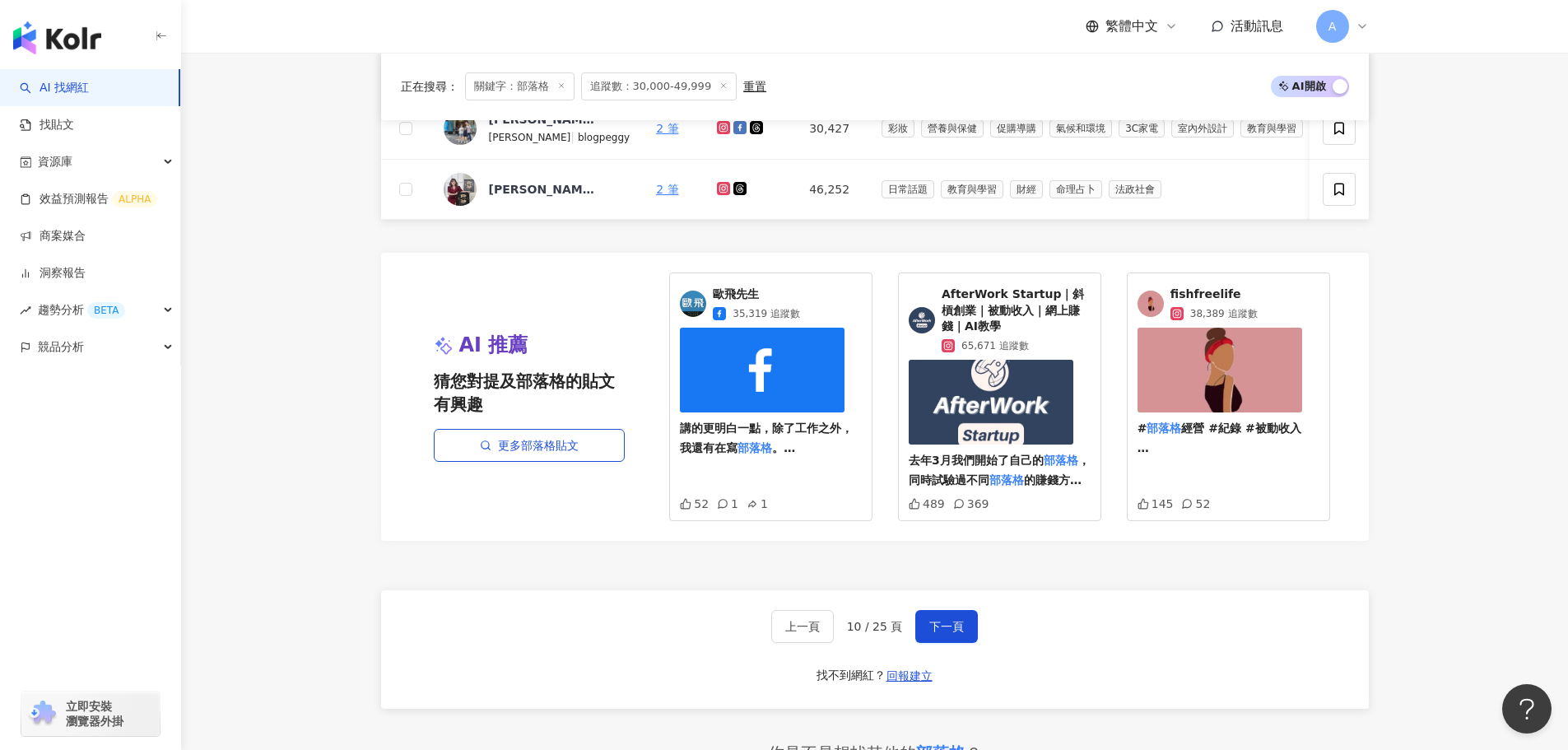
scroll to position [1191, 0]
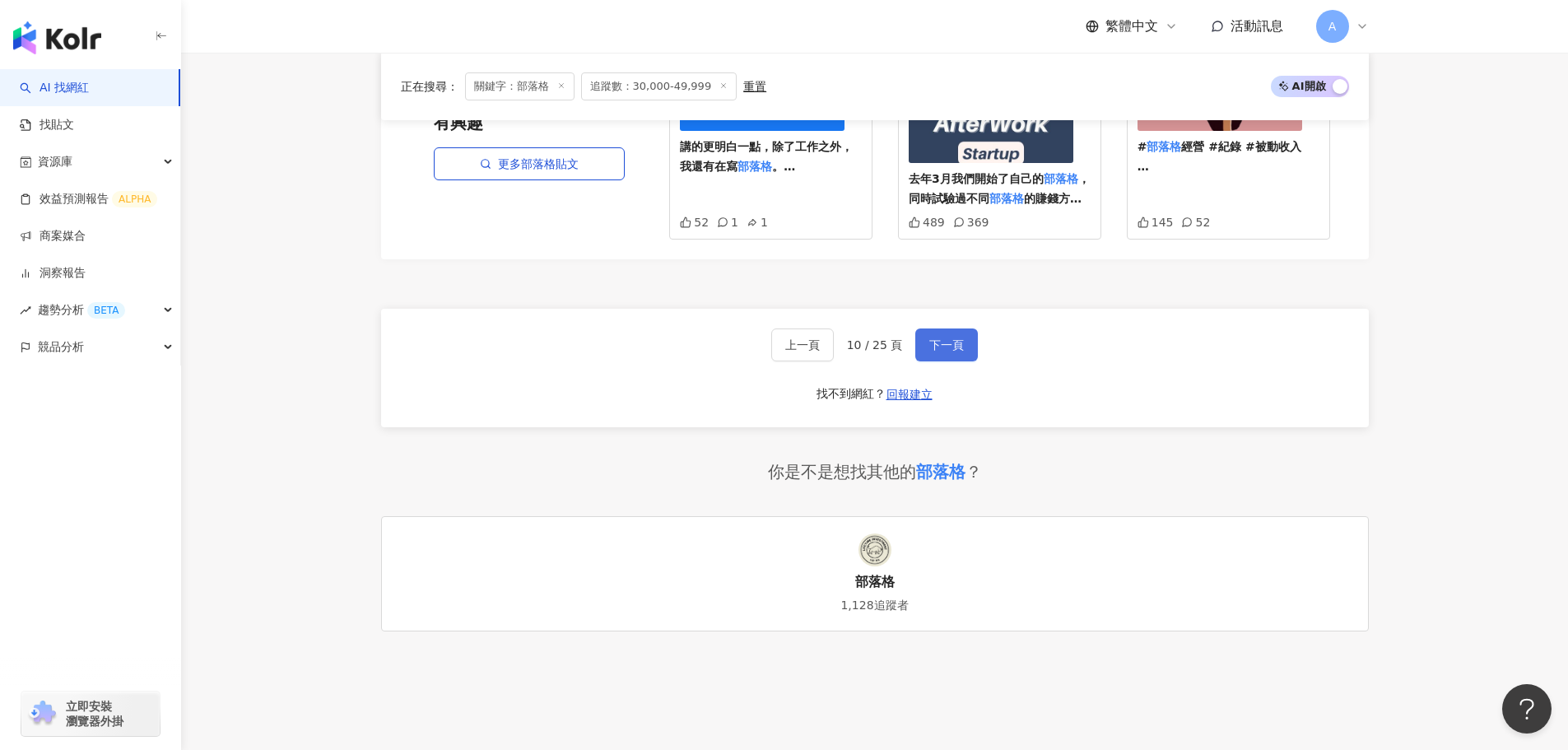
click at [943, 351] on span "下一頁" at bounding box center [946, 345] width 34 height 13
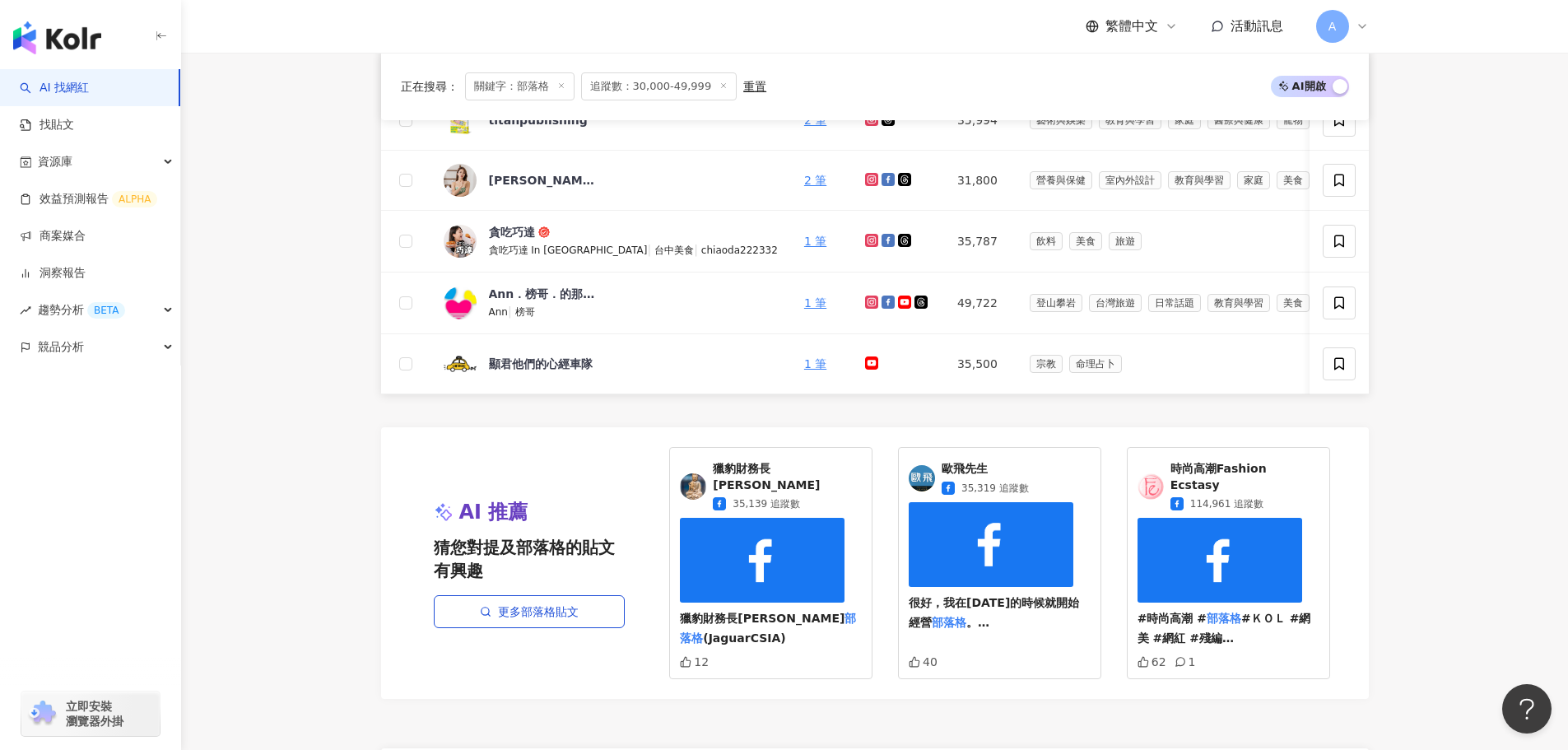
scroll to position [826, 0]
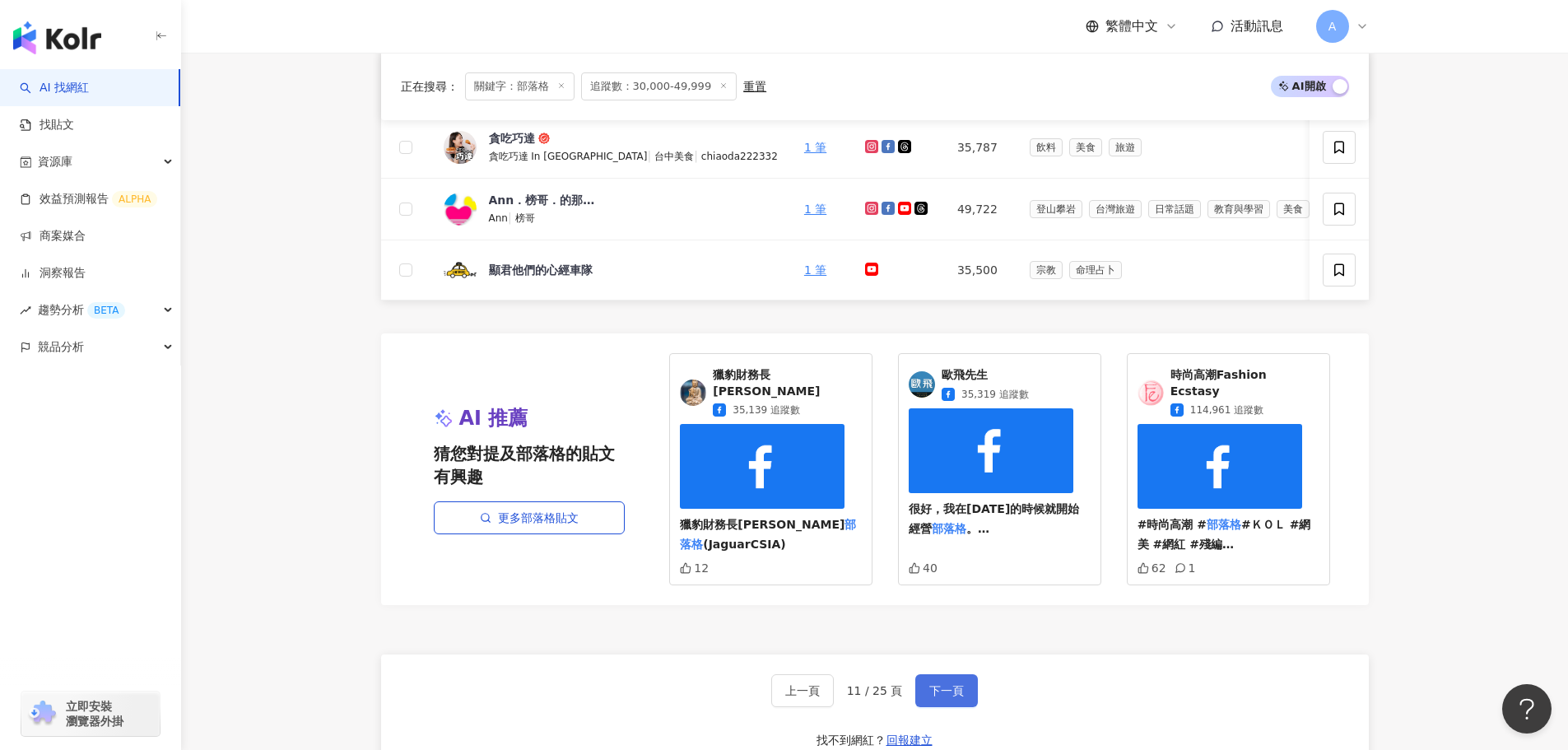
click at [929, 693] on span "下一頁" at bounding box center [946, 690] width 34 height 13
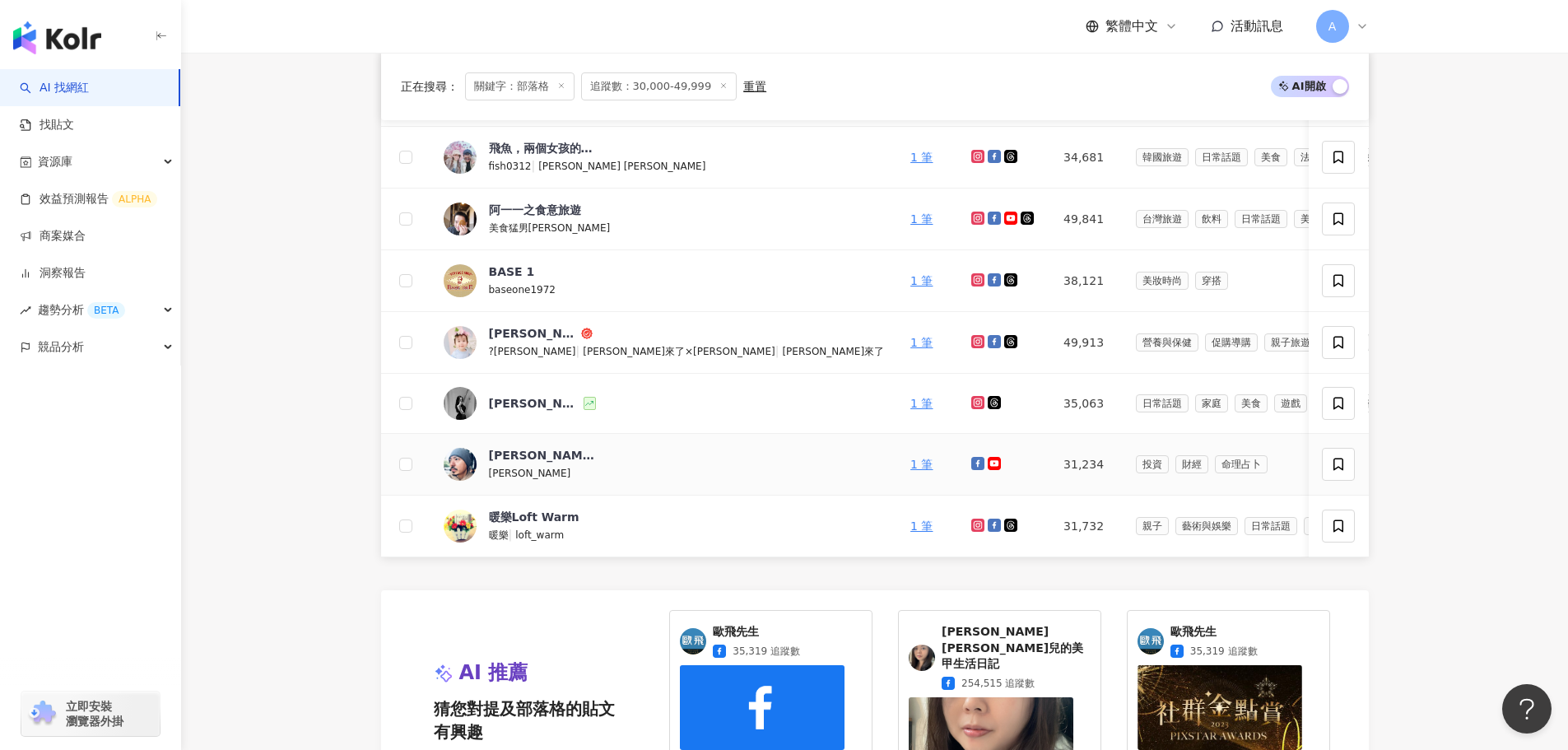
scroll to position [990, 0]
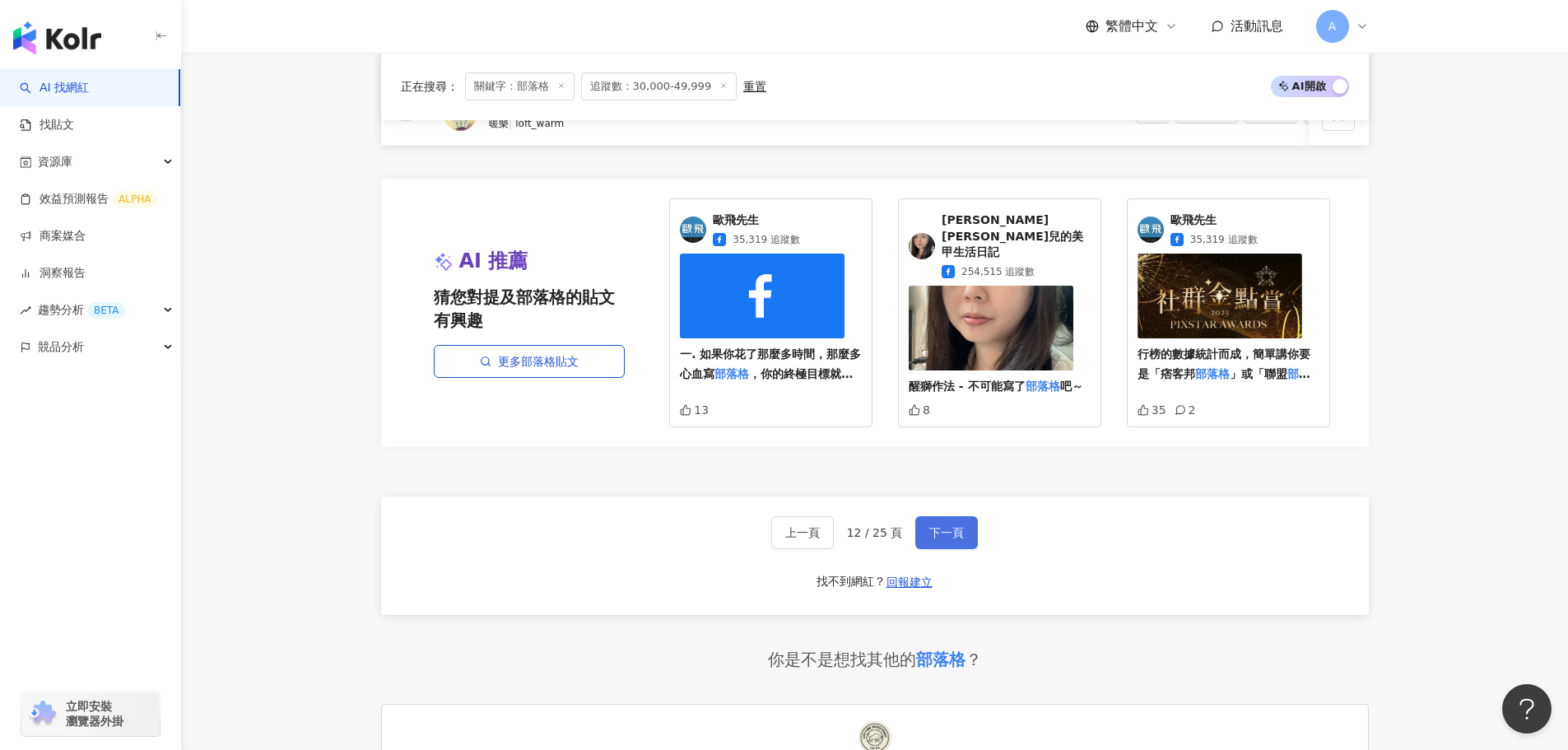
click at [942, 531] on span "下一頁" at bounding box center [946, 532] width 34 height 13
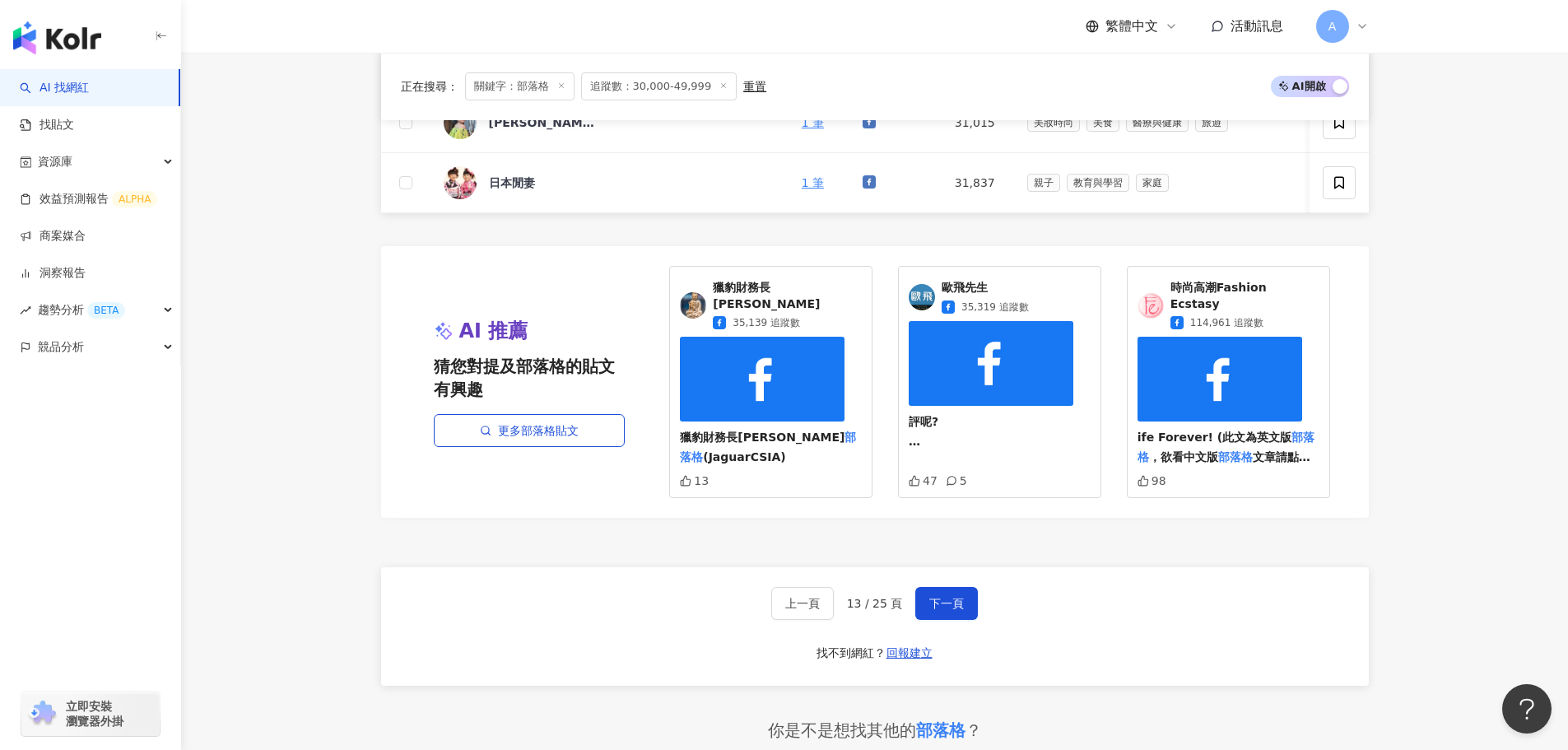
scroll to position [826, 0]
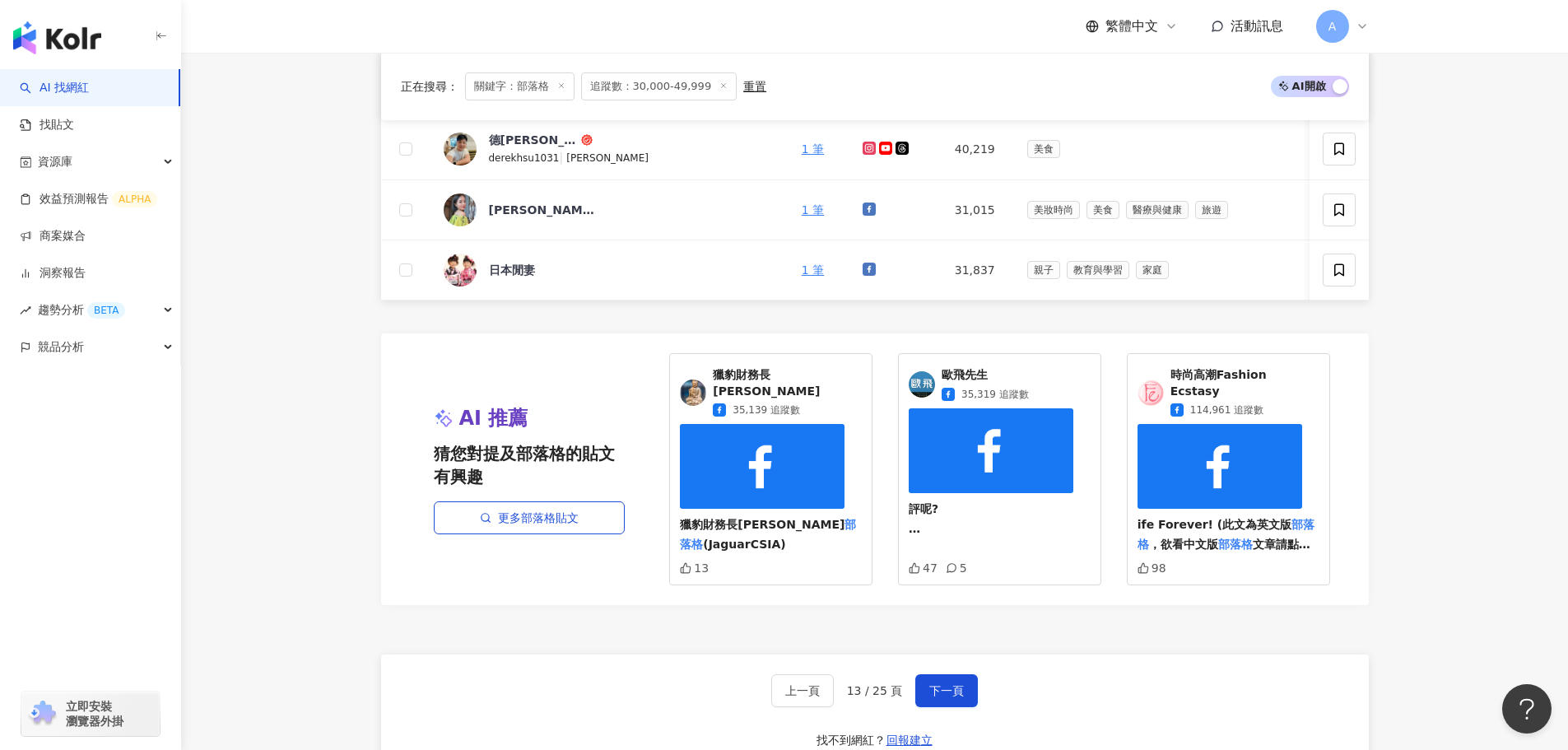
click at [356, 375] on div "正在搜尋 ： 關鍵字：部落格 追蹤數：30,000-49,999 重置 AI 開啟 AI 關閉 網紅名稱 關鍵字 經營平台 總追蹤數 網紅類型 互動率 漲粉率…" at bounding box center [875, 239] width 1054 height 1558
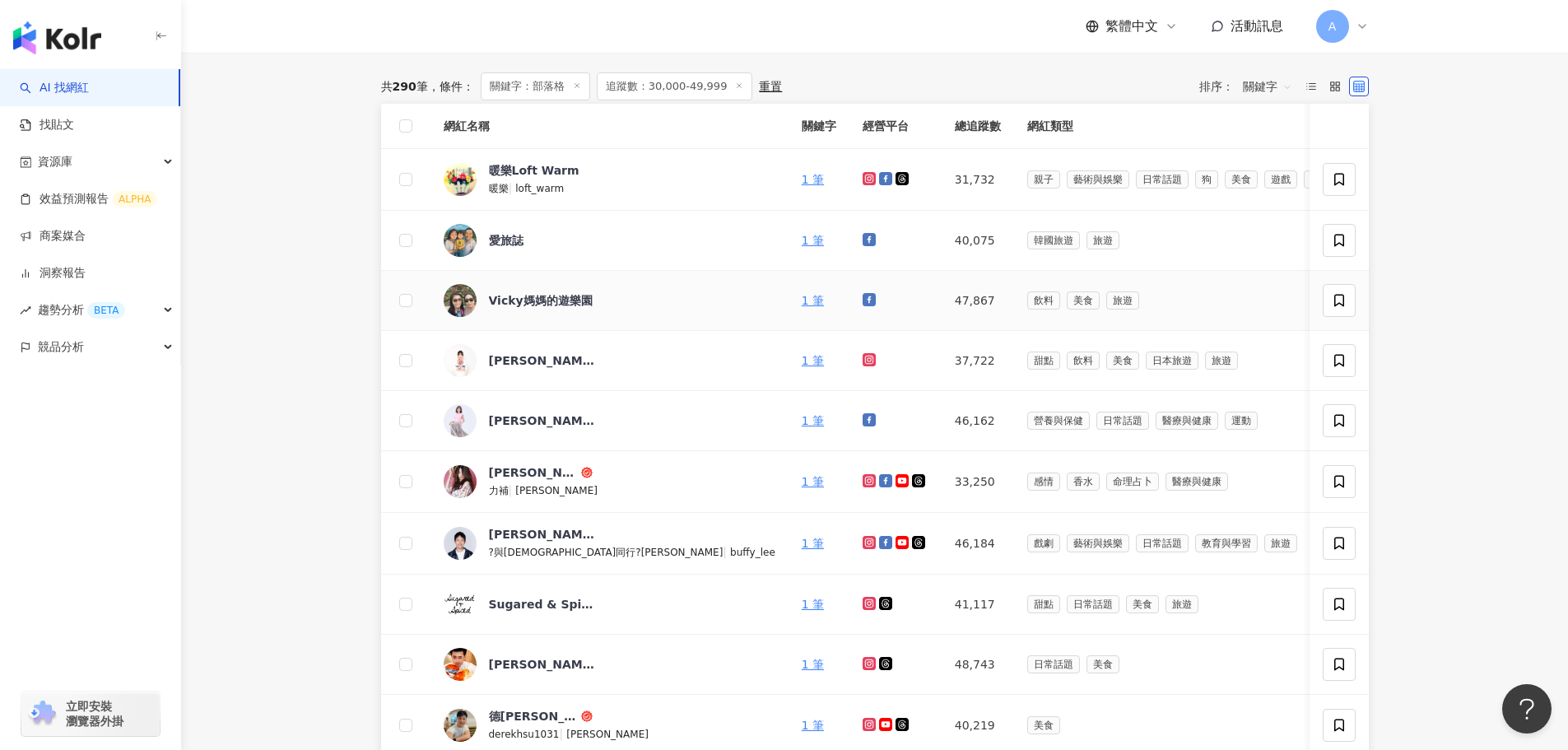
scroll to position [167, 0]
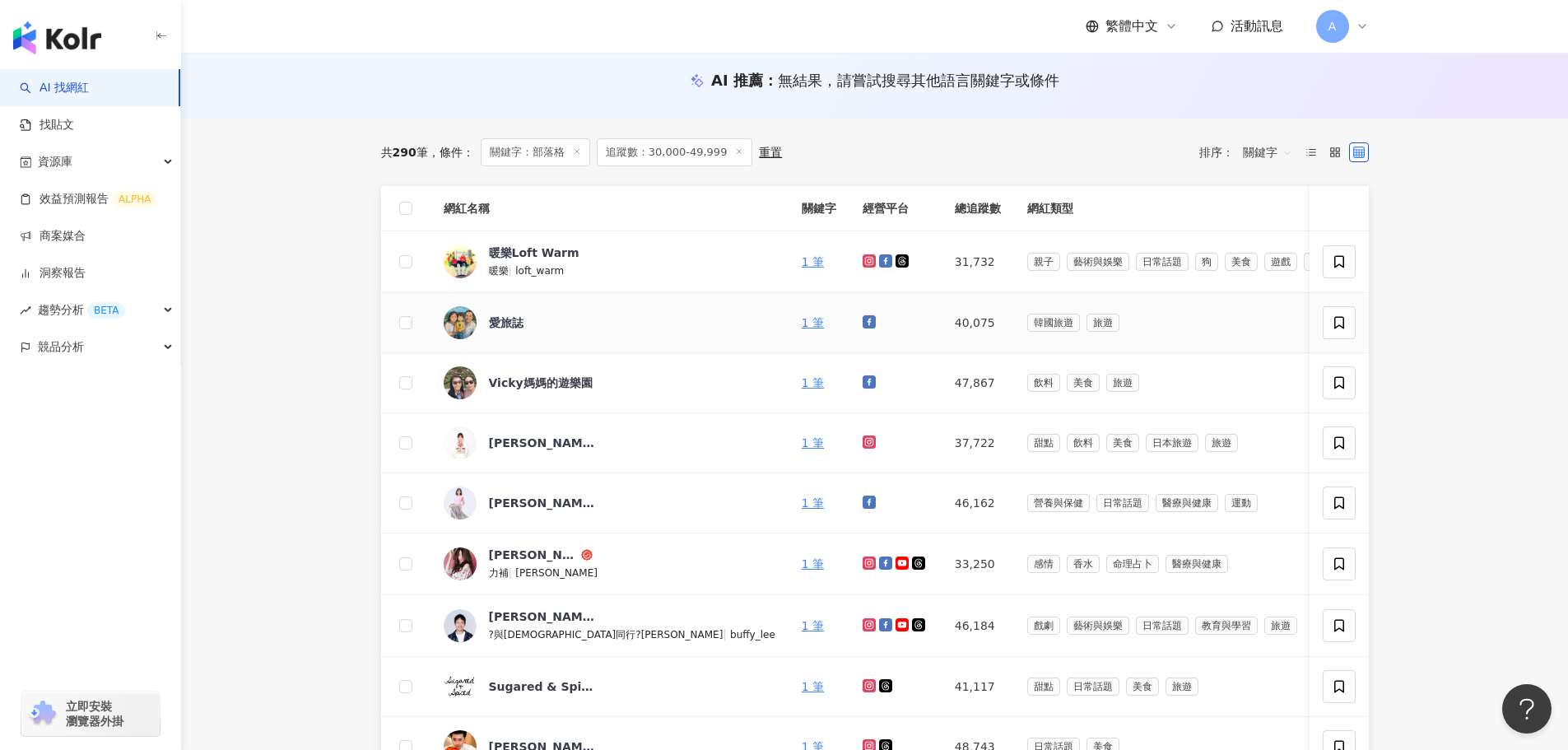
drag, startPoint x: 733, startPoint y: 314, endPoint x: 730, endPoint y: 280, distance: 34.1
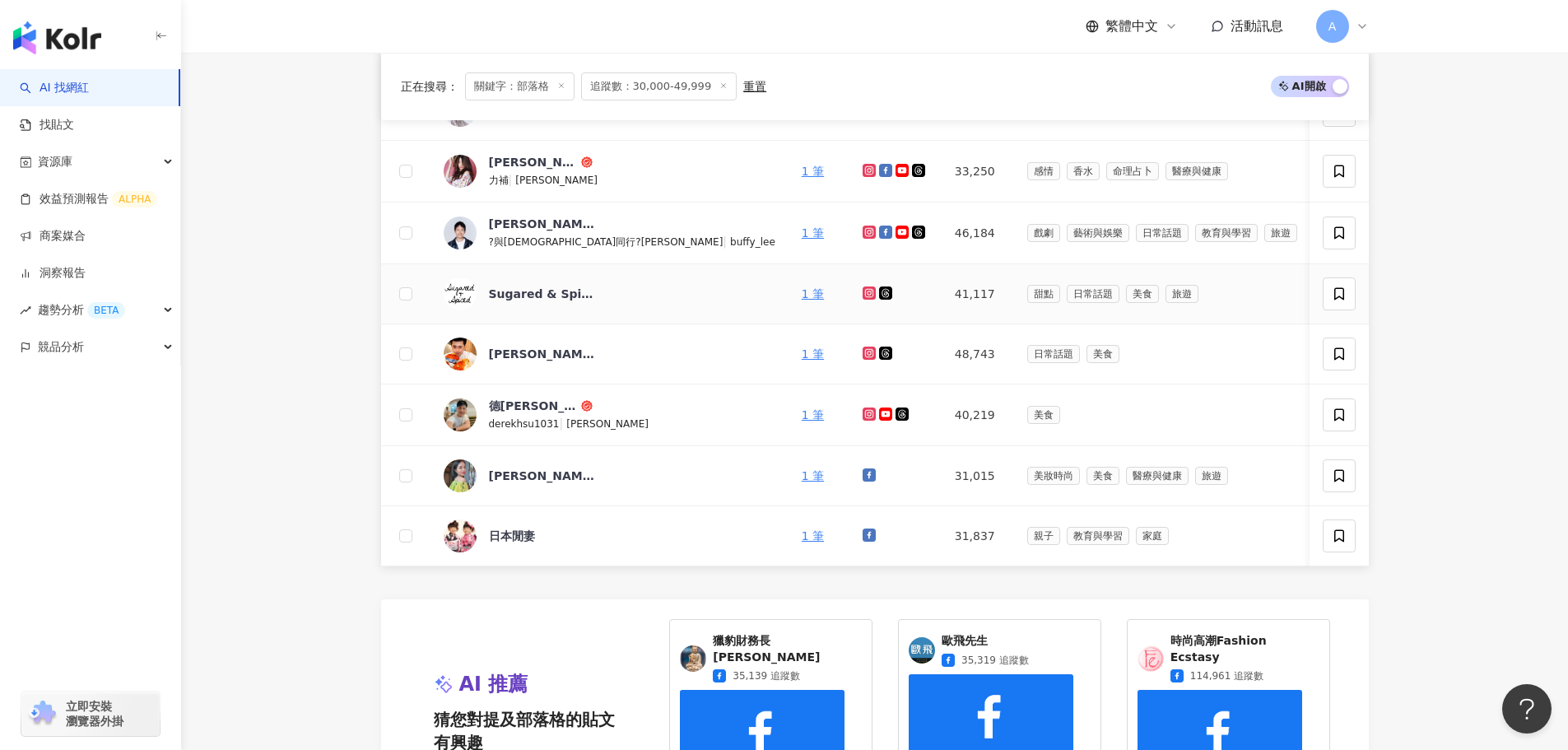
scroll to position [612, 0]
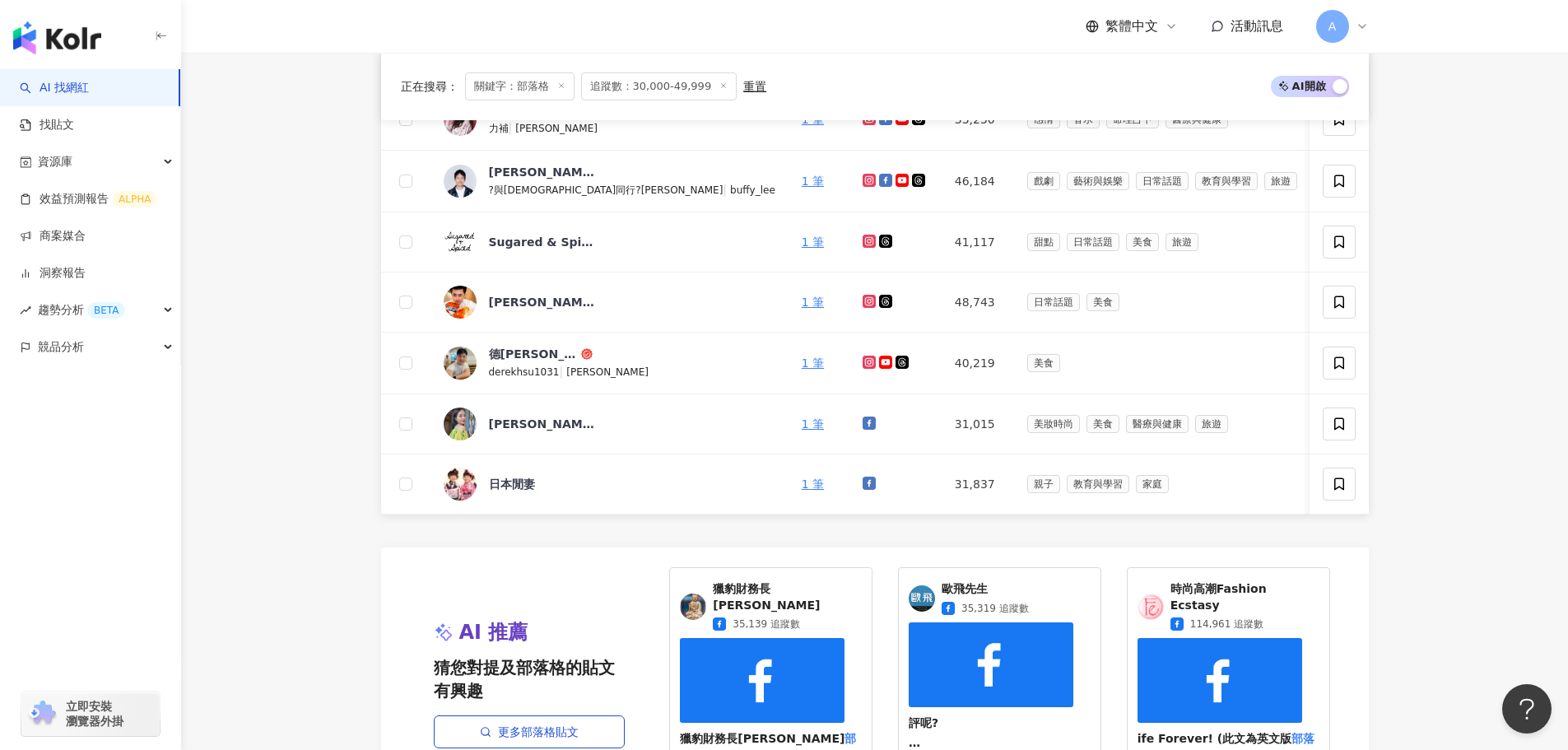
drag, startPoint x: 379, startPoint y: 435, endPoint x: 384, endPoint y: 448, distance: 13.9
click at [379, 435] on div "正在搜尋 ： 關鍵字：部落格 追蹤數：30,000-49,999 重置 AI 開啟 AI 關閉 網紅名稱 關鍵字 經營平台 總追蹤數 網紅類型 互動率 漲粉率…" at bounding box center [875, 453] width 1054 height 1558
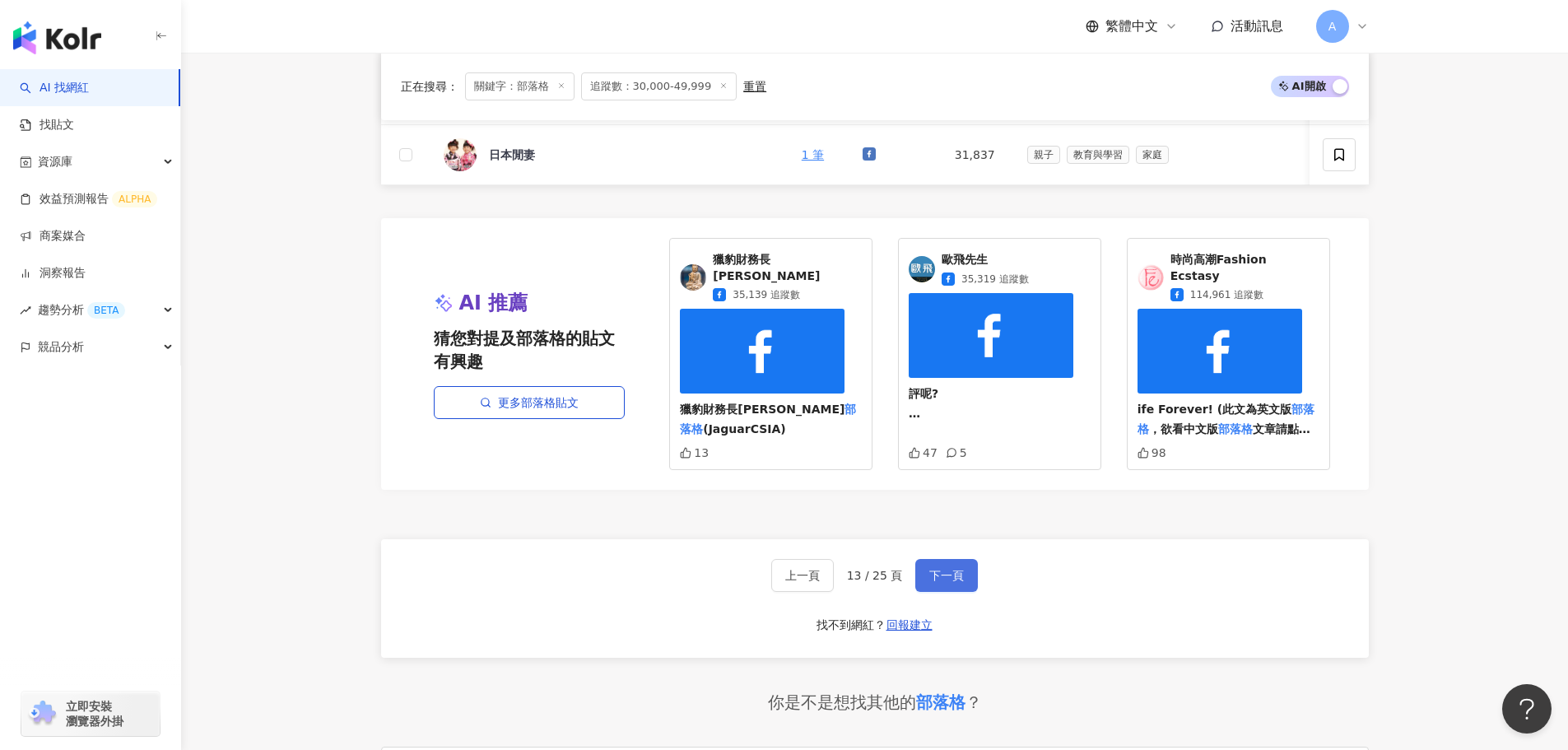
click at [951, 576] on span "下一頁" at bounding box center [946, 575] width 34 height 13
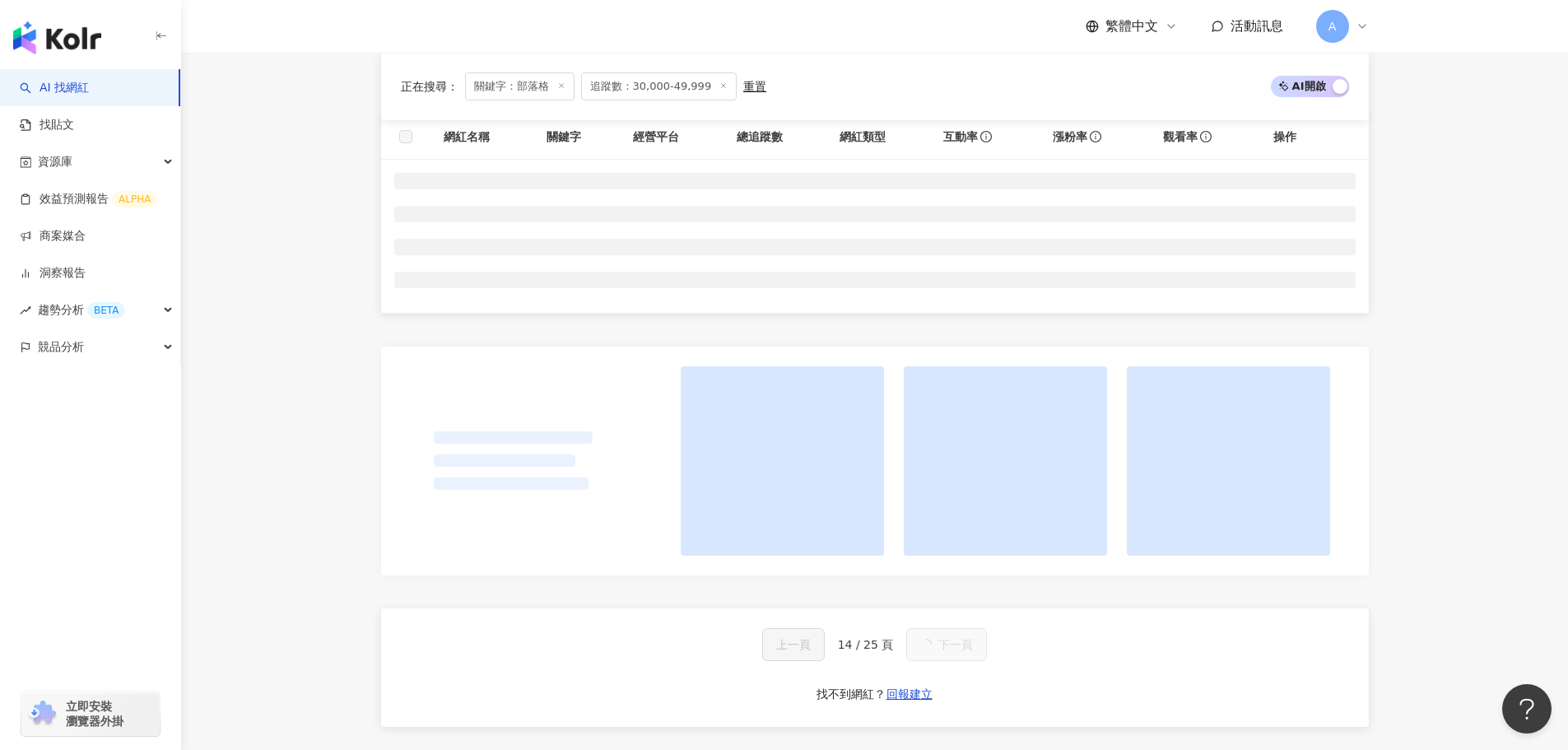
scroll to position [67, 0]
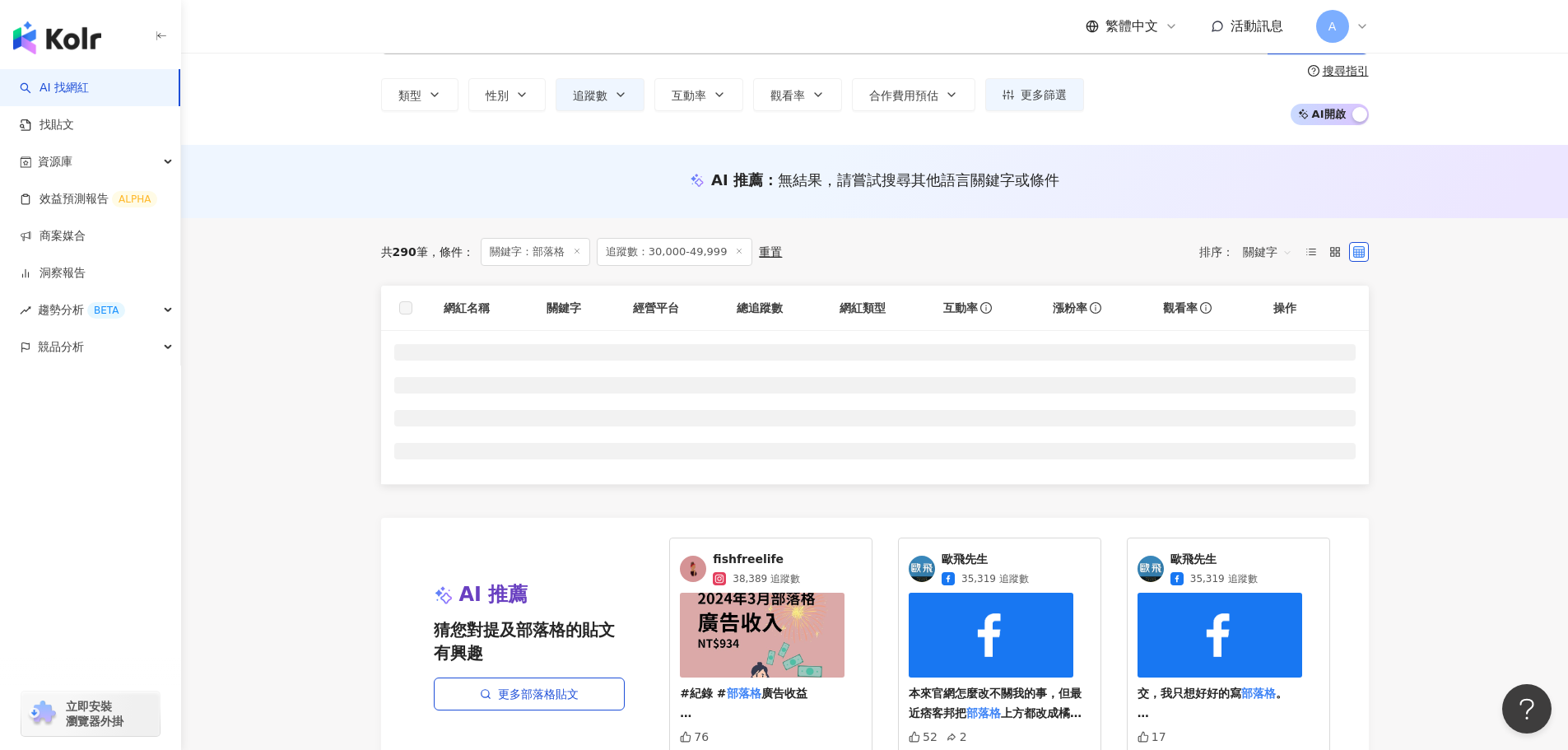
click at [310, 322] on main "不分平台 *** 台灣 搜尋 889f08be-b24c-48d3-9611-aa2c5d9f90c3 部落格 1,128 追蹤者 WAKAKAA 分享部落格…" at bounding box center [874, 586] width 1387 height 1202
click at [261, 257] on main "不分平台 *** 台灣 搜尋 889f08be-b24c-48d3-9611-aa2c5d9f90c3 部落格 1,128 追蹤者 WAKAKAA 分享部落格…" at bounding box center [874, 586] width 1387 height 1202
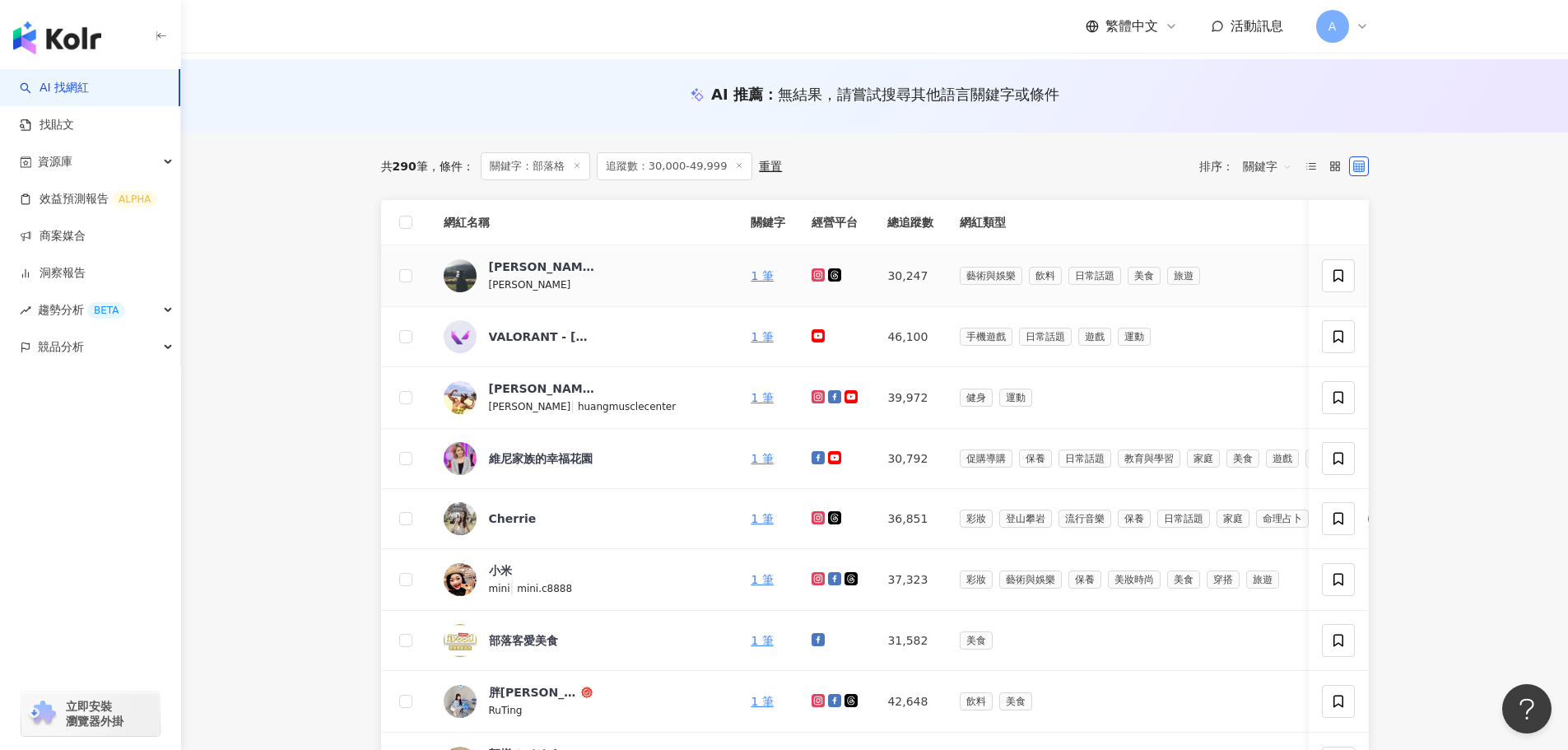
scroll to position [0, 0]
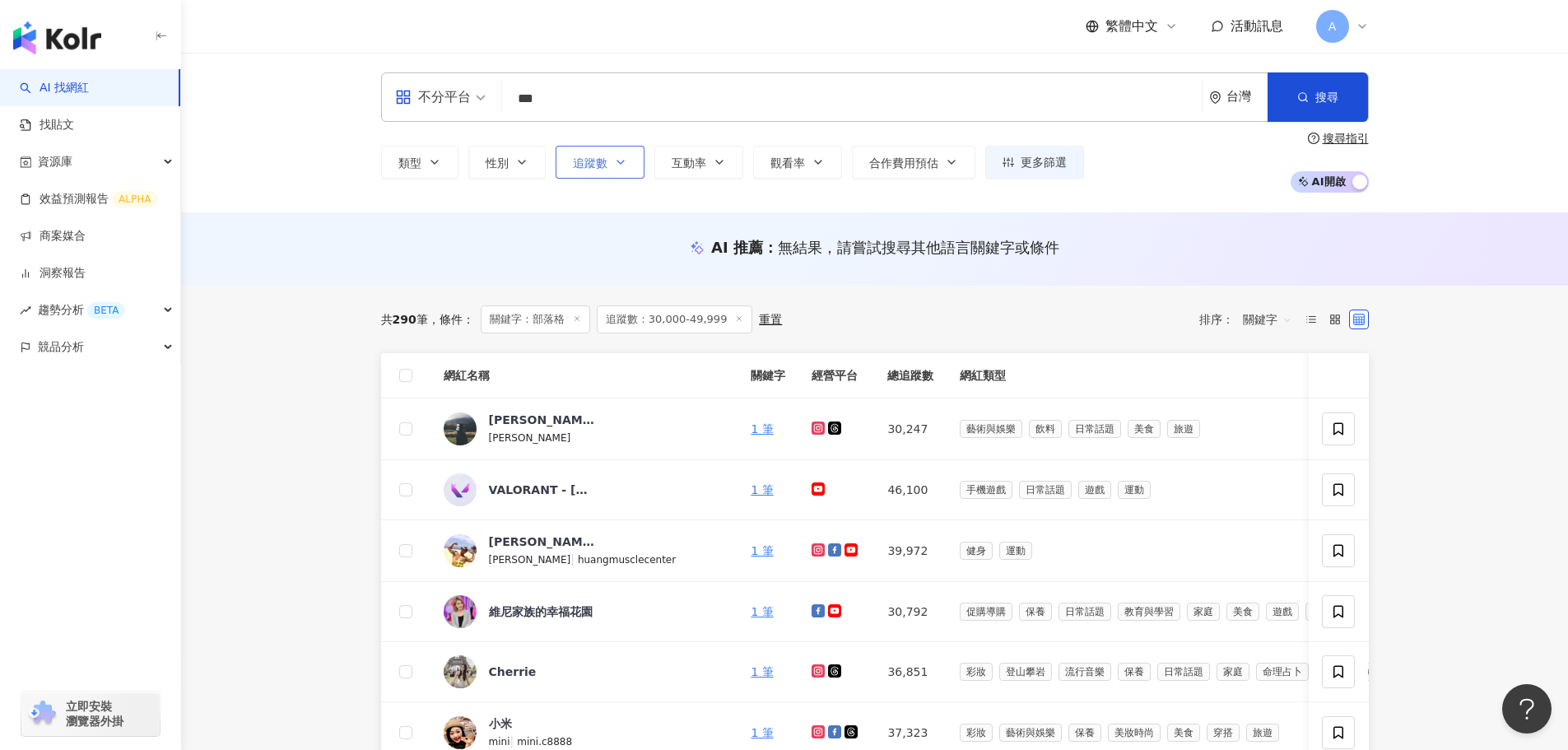
click at [629, 158] on button "追蹤數" at bounding box center [600, 162] width 89 height 33
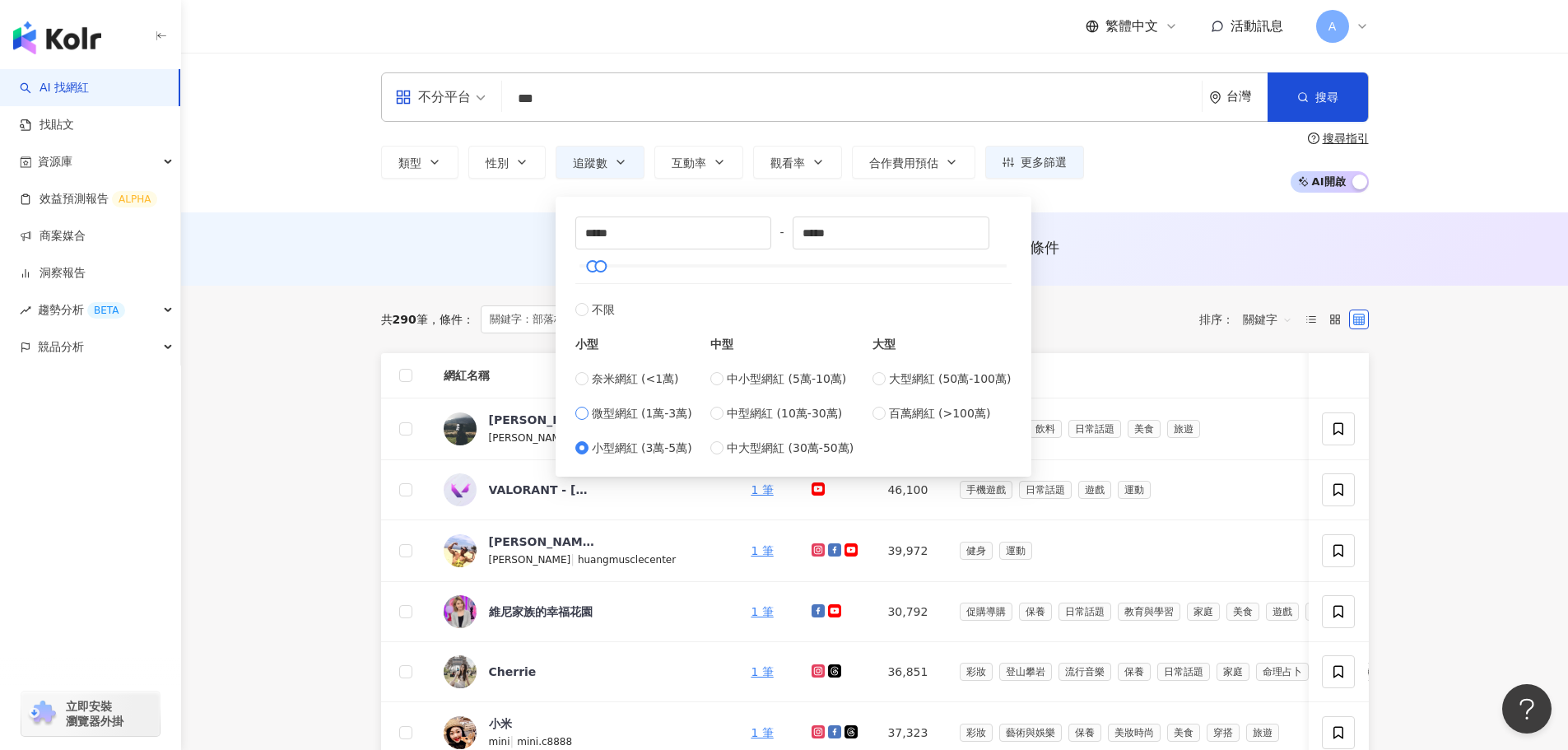
click at [628, 421] on span "微型網紅 (1萬-3萬)" at bounding box center [641, 413] width 101 height 18
type input "*****"
click at [1328, 108] on button "搜尋" at bounding box center [1318, 98] width 101 height 50
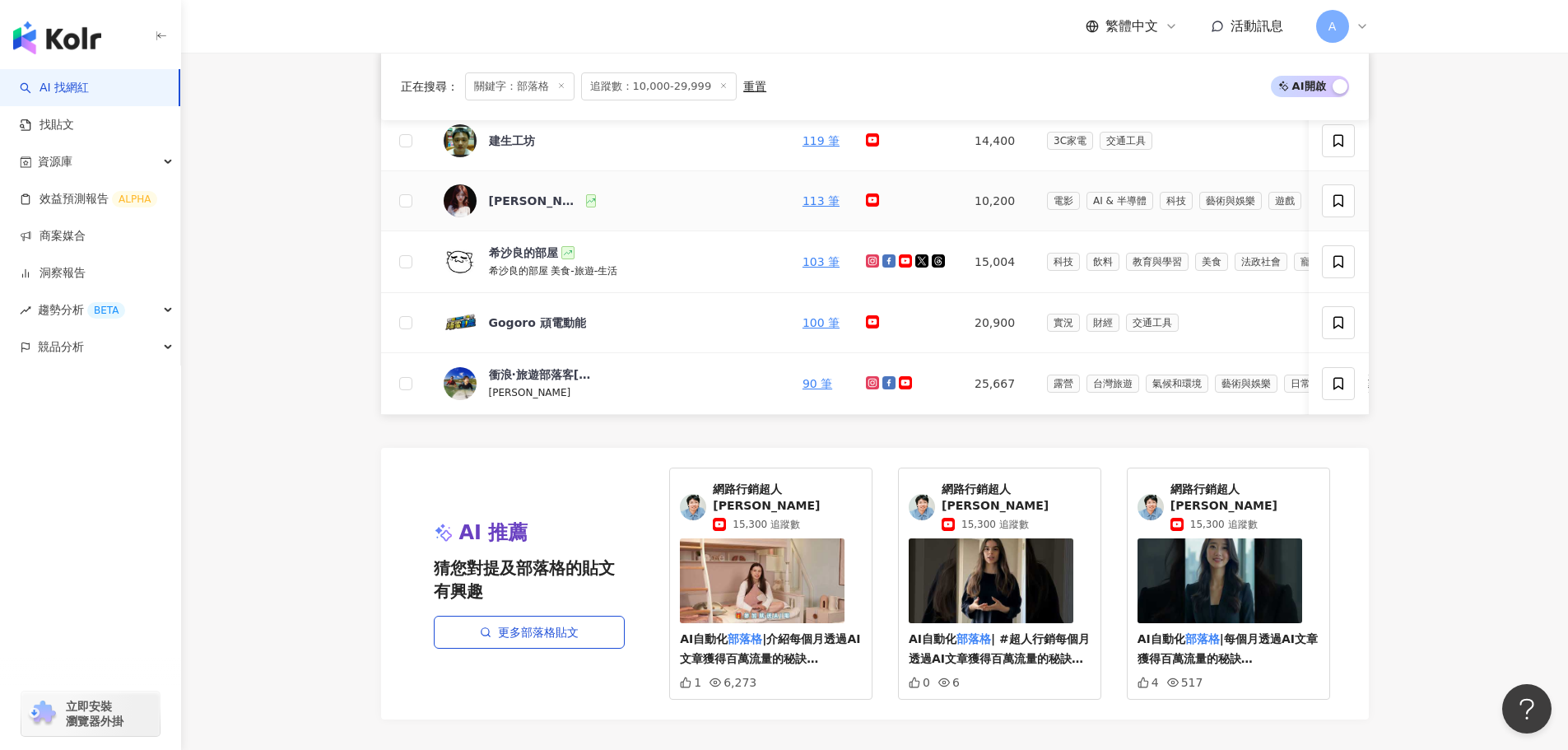
scroll to position [741, 0]
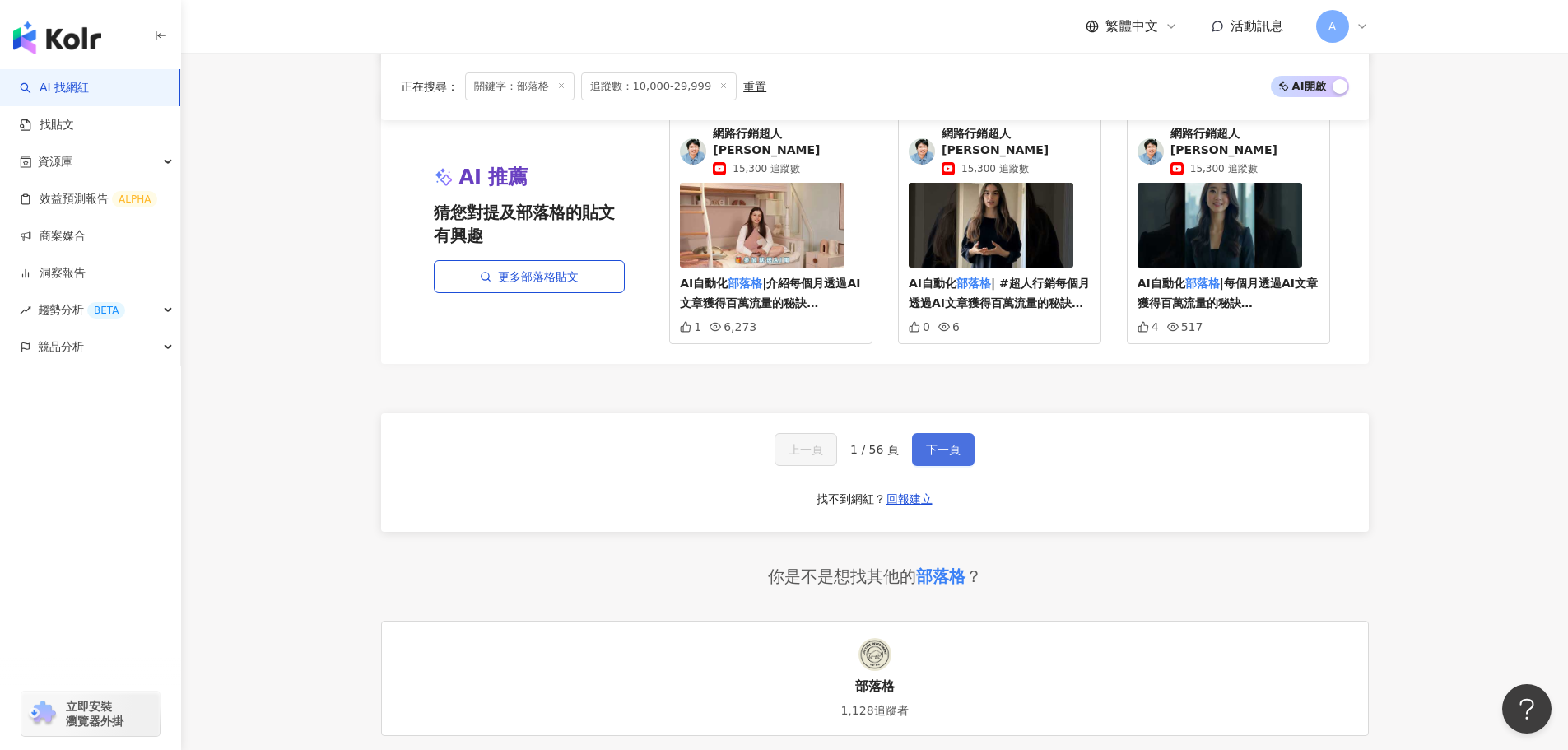
click at [951, 446] on span "下一頁" at bounding box center [943, 449] width 34 height 13
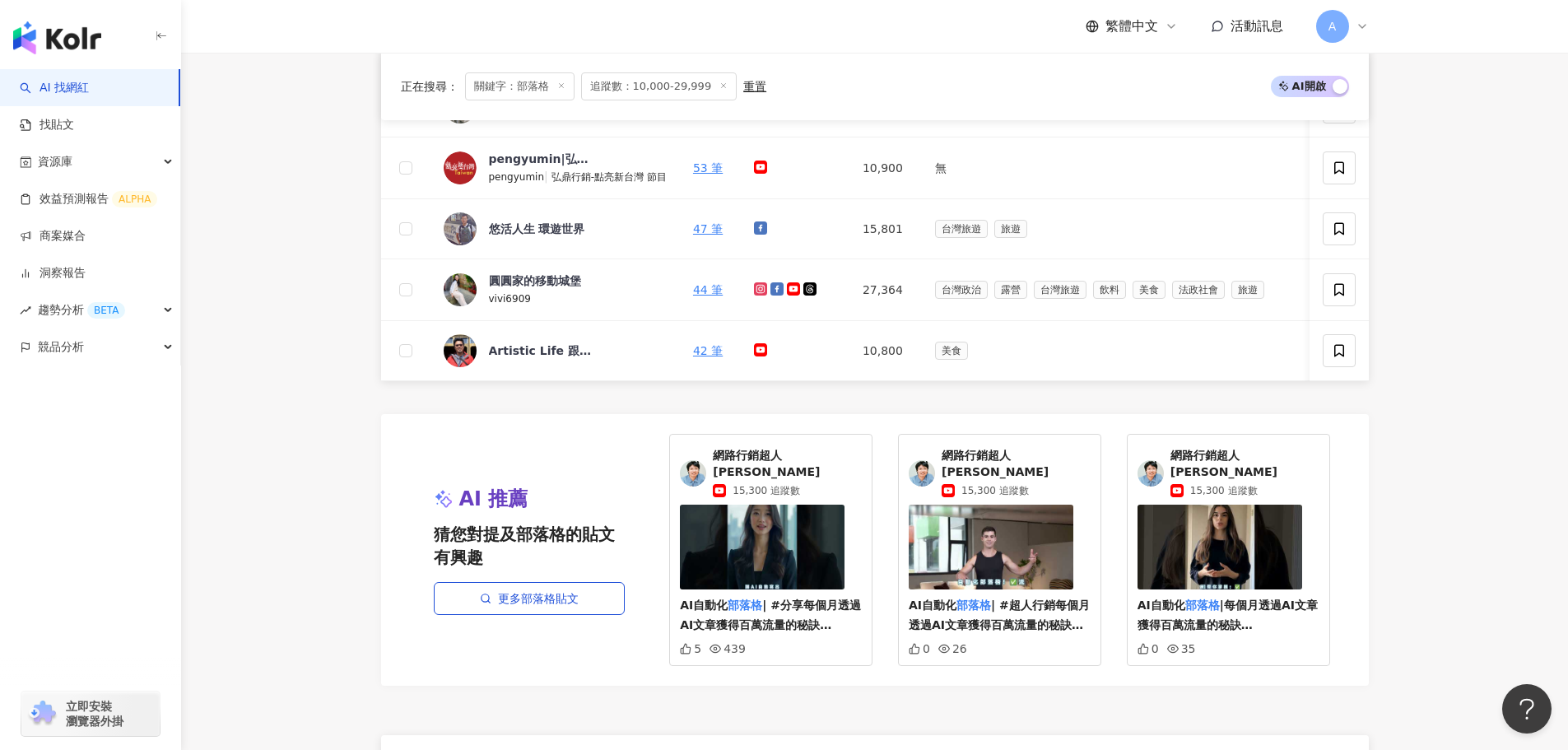
scroll to position [373, 0]
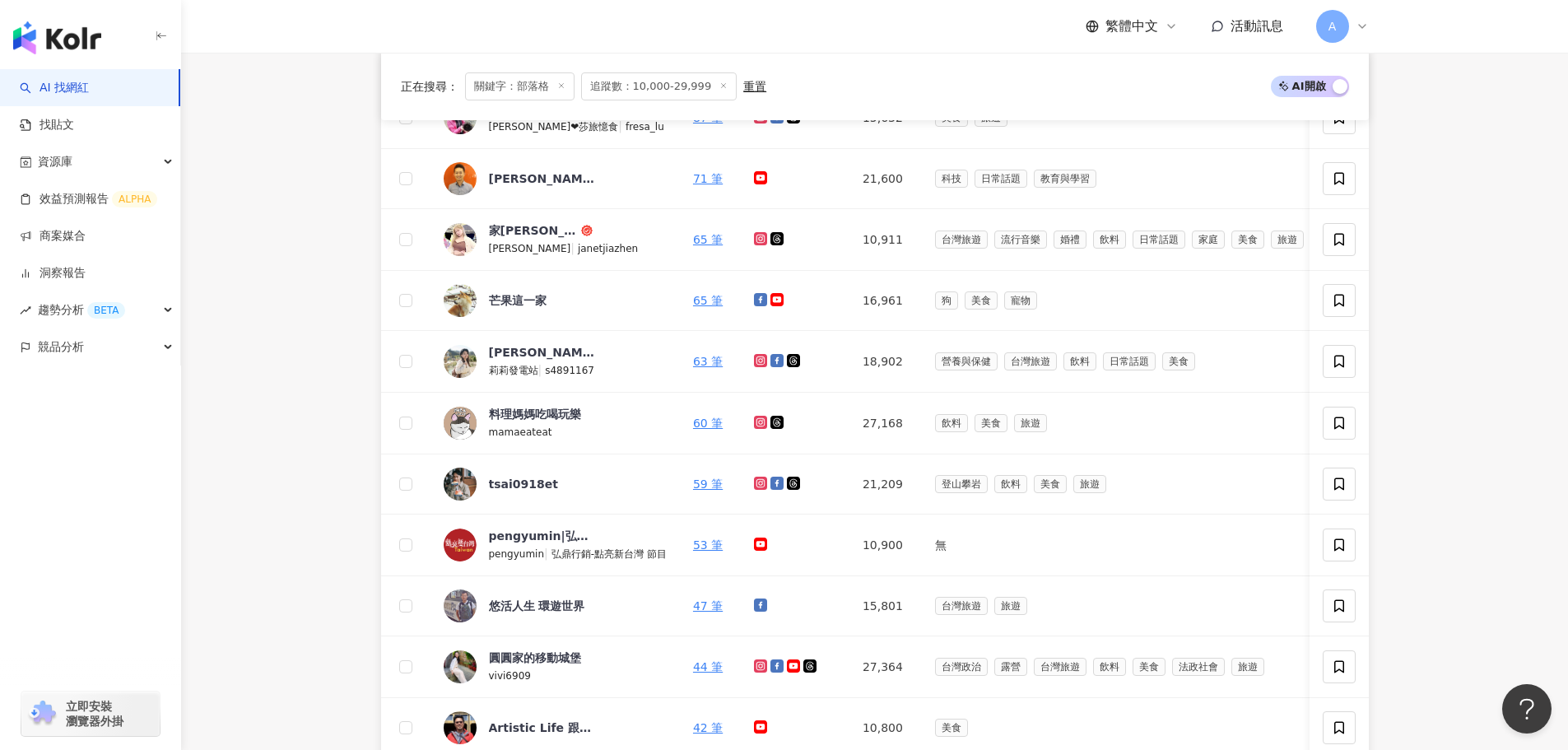
drag, startPoint x: 390, startPoint y: 194, endPoint x: 376, endPoint y: 16, distance: 178.5
click at [390, 192] on td at bounding box center [406, 178] width 50 height 60
